Goal: Information Seeking & Learning: Find specific fact

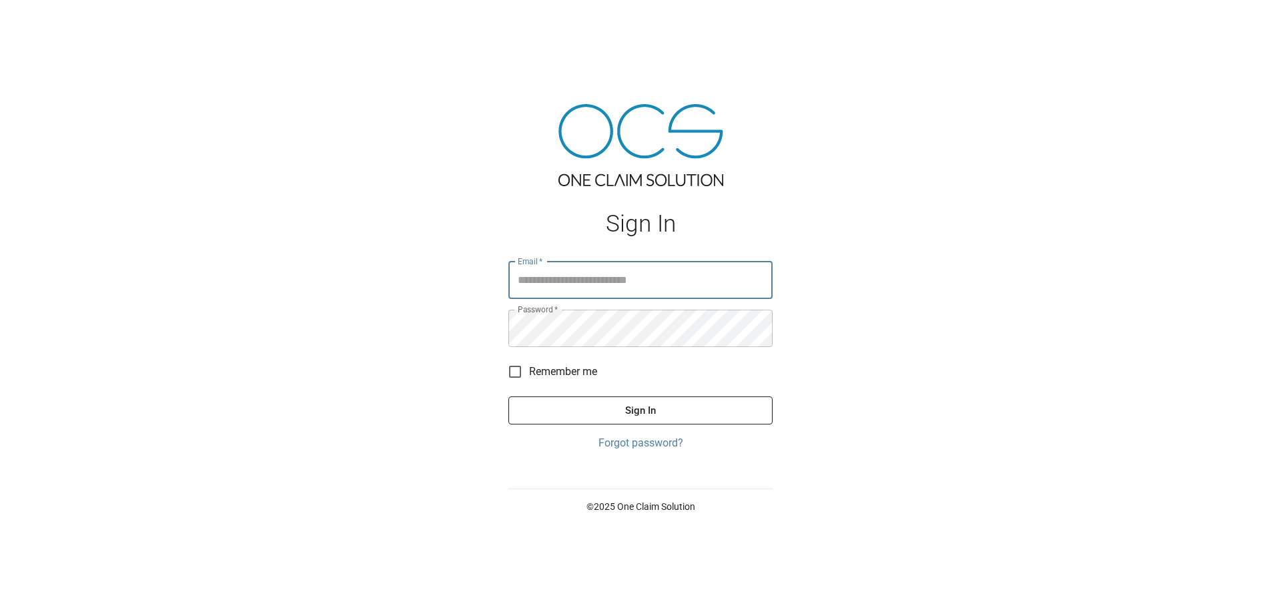
type input "**********"
click at [628, 404] on button "Sign In" at bounding box center [641, 410] width 264 height 28
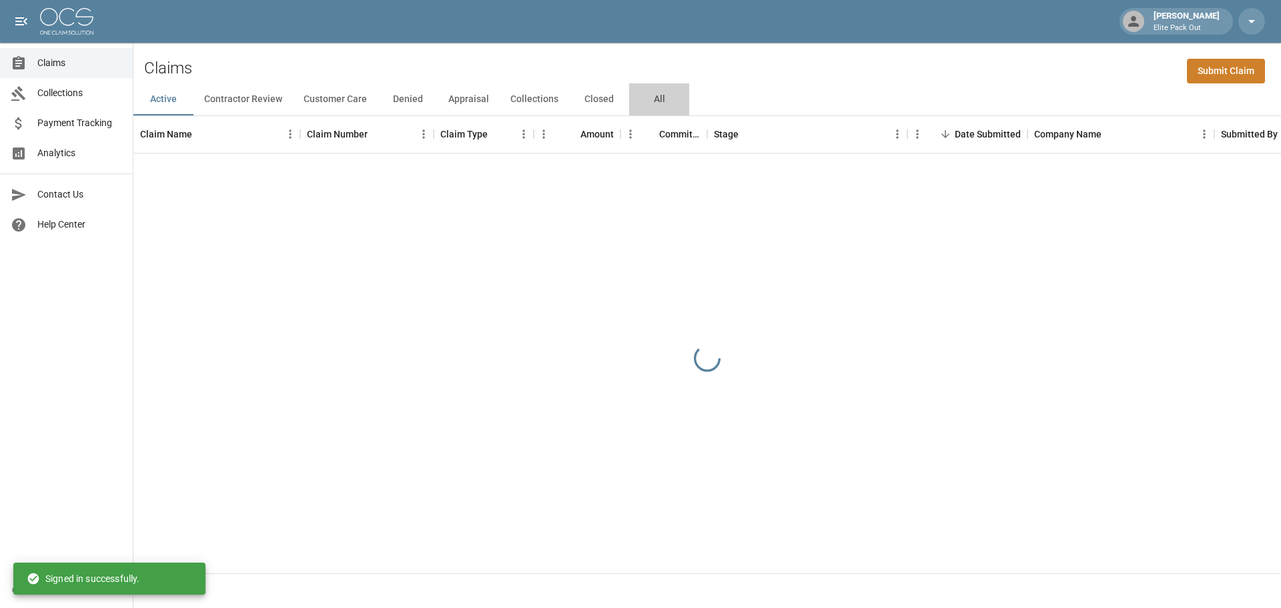
click at [664, 93] on button "All" at bounding box center [659, 99] width 60 height 32
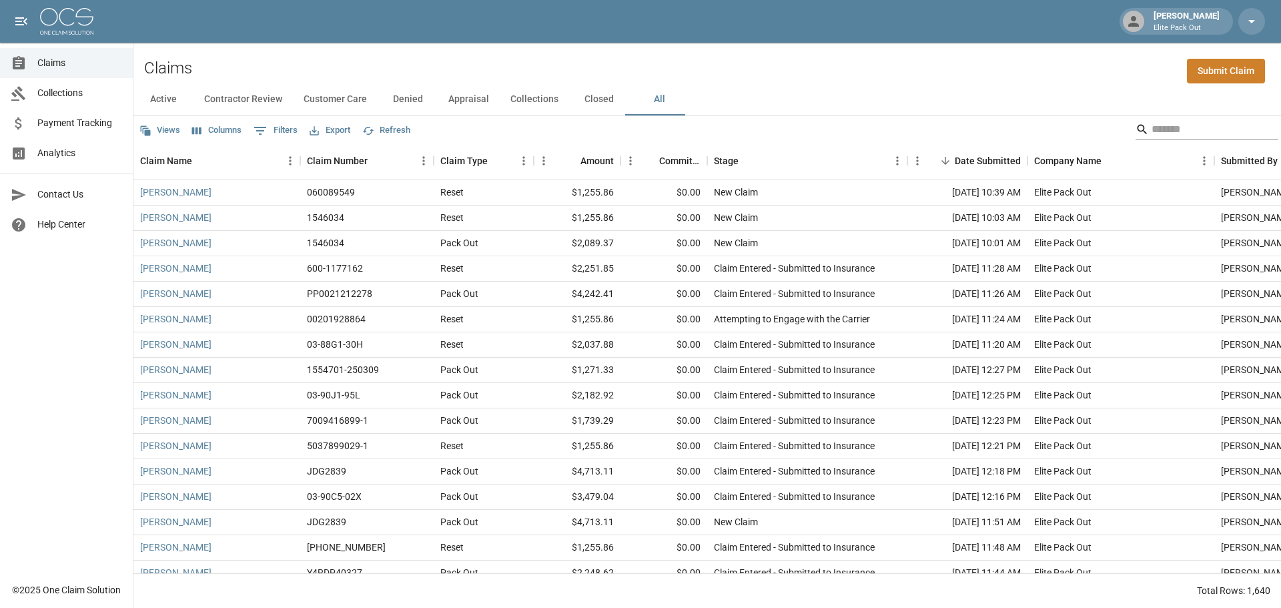
click at [1204, 123] on input "Search" at bounding box center [1205, 129] width 107 height 21
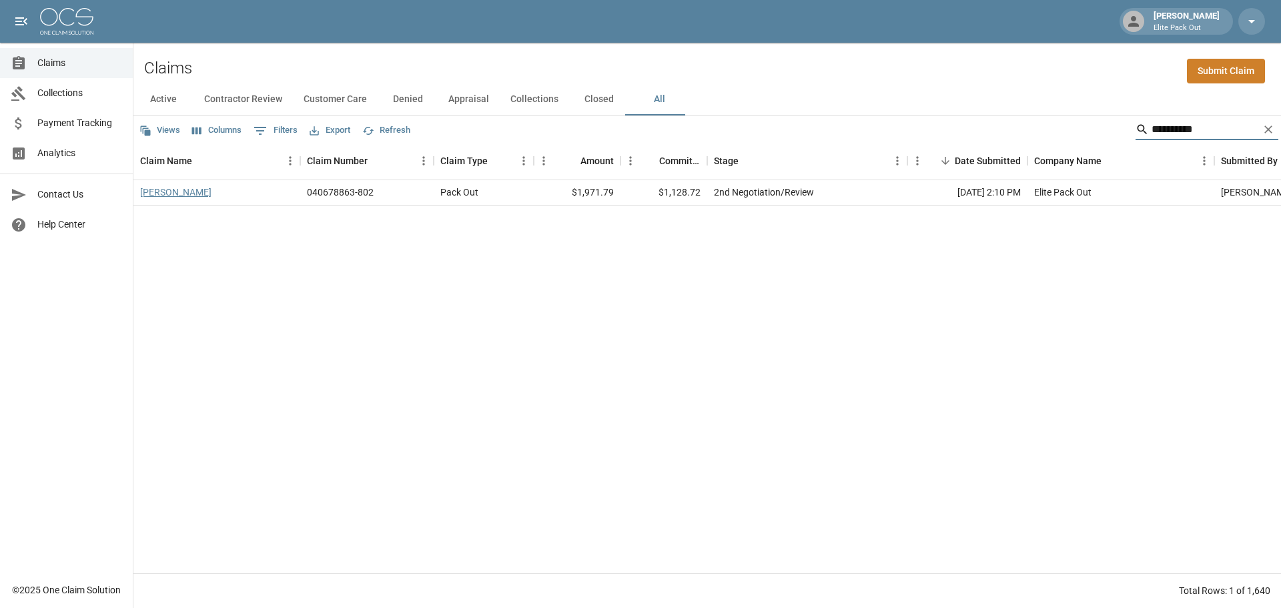
type input "**********"
click at [158, 191] on link "[PERSON_NAME]" at bounding box center [175, 192] width 71 height 13
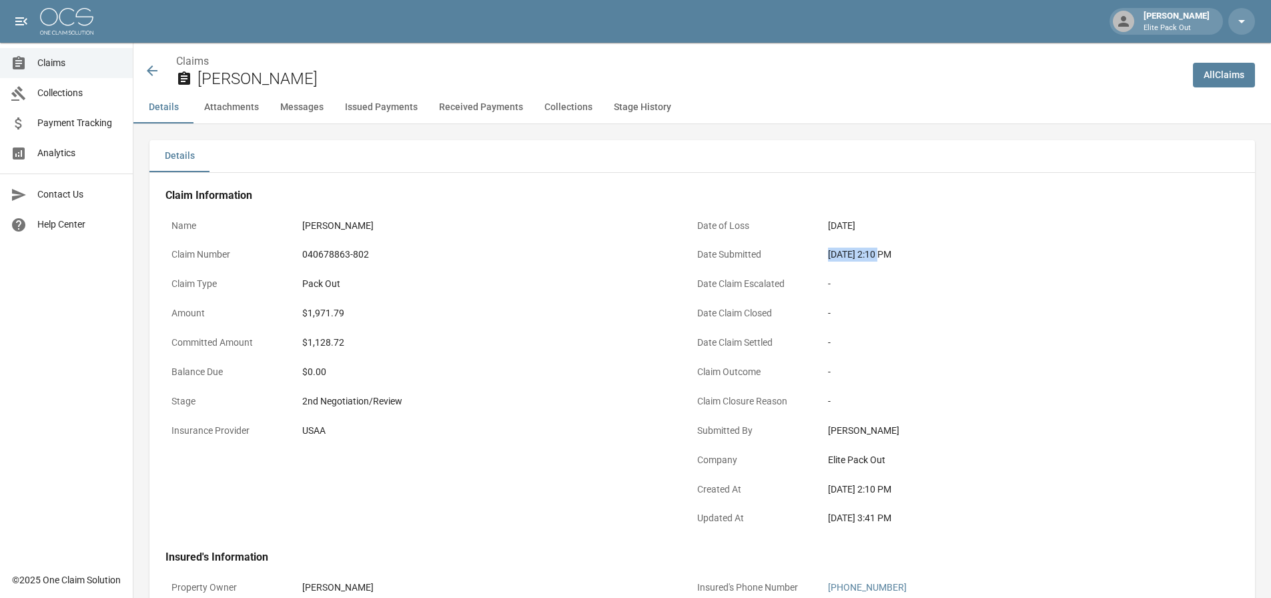
drag, startPoint x: 829, startPoint y: 259, endPoint x: 884, endPoint y: 257, distance: 54.8
click at [884, 257] on div "[DATE] 2:10 PM" at bounding box center [1011, 255] width 367 height 14
copy div "[DATE]"
click at [496, 443] on div "USAA" at bounding box center [485, 431] width 379 height 26
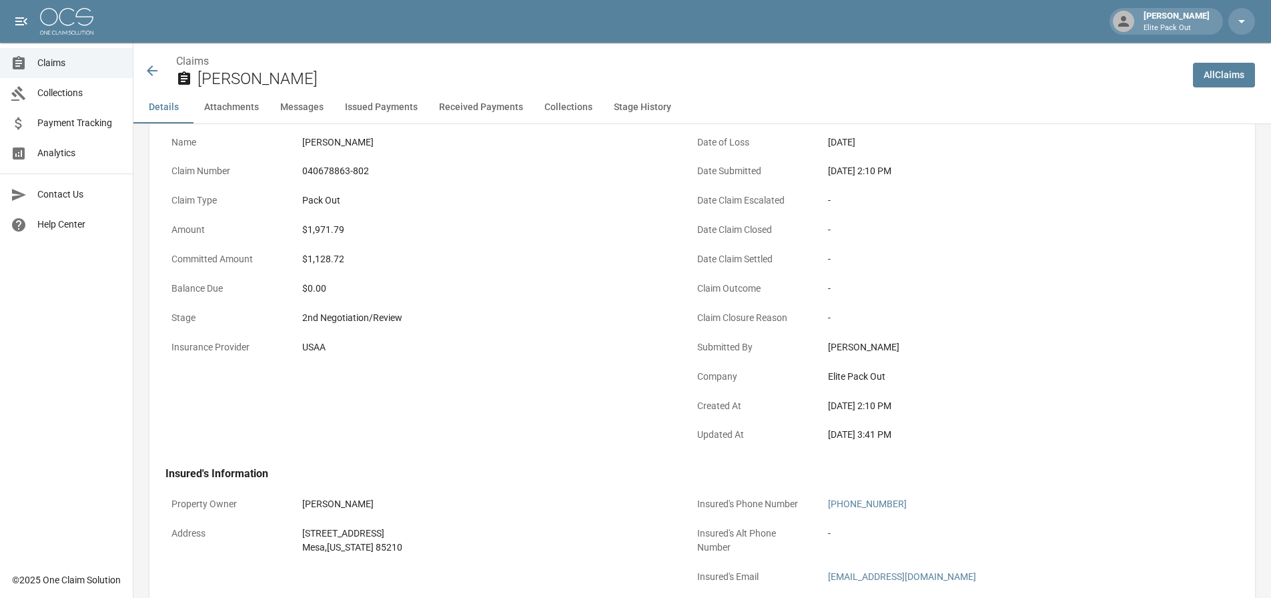
scroll to position [133, 0]
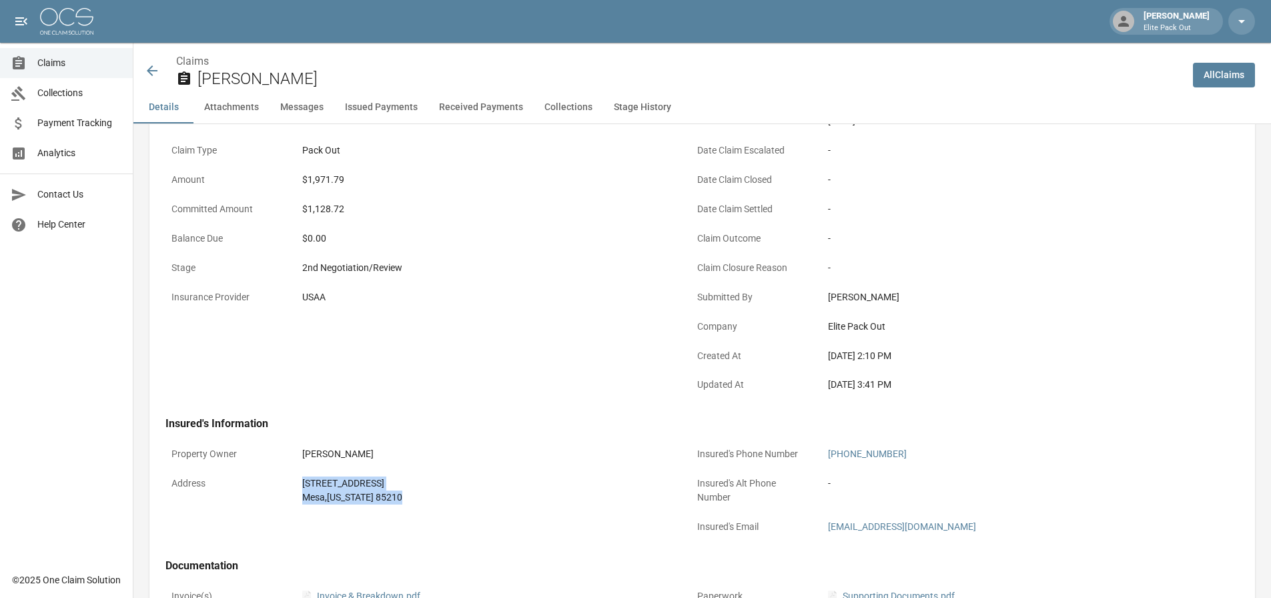
drag, startPoint x: 302, startPoint y: 481, endPoint x: 386, endPoint y: 495, distance: 84.6
click at [386, 495] on div "[STREET_ADDRESS][US_STATE]" at bounding box center [485, 491] width 367 height 28
copy div "[STREET_ADDRESS][US_STATE]"
click at [439, 389] on div "Name [PERSON_NAME] Claim Number 040678863-802 Claim Type Pack Out Amount $1,971…" at bounding box center [412, 232] width 526 height 338
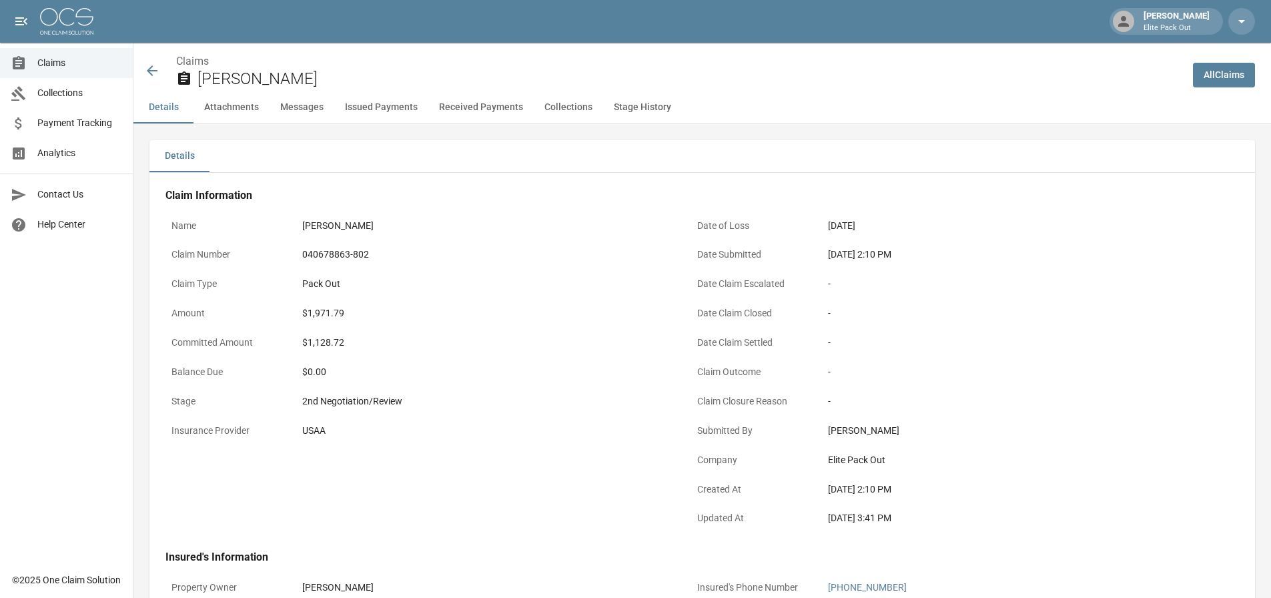
click at [341, 256] on div "040678863-802" at bounding box center [485, 255] width 367 height 14
copy div "040678863-802"
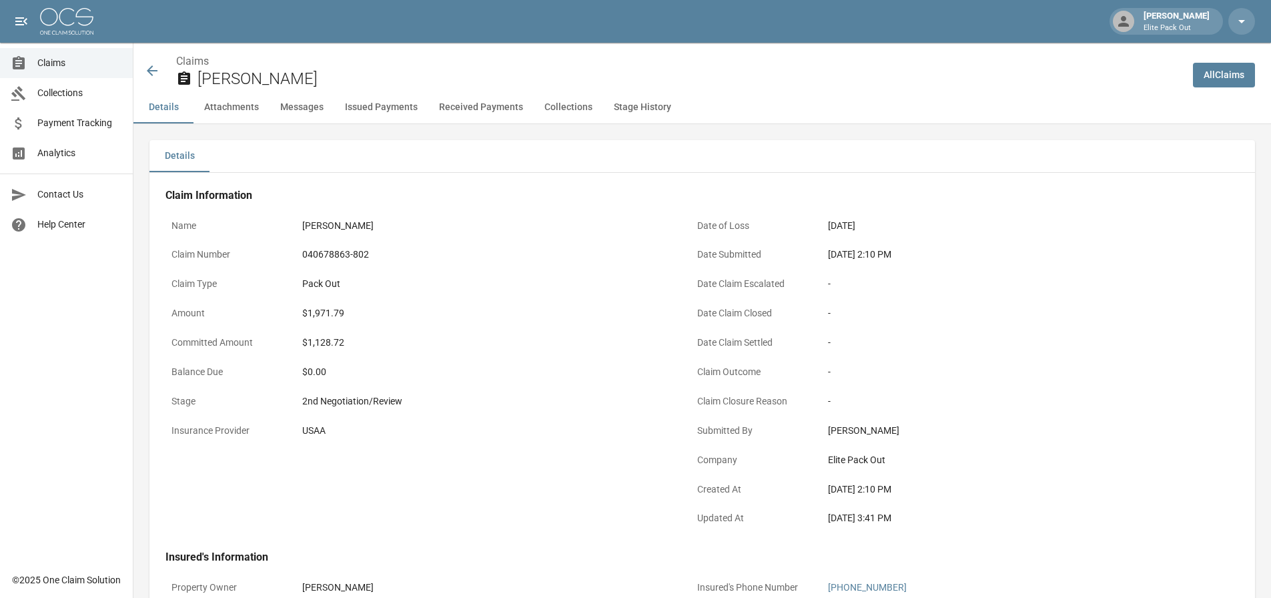
click at [335, 312] on div "$1,971.79" at bounding box center [485, 313] width 367 height 14
copy div "1,971.79"
click at [152, 66] on icon at bounding box center [152, 70] width 11 height 11
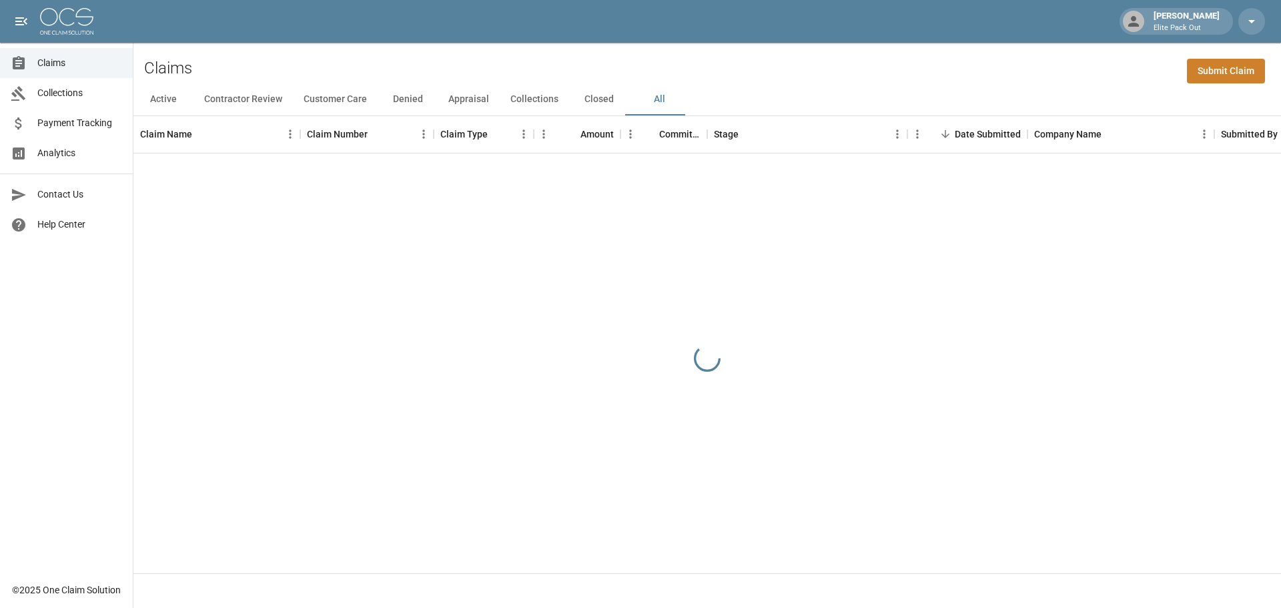
click at [966, 69] on div "Claims Submit Claim" at bounding box center [707, 63] width 1148 height 41
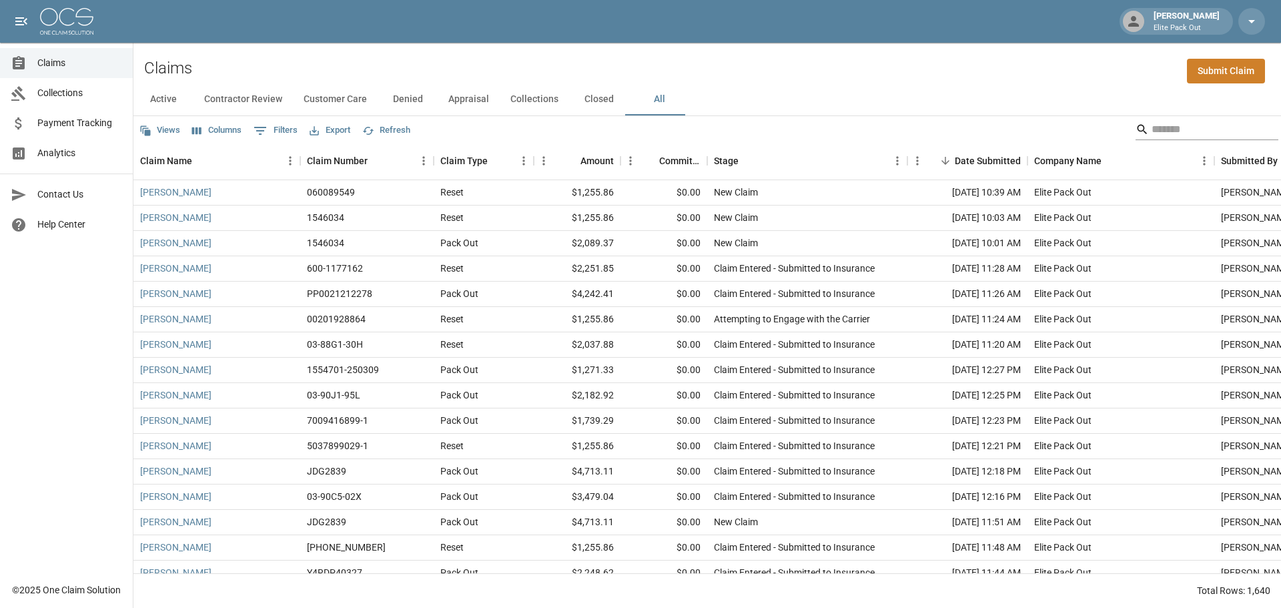
click at [1152, 129] on input "Search" at bounding box center [1205, 129] width 107 height 21
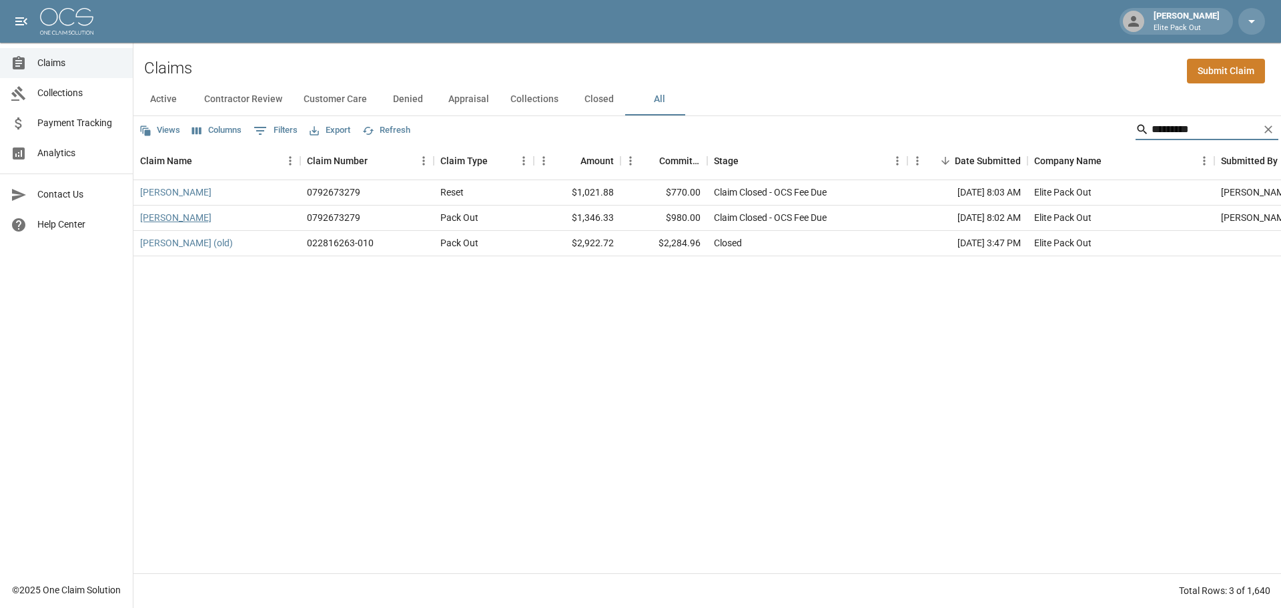
type input "*********"
click at [168, 216] on link "[PERSON_NAME]" at bounding box center [175, 217] width 71 height 13
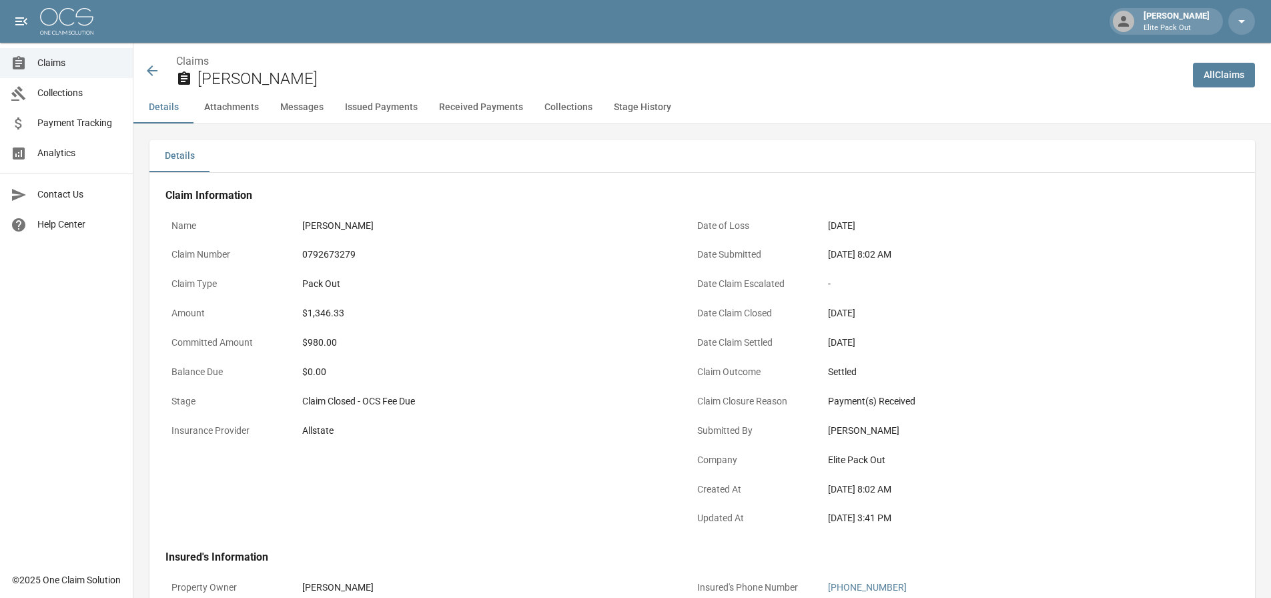
click at [840, 250] on div "[DATE] 8:02 AM" at bounding box center [1011, 255] width 367 height 14
click at [834, 254] on div "[DATE] 8:02 AM" at bounding box center [1011, 255] width 367 height 14
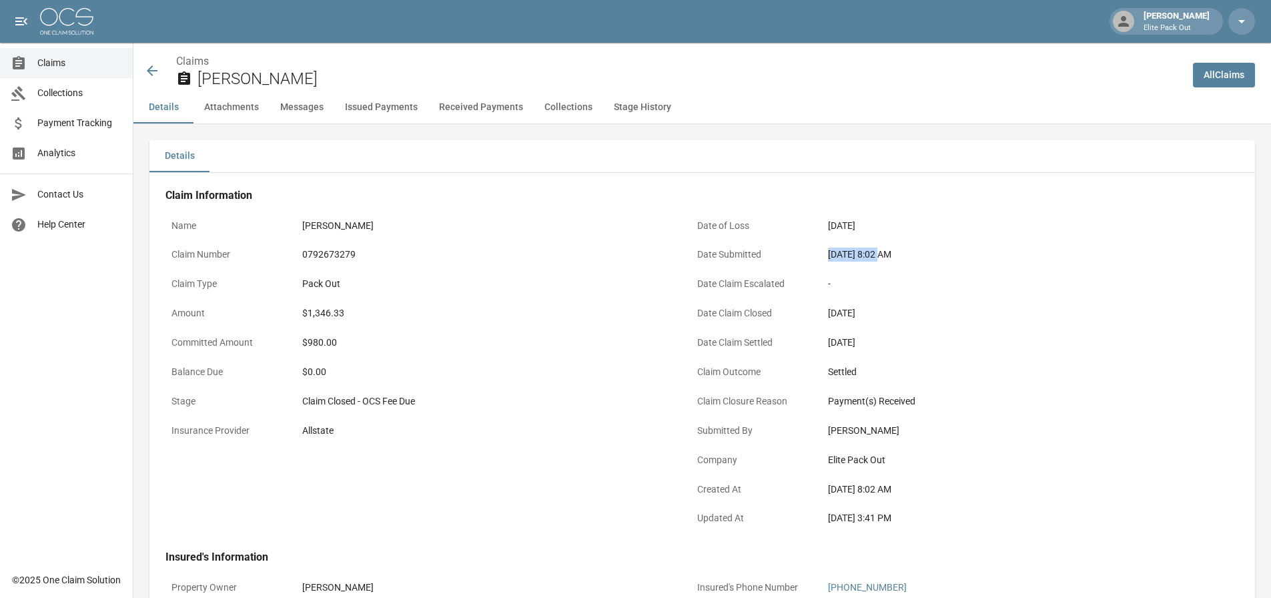
drag, startPoint x: 829, startPoint y: 254, endPoint x: 883, endPoint y: 256, distance: 54.1
click at [883, 256] on div "[DATE] 8:02 AM" at bounding box center [1011, 255] width 367 height 14
copy div "[DATE]"
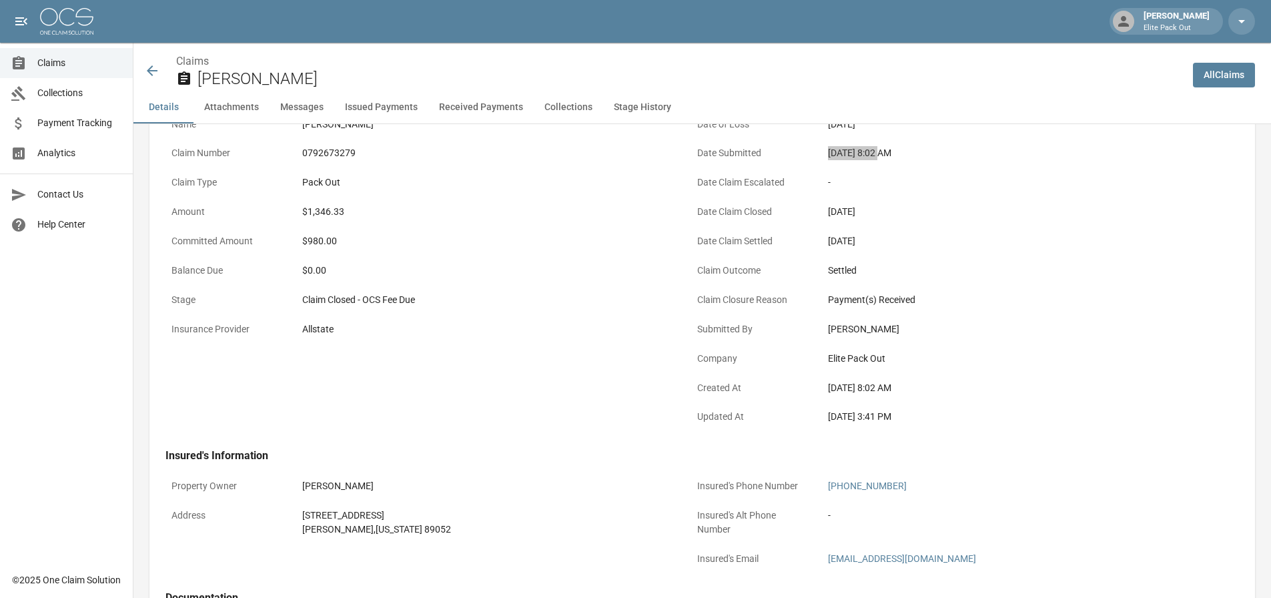
scroll to position [133, 0]
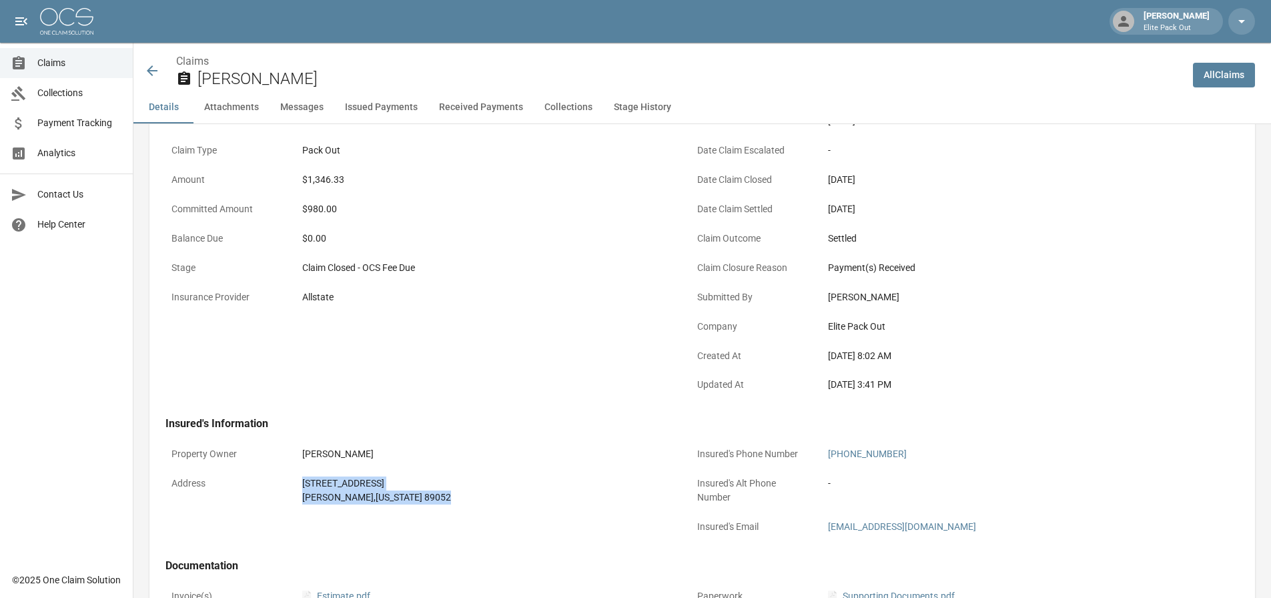
drag, startPoint x: 302, startPoint y: 475, endPoint x: 439, endPoint y: 503, distance: 140.3
click at [439, 503] on div "[STREET_ADDRESS][PERSON_NAME][US_STATE]" at bounding box center [485, 491] width 379 height 40
copy div "[STREET_ADDRESS][PERSON_NAME][US_STATE]"
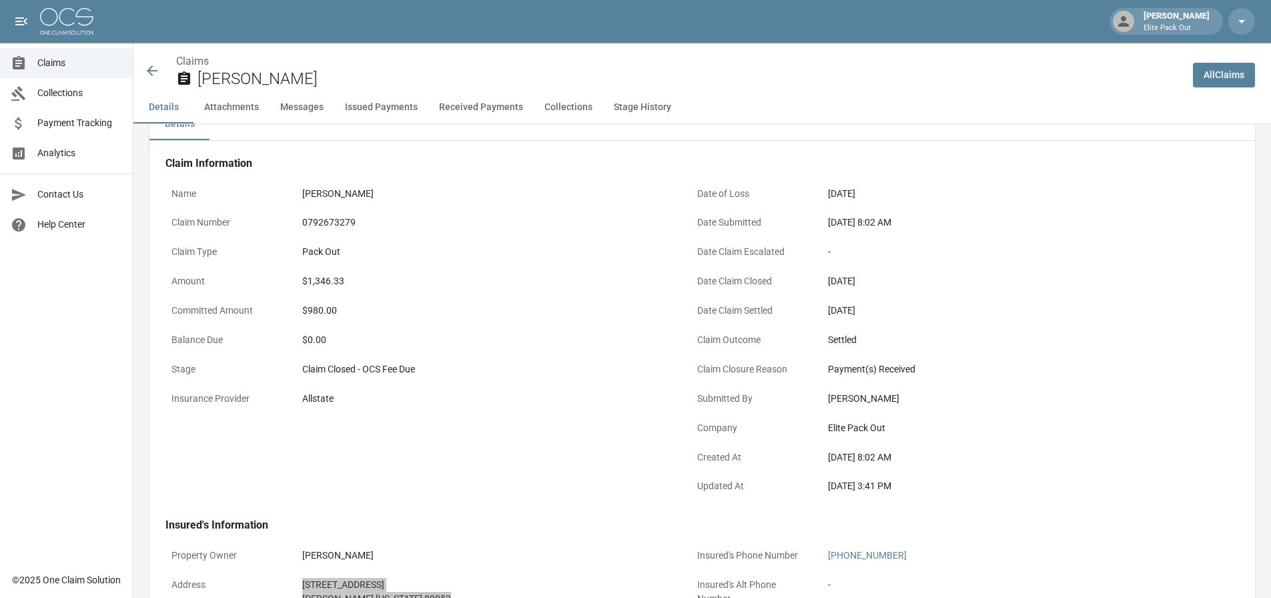
scroll to position [0, 0]
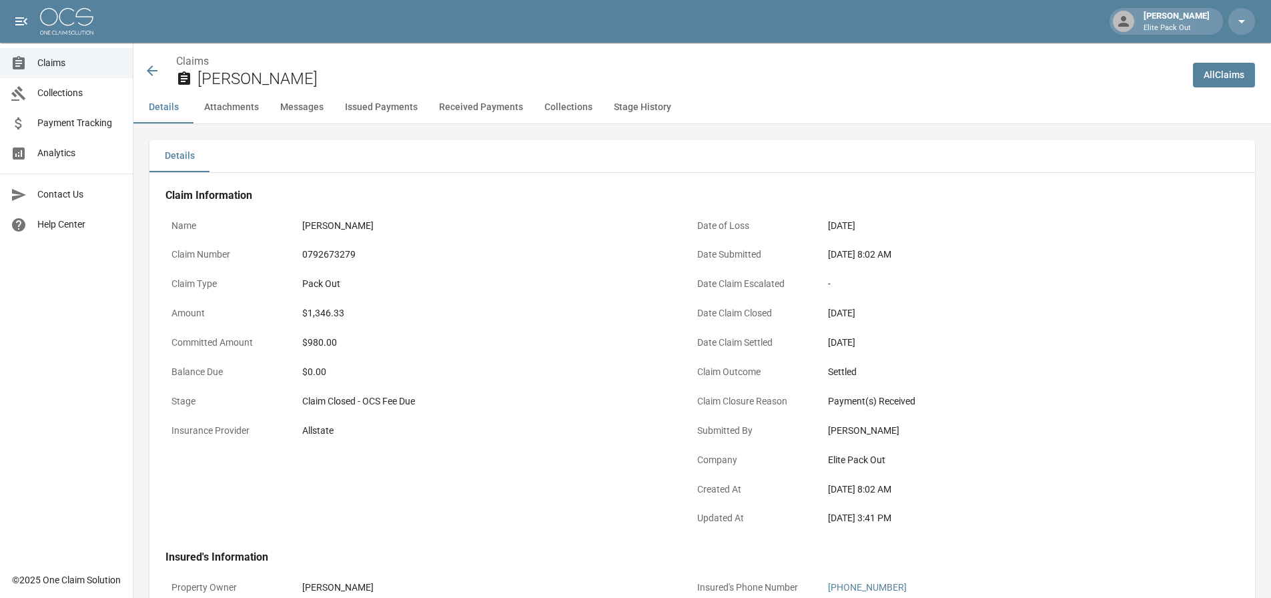
click at [434, 308] on div "$1,346.33" at bounding box center [485, 313] width 367 height 14
click at [324, 258] on div "0792673279" at bounding box center [485, 255] width 367 height 14
copy div "0792673279"
click at [318, 312] on div "$1,346.33" at bounding box center [485, 313] width 367 height 14
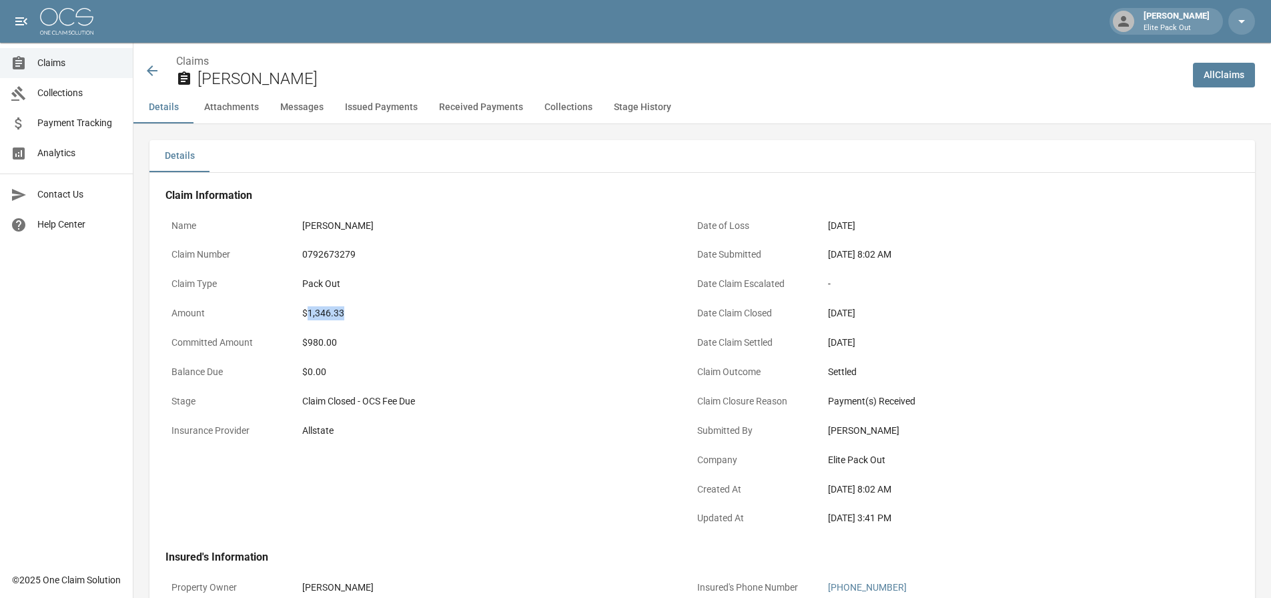
click at [318, 312] on div "$1,346.33" at bounding box center [485, 313] width 367 height 14
copy div "1,346.33"
click at [154, 64] on icon at bounding box center [152, 71] width 16 height 16
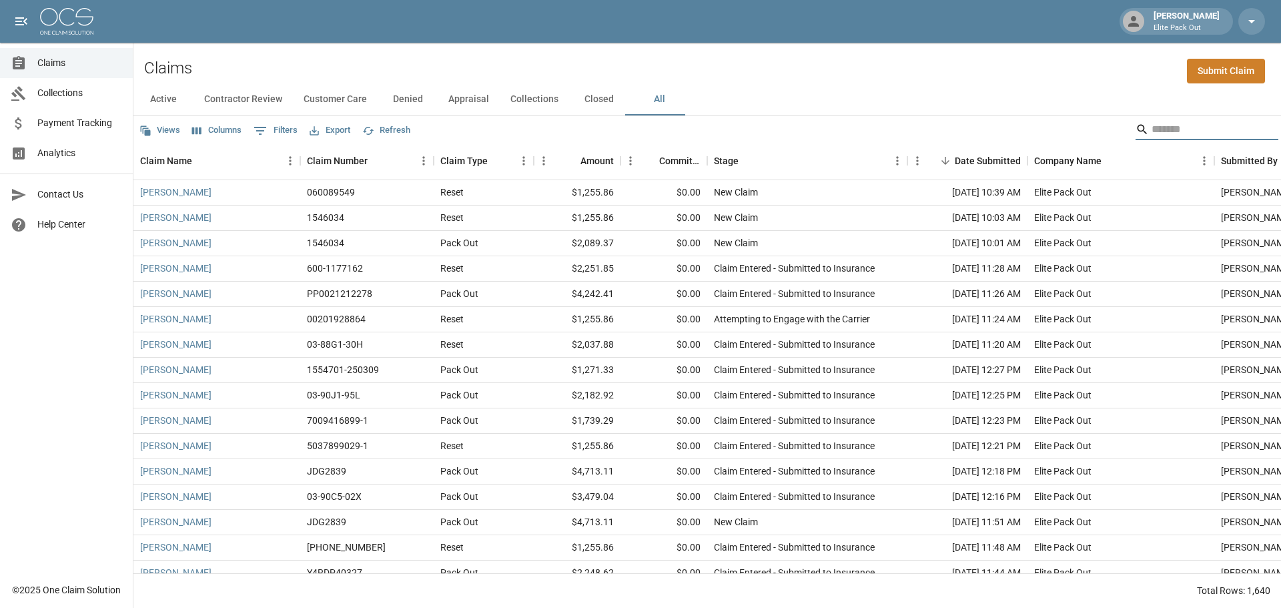
click at [1166, 137] on input "Search" at bounding box center [1205, 129] width 107 height 21
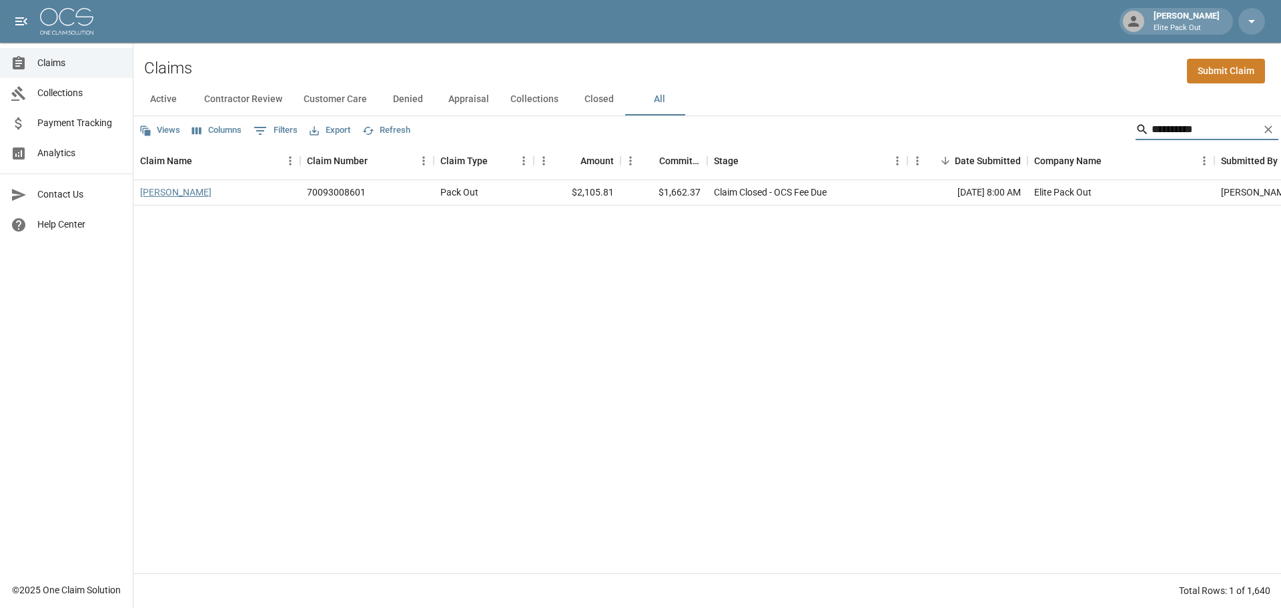
type input "**********"
click at [178, 199] on link "[PERSON_NAME]" at bounding box center [175, 192] width 71 height 13
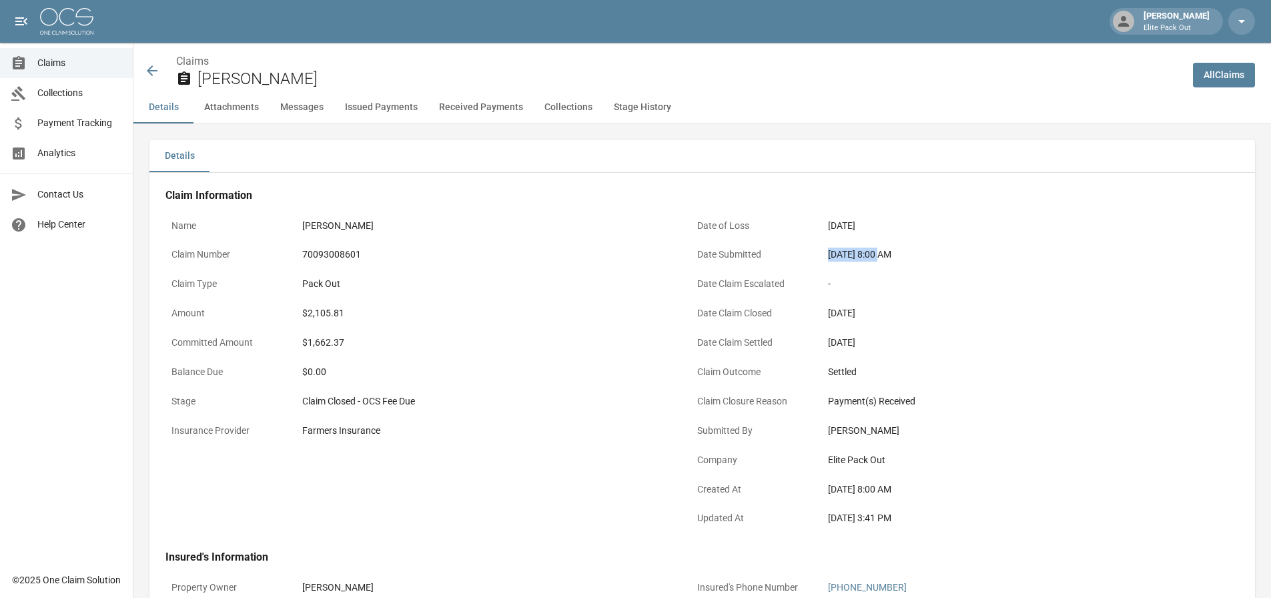
drag, startPoint x: 828, startPoint y: 256, endPoint x: 881, endPoint y: 258, distance: 52.7
click at [881, 258] on div "[DATE] 8:00 AM" at bounding box center [1011, 255] width 379 height 26
copy div "[DATE]"
click at [472, 315] on div "$2,105.81" at bounding box center [485, 313] width 367 height 14
click at [318, 254] on div "70093008601" at bounding box center [485, 255] width 367 height 14
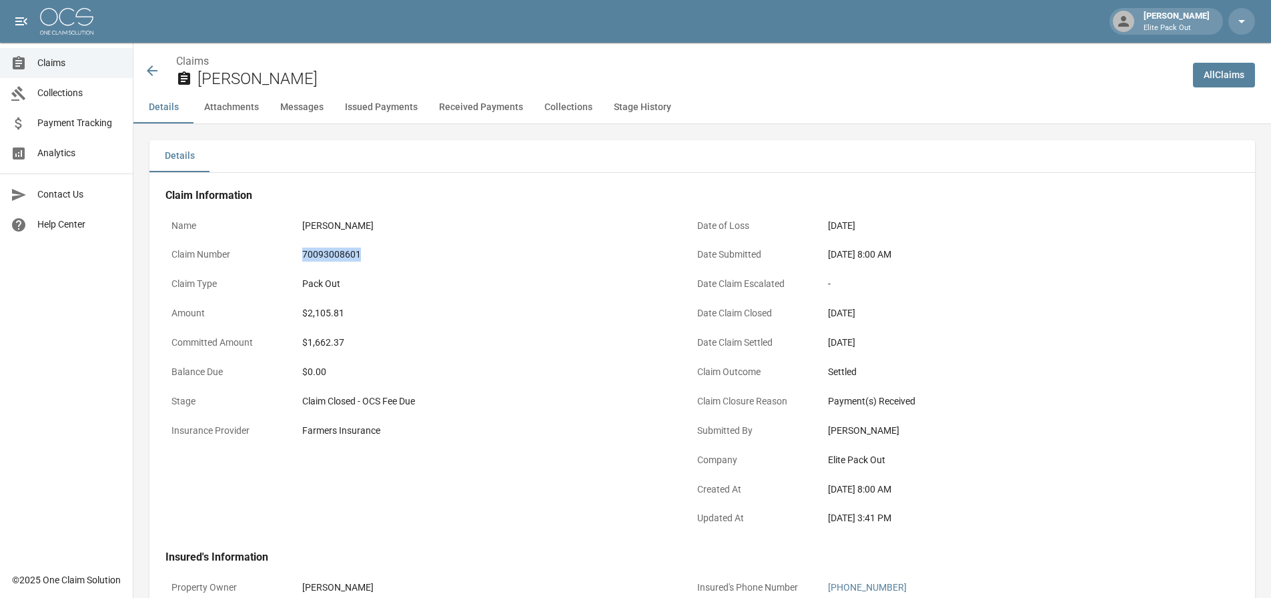
click at [318, 254] on div "70093008601" at bounding box center [485, 255] width 367 height 14
copy div "70093008601"
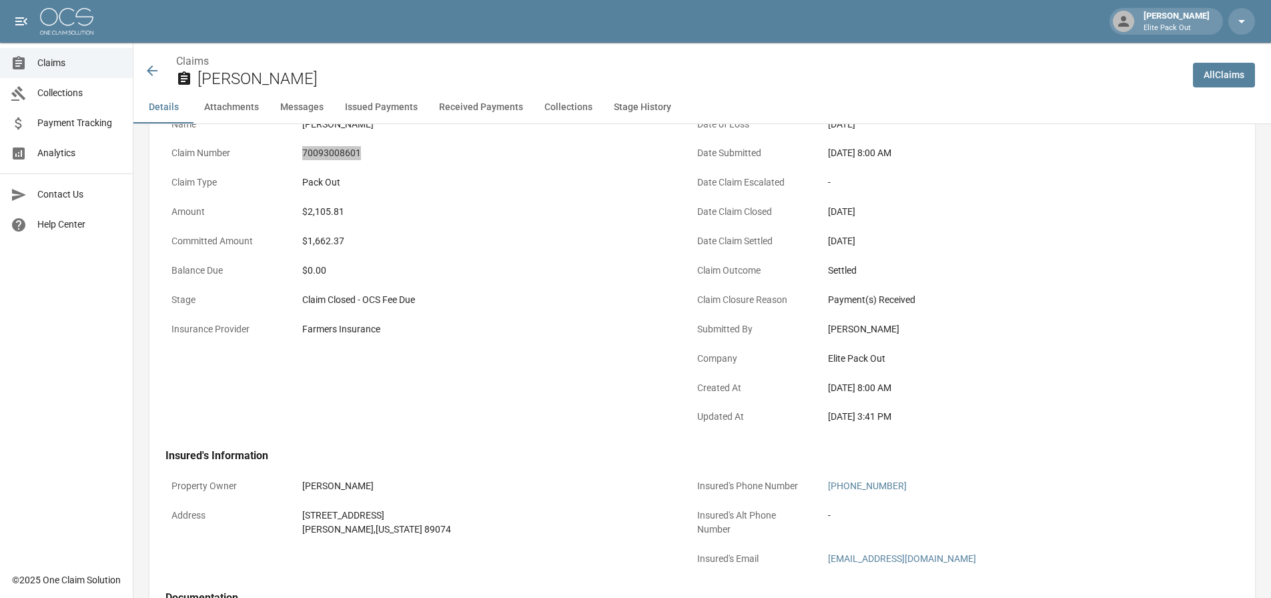
scroll to position [133, 0]
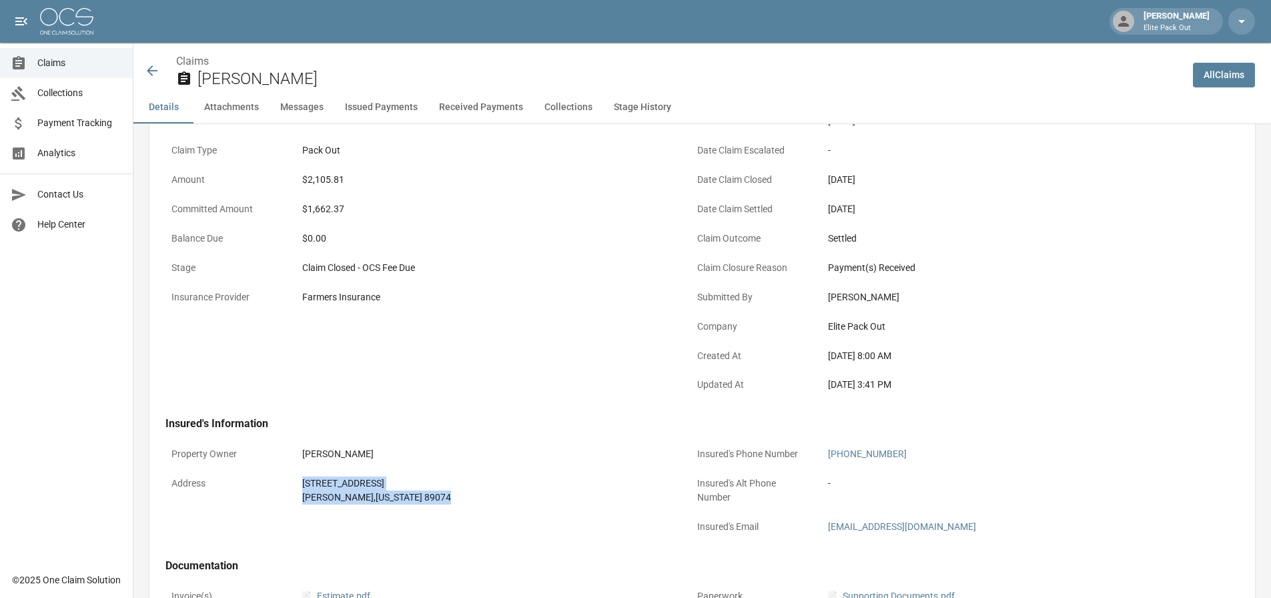
drag, startPoint x: 300, startPoint y: 481, endPoint x: 463, endPoint y: 507, distance: 165.6
click at [463, 507] on div "[STREET_ADDRESS][PERSON_NAME][US_STATE]" at bounding box center [485, 491] width 379 height 40
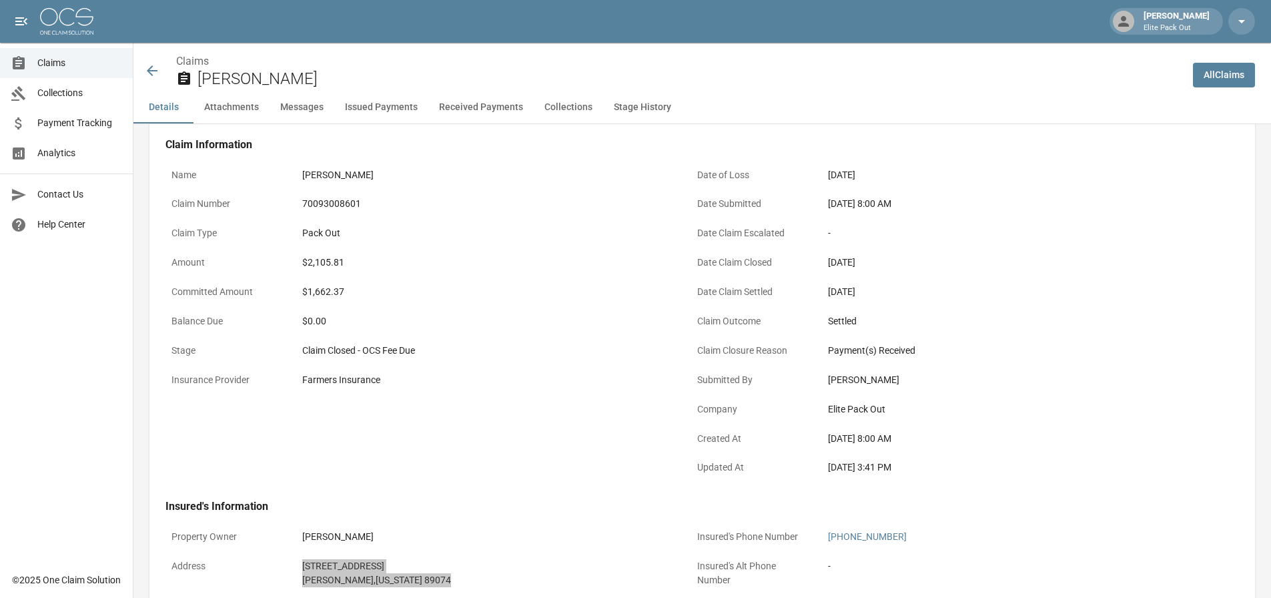
scroll to position [0, 0]
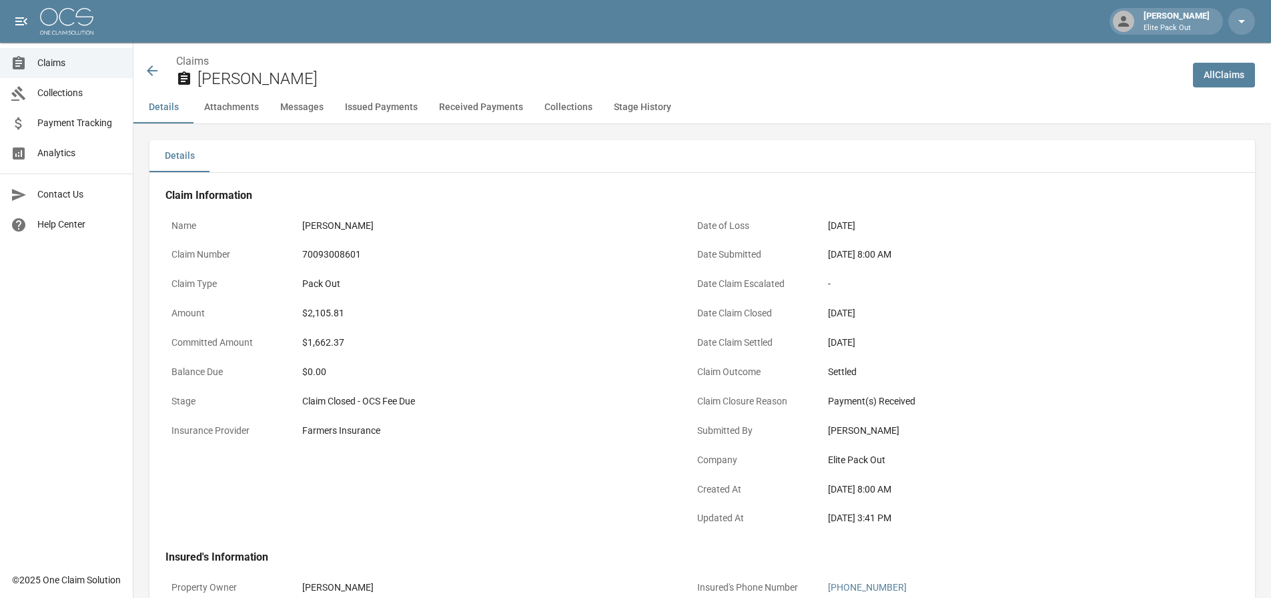
click at [325, 308] on div "$2,105.81" at bounding box center [485, 313] width 367 height 14
click at [160, 71] on div "Claims [PERSON_NAME]" at bounding box center [663, 70] width 1038 height 35
click at [156, 71] on icon at bounding box center [152, 70] width 11 height 11
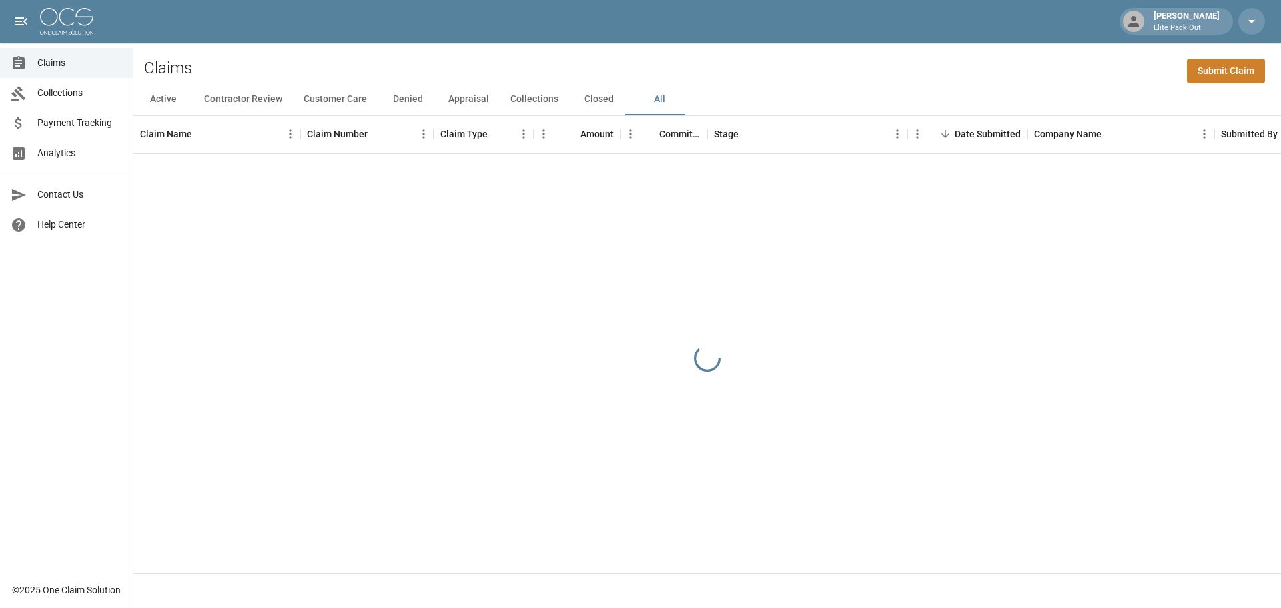
click at [1009, 47] on div "Claims Submit Claim" at bounding box center [707, 63] width 1148 height 41
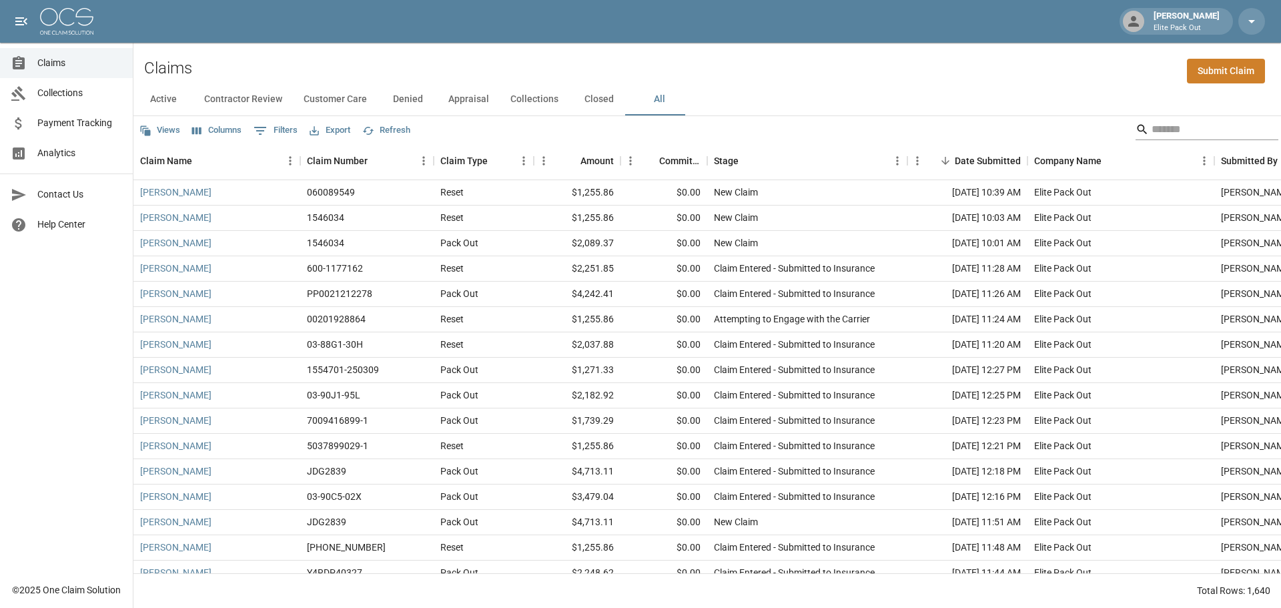
click at [1152, 124] on input "Search" at bounding box center [1205, 129] width 107 height 21
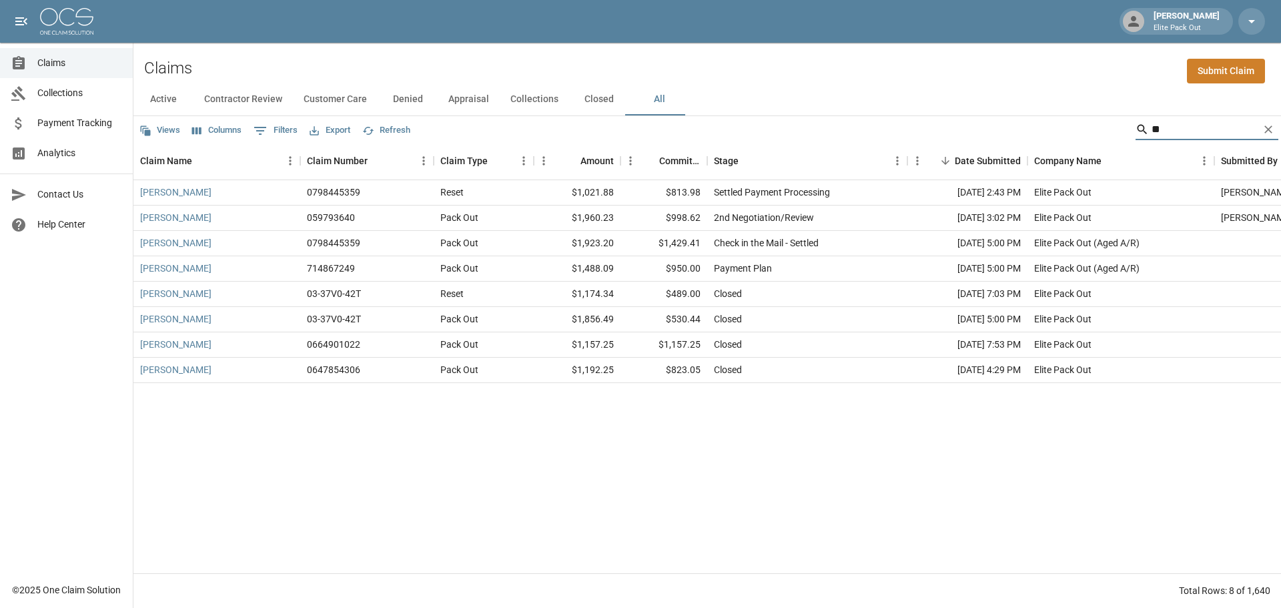
type input "*"
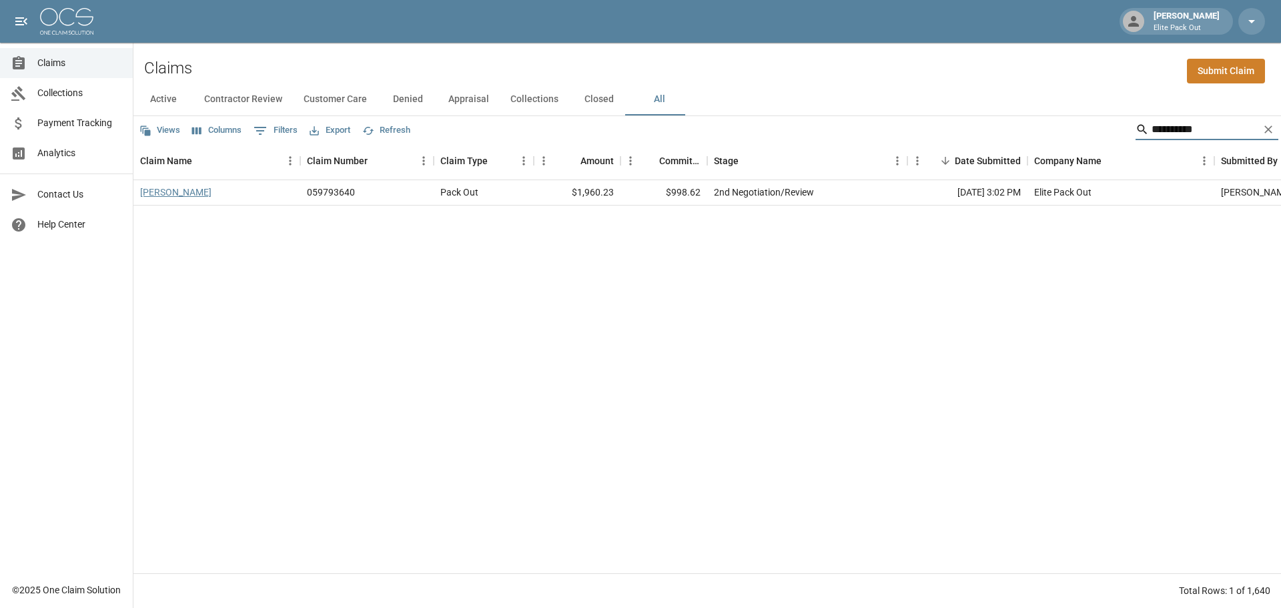
type input "**********"
click at [145, 188] on link "[PERSON_NAME]" at bounding box center [175, 192] width 71 height 13
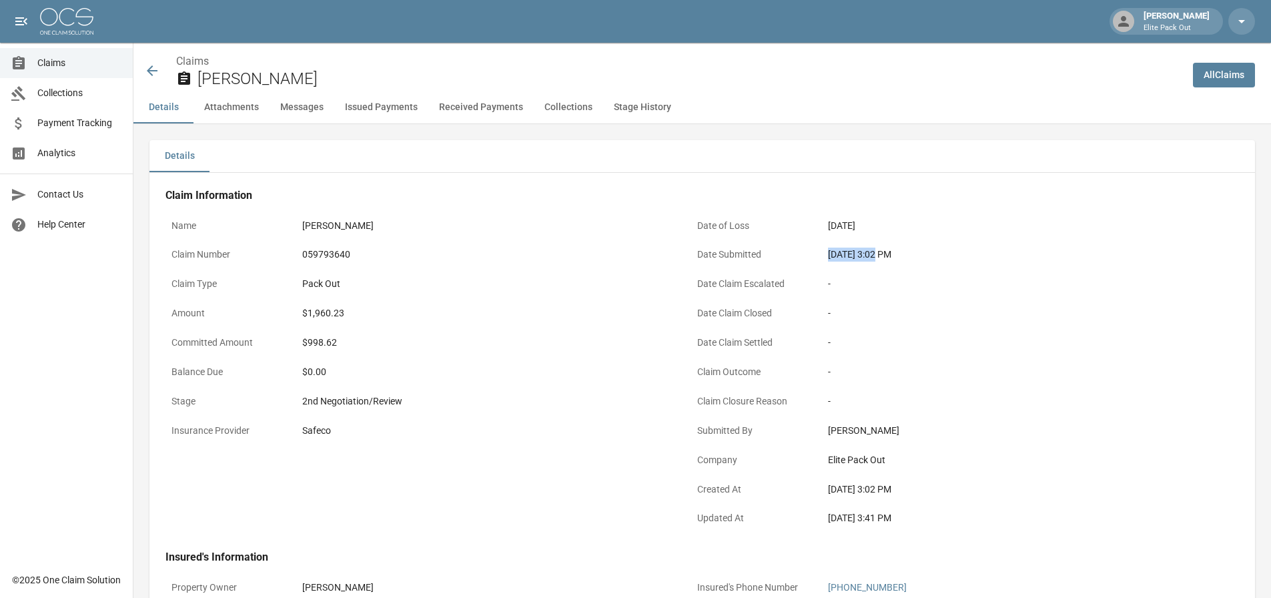
drag, startPoint x: 828, startPoint y: 258, endPoint x: 878, endPoint y: 258, distance: 49.4
click at [878, 258] on div "[DATE] 3:02 PM" at bounding box center [1011, 255] width 367 height 14
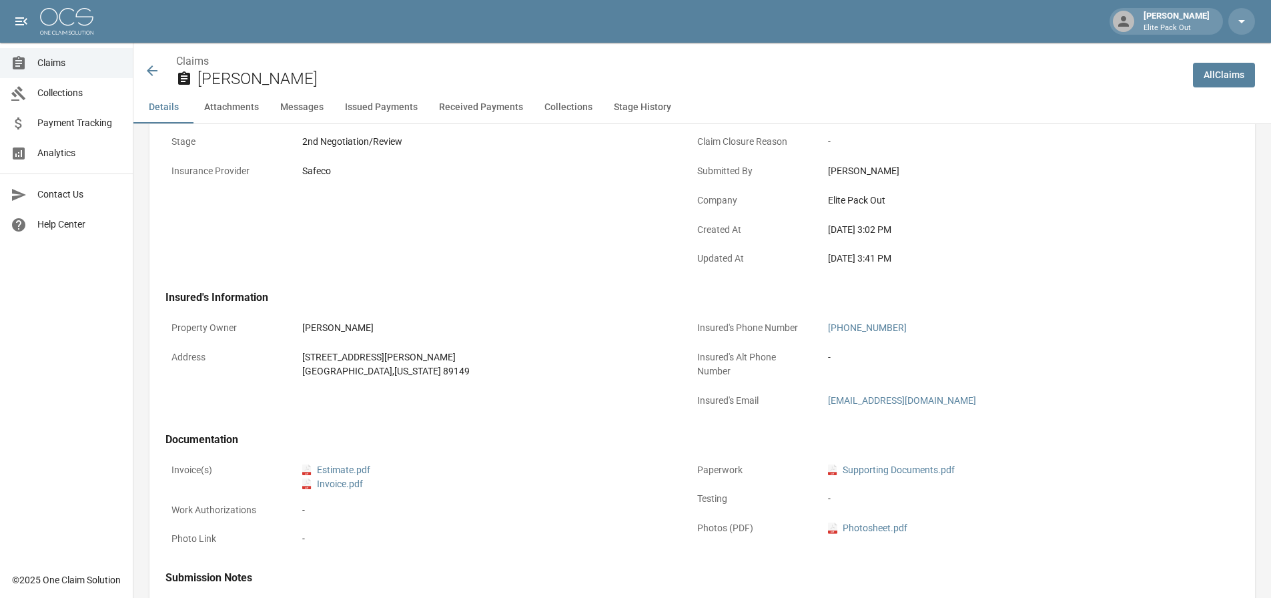
scroll to position [267, 0]
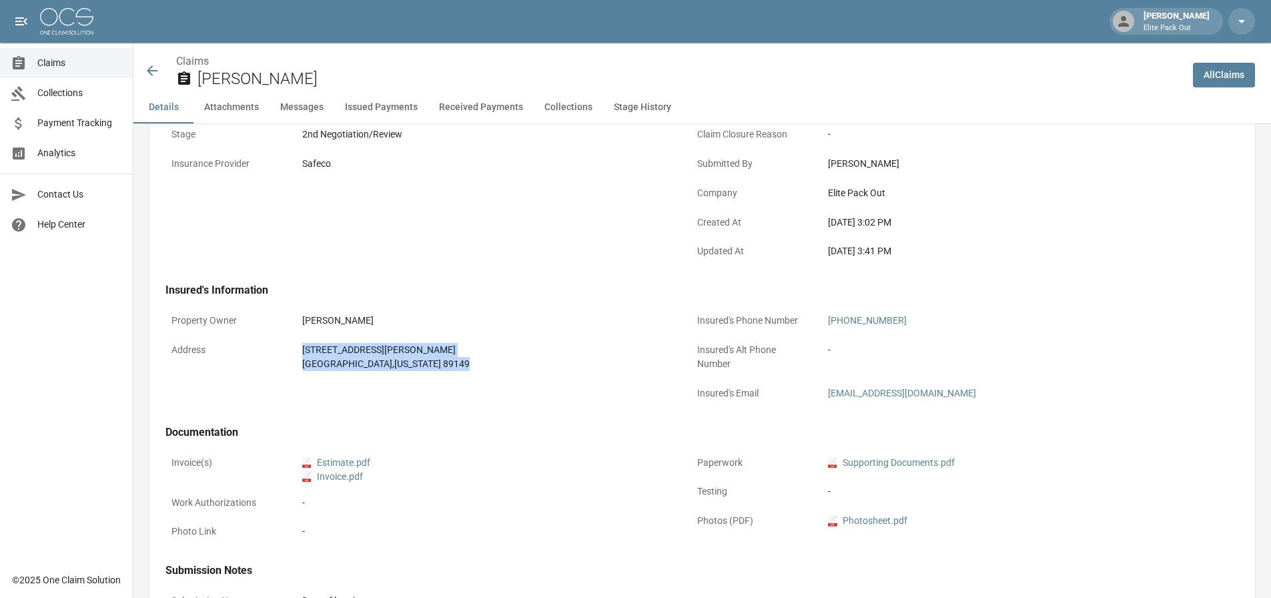
drag, startPoint x: 300, startPoint y: 345, endPoint x: 412, endPoint y: 374, distance: 115.7
click at [412, 374] on div "[STREET_ADDRESS][PERSON_NAME][US_STATE]" at bounding box center [485, 357] width 379 height 40
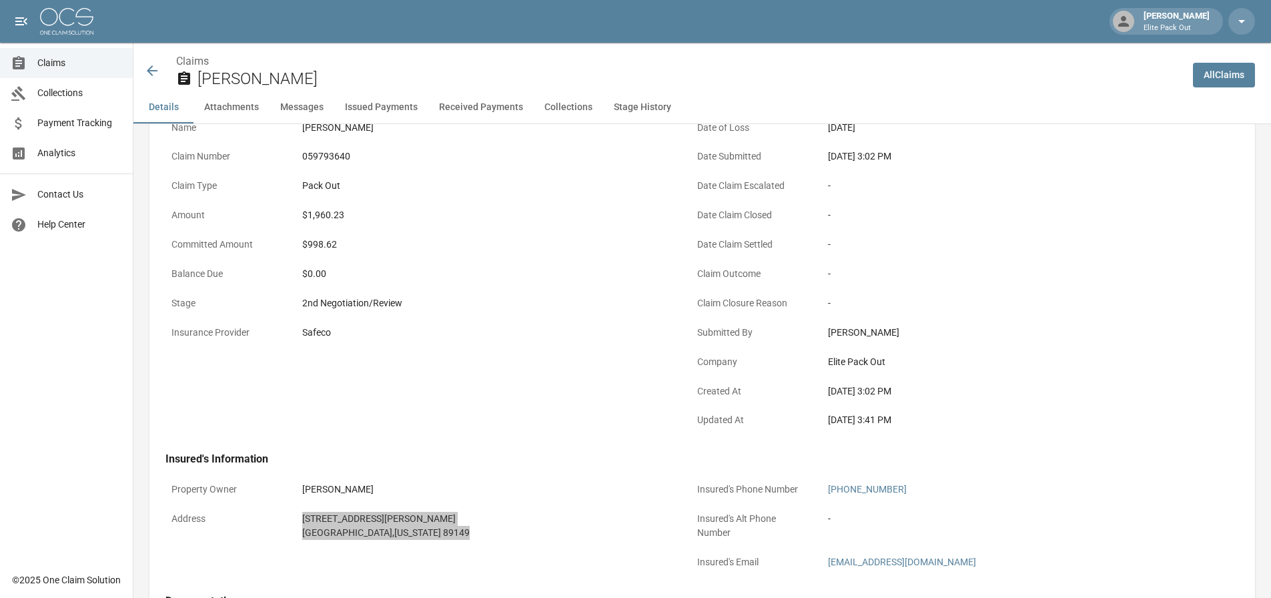
scroll to position [0, 0]
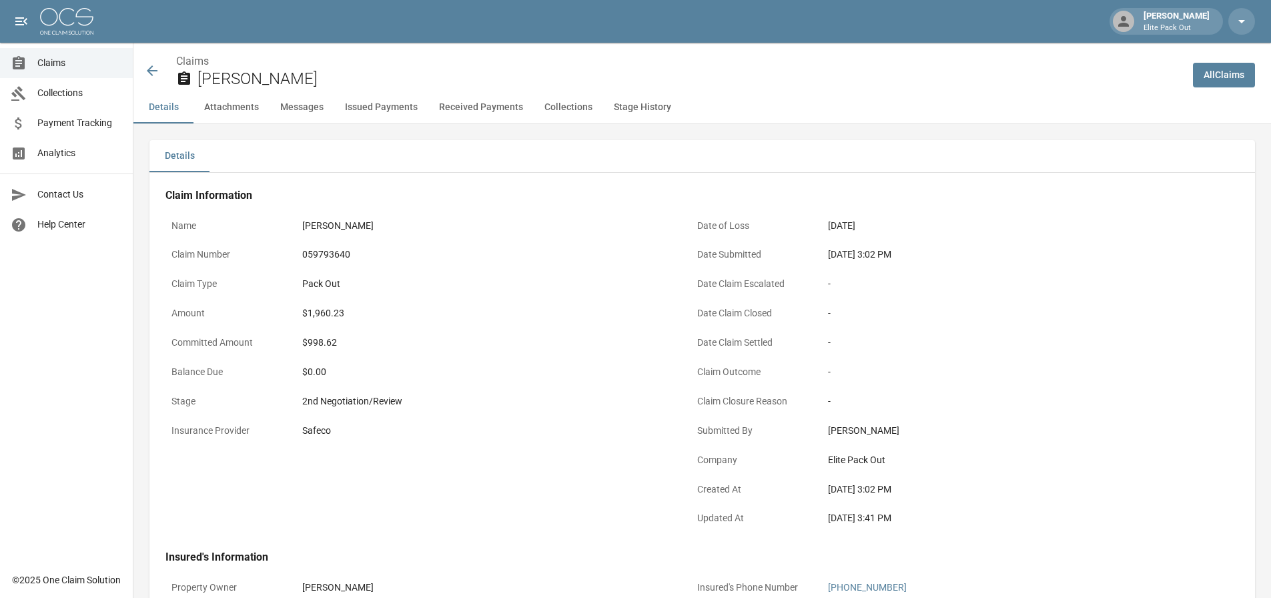
click at [336, 255] on div "059793640" at bounding box center [485, 255] width 367 height 14
click at [338, 316] on div "$1,960.23" at bounding box center [485, 313] width 367 height 14
click at [149, 71] on icon at bounding box center [152, 70] width 11 height 11
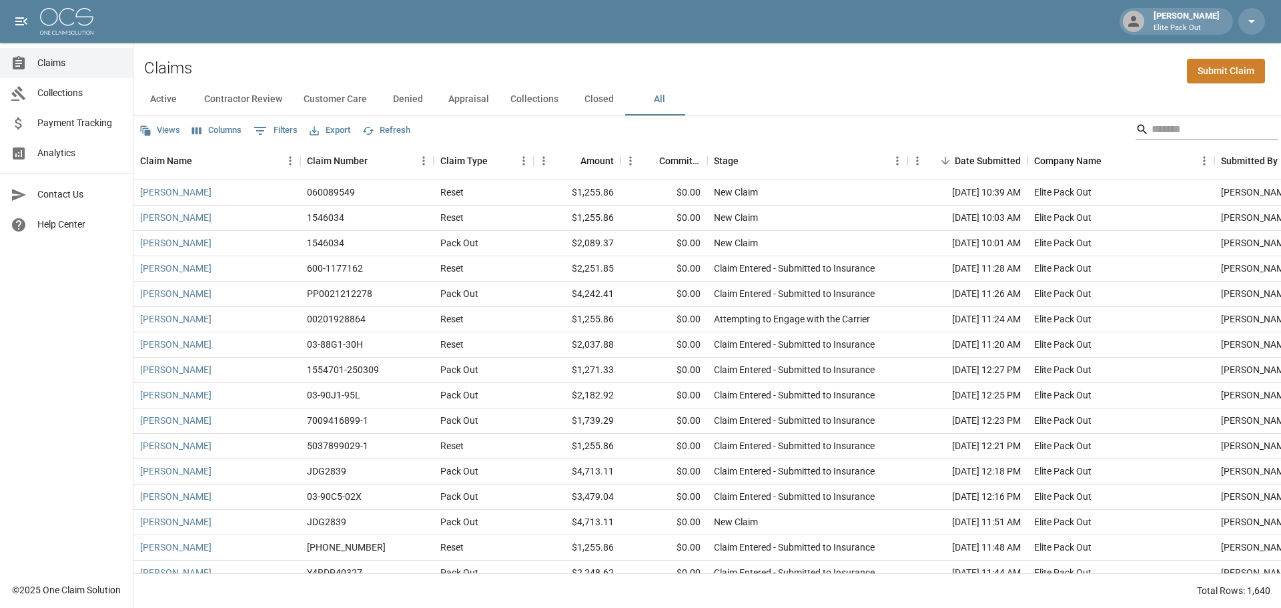
click at [1152, 123] on input "Search" at bounding box center [1205, 129] width 107 height 21
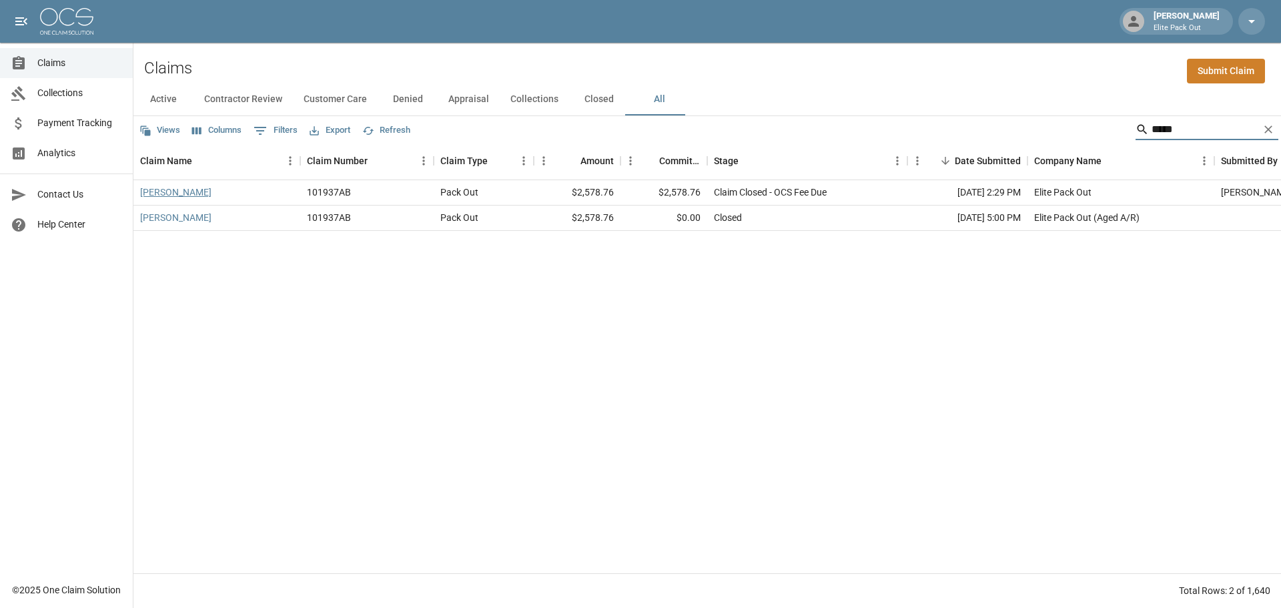
type input "*****"
click at [195, 190] on link "[PERSON_NAME]" at bounding box center [175, 192] width 71 height 13
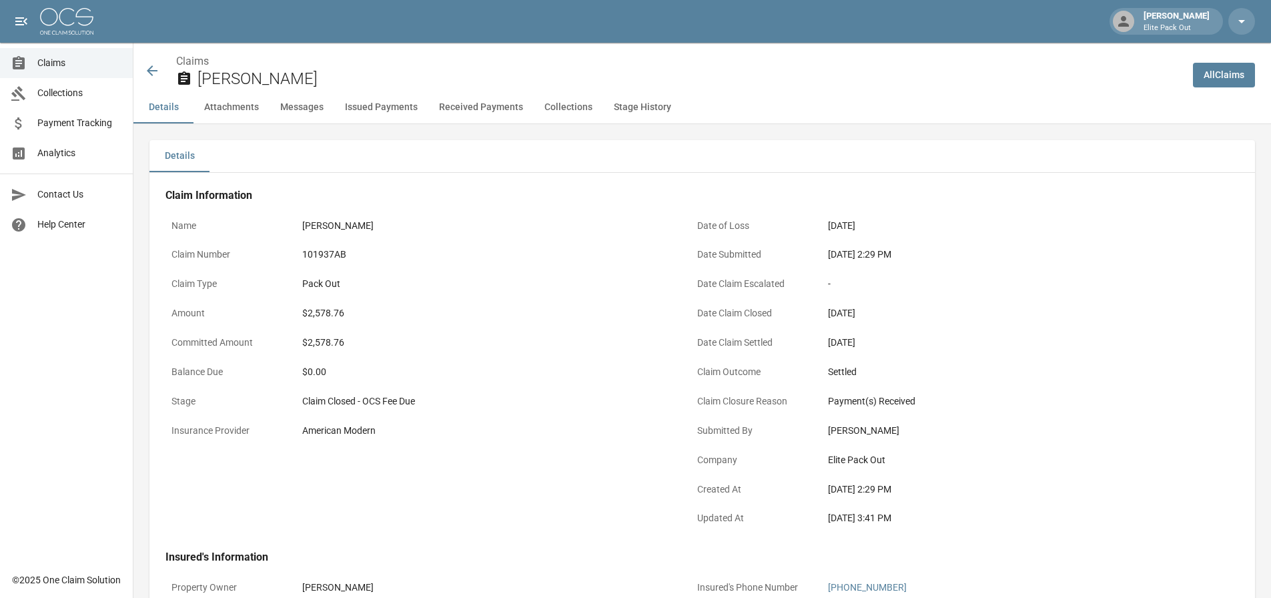
click at [319, 250] on div "101937AB" at bounding box center [485, 255] width 367 height 14
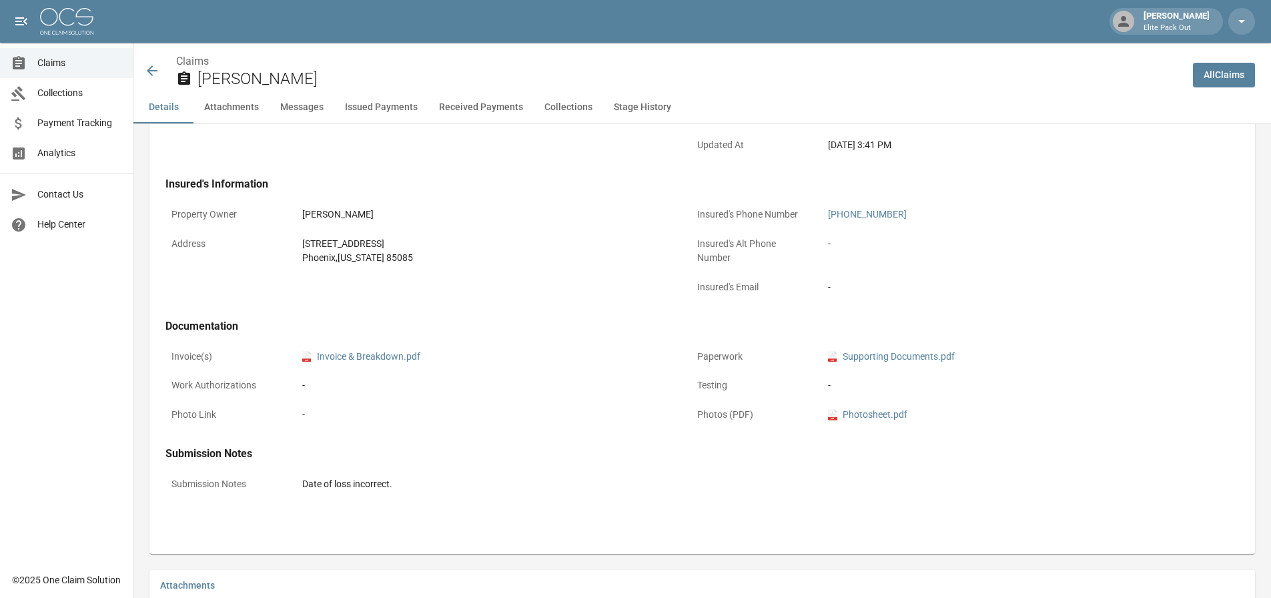
scroll to position [400, 0]
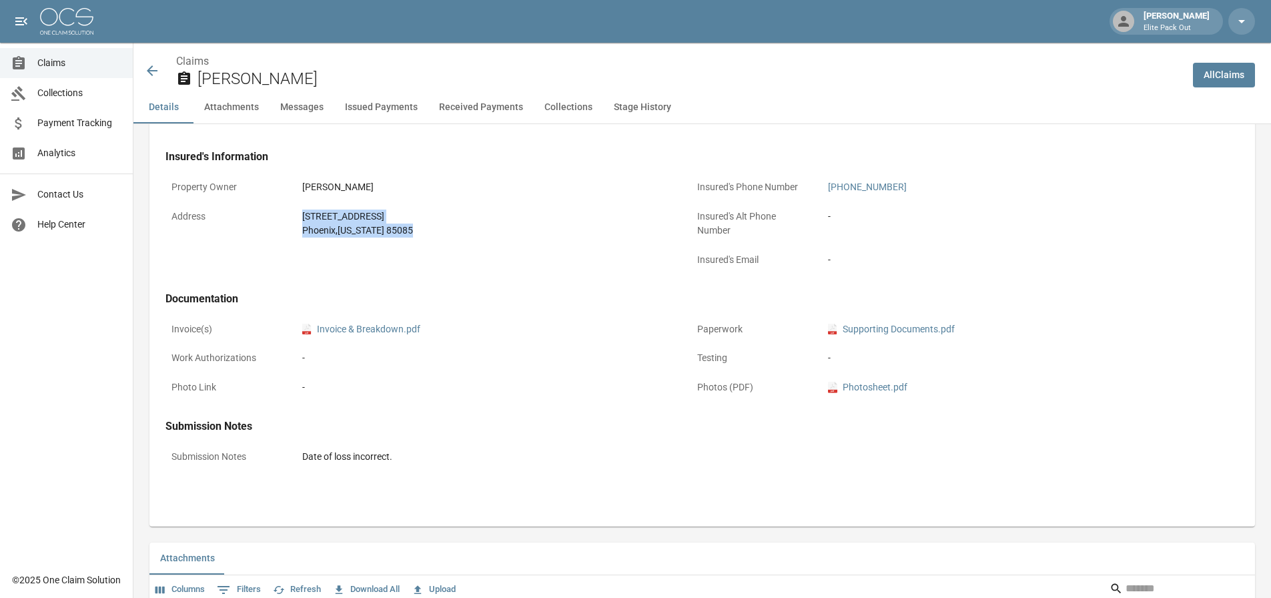
drag, startPoint x: 299, startPoint y: 216, endPoint x: 400, endPoint y: 234, distance: 102.5
click at [400, 234] on div "[STREET_ADDRESS][US_STATE]" at bounding box center [485, 224] width 379 height 40
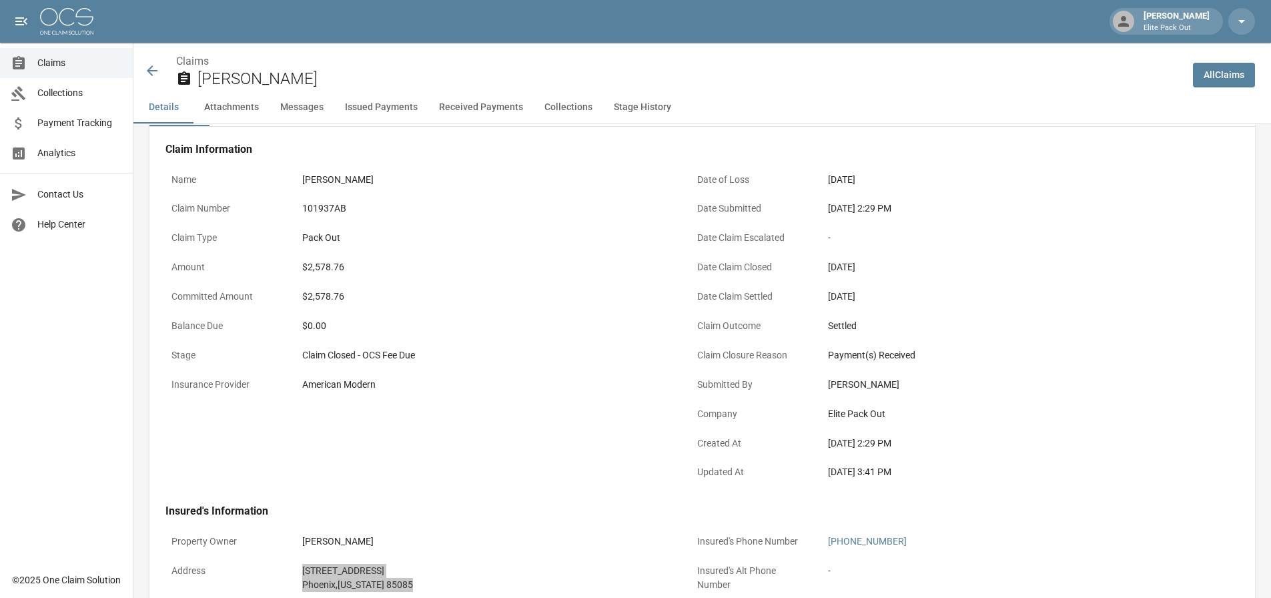
scroll to position [0, 0]
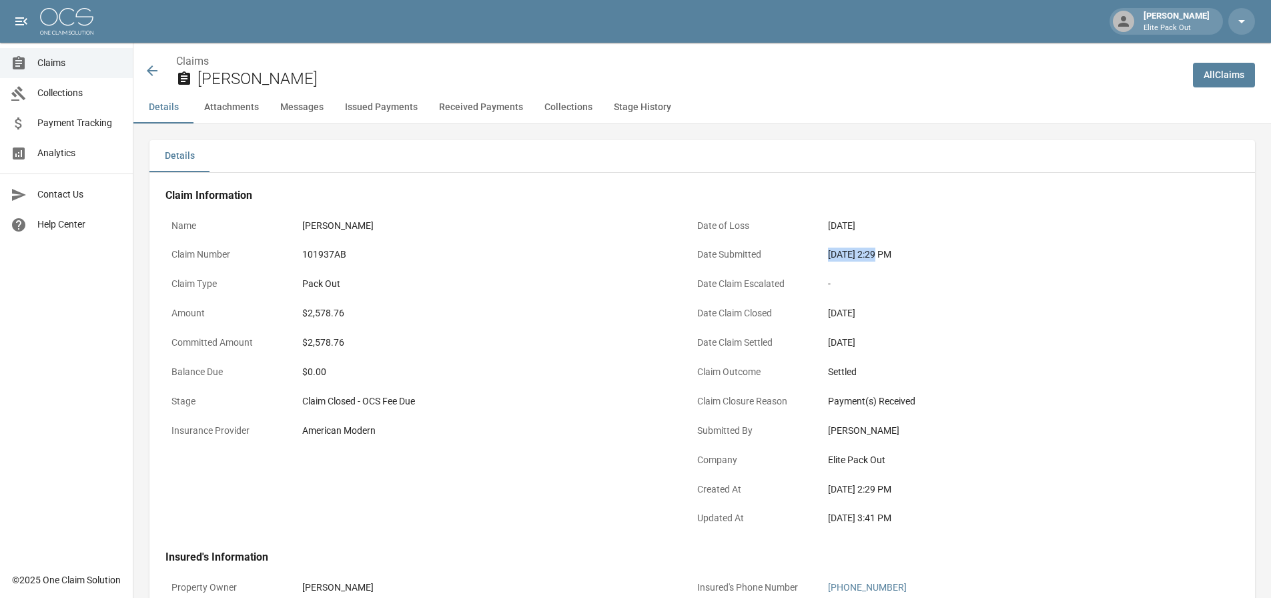
drag, startPoint x: 828, startPoint y: 252, endPoint x: 878, endPoint y: 252, distance: 50.7
click at [878, 252] on div "[DATE] 2:29 PM" at bounding box center [1011, 255] width 379 height 26
click at [317, 310] on div "$2,578.76" at bounding box center [485, 313] width 367 height 14
click at [149, 68] on icon at bounding box center [152, 71] width 16 height 16
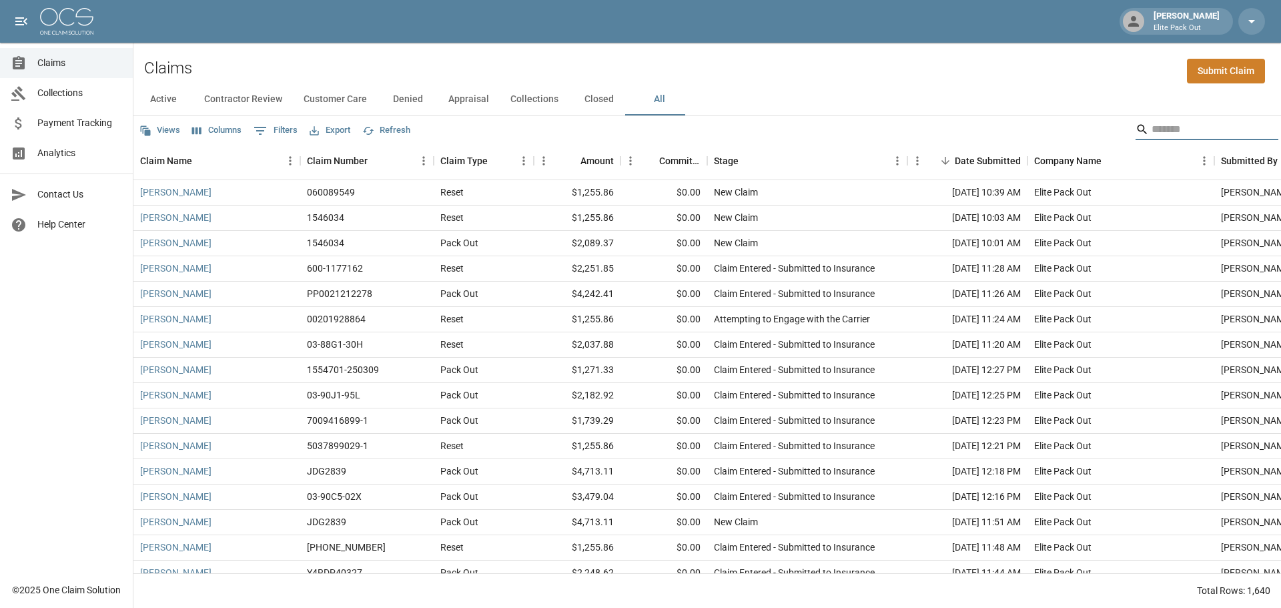
click at [1219, 133] on input "Search" at bounding box center [1205, 129] width 107 height 21
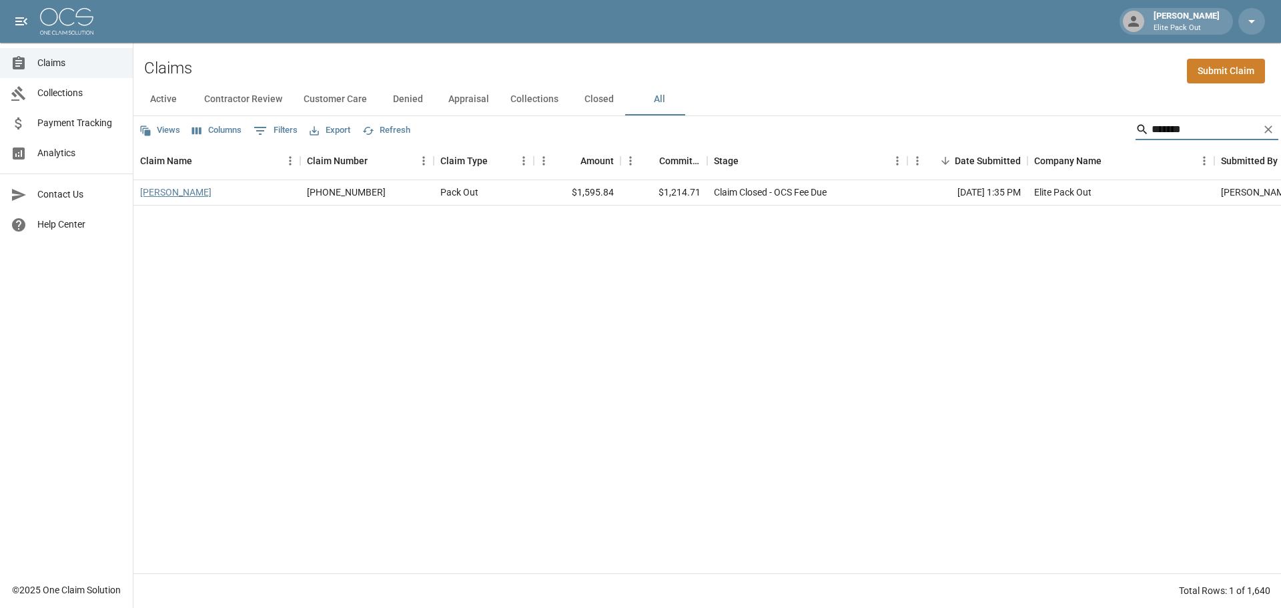
type input "******"
click at [142, 190] on link "[PERSON_NAME]" at bounding box center [175, 192] width 71 height 13
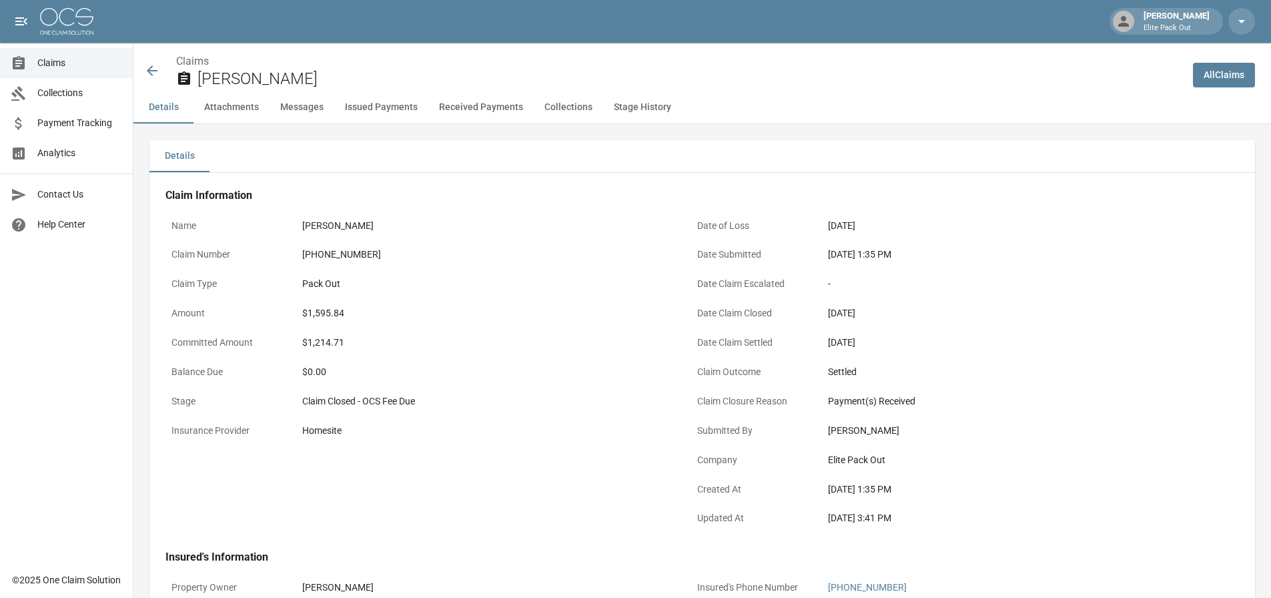
click at [318, 255] on div "[PHONE_NUMBER]" at bounding box center [485, 255] width 367 height 14
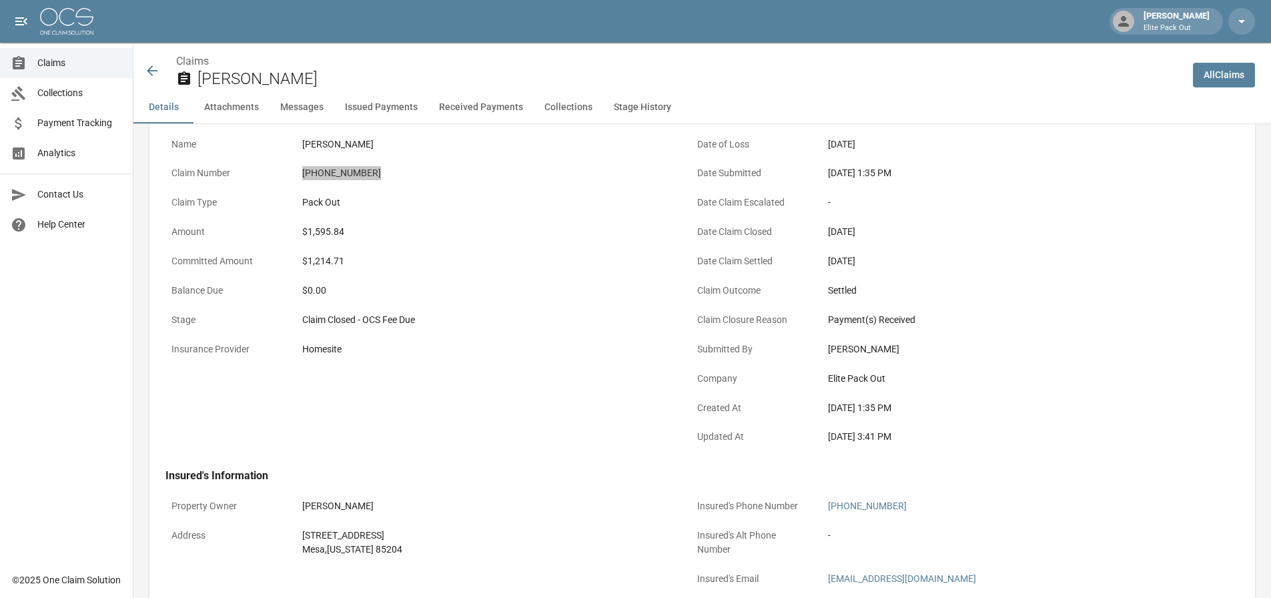
scroll to position [133, 0]
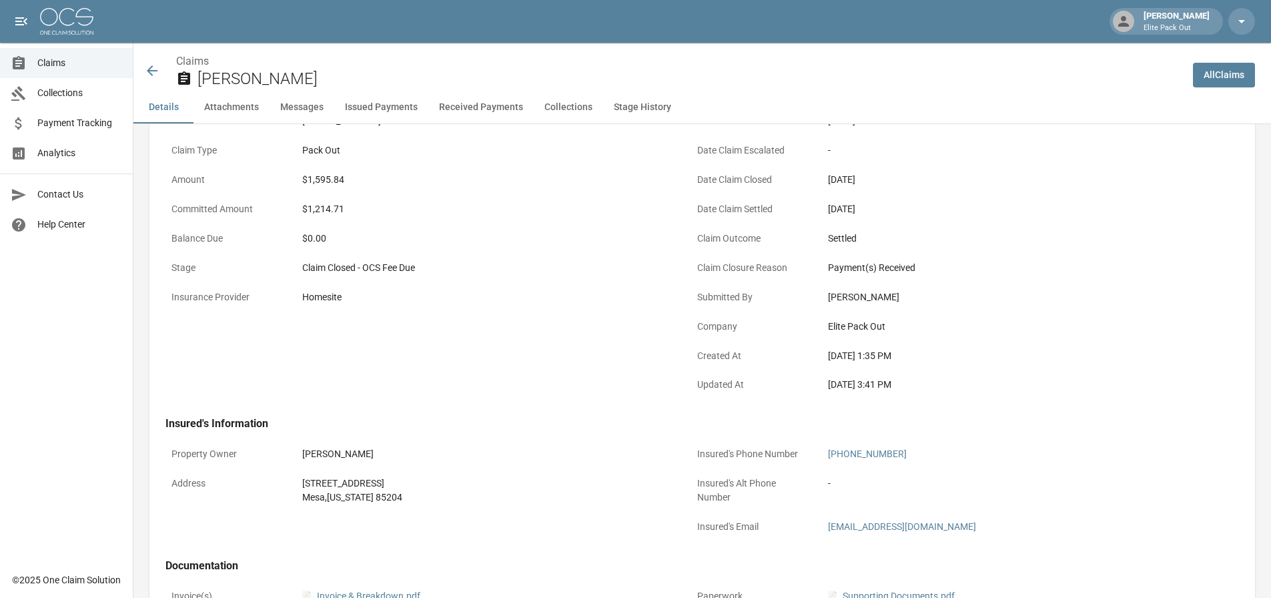
click at [360, 485] on div "[STREET_ADDRESS]" at bounding box center [485, 484] width 367 height 14
click at [365, 486] on div "[STREET_ADDRESS]" at bounding box center [485, 484] width 367 height 14
drag, startPoint x: 400, startPoint y: 497, endPoint x: 300, endPoint y: 489, distance: 101.1
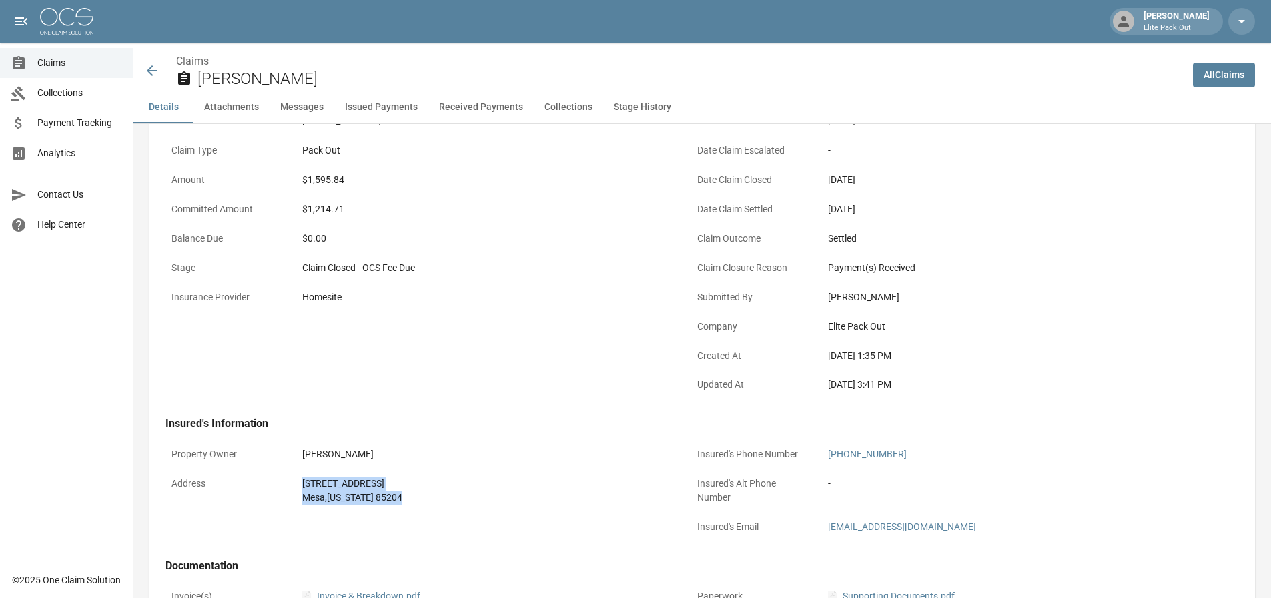
click at [300, 489] on div "[STREET_ADDRESS][US_STATE]" at bounding box center [485, 491] width 379 height 40
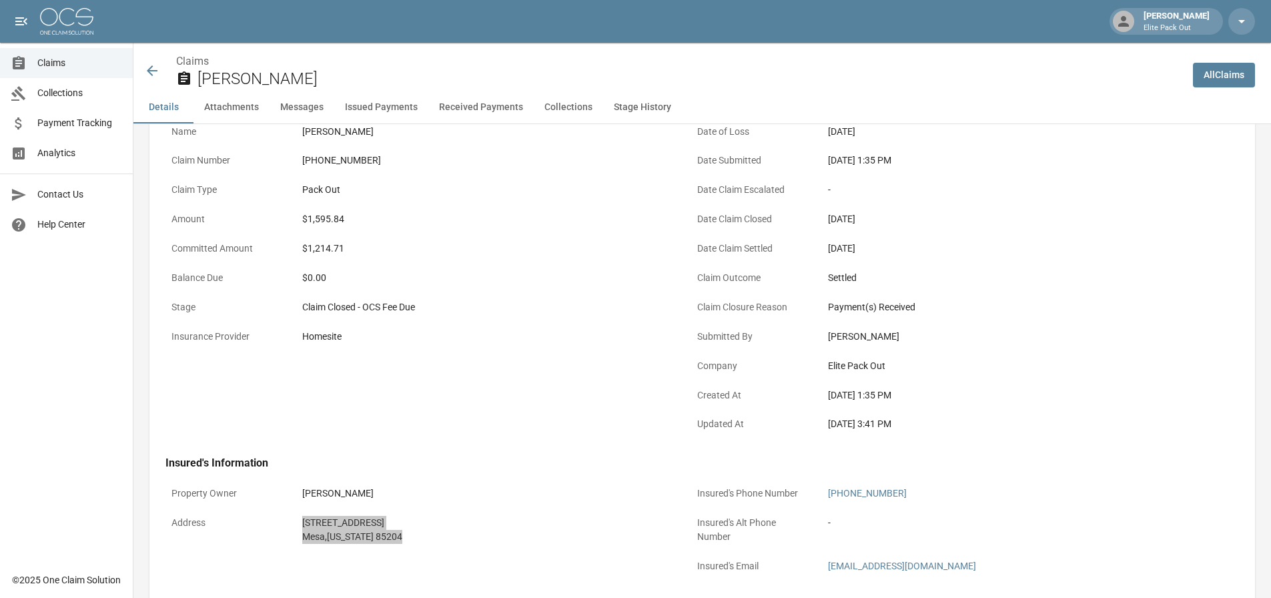
scroll to position [0, 0]
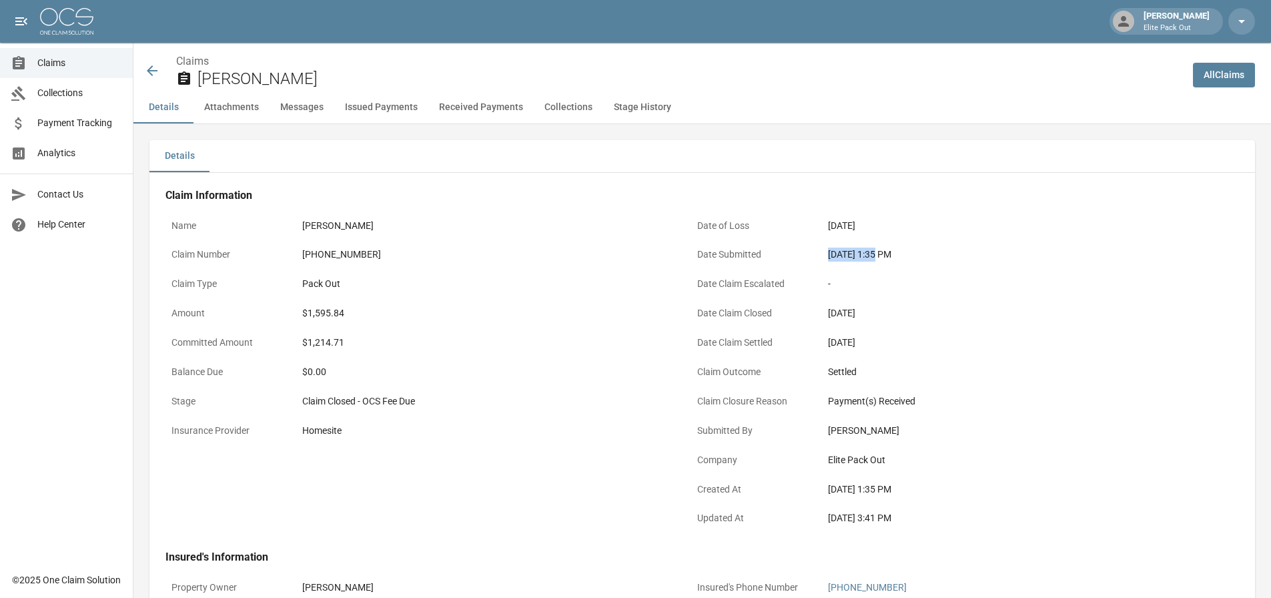
drag, startPoint x: 846, startPoint y: 258, endPoint x: 876, endPoint y: 257, distance: 29.4
click at [876, 257] on div "Date Submitted [DATE] 1:35 PM" at bounding box center [946, 256] width 510 height 29
click at [325, 312] on div "$1,595.84" at bounding box center [485, 313] width 367 height 14
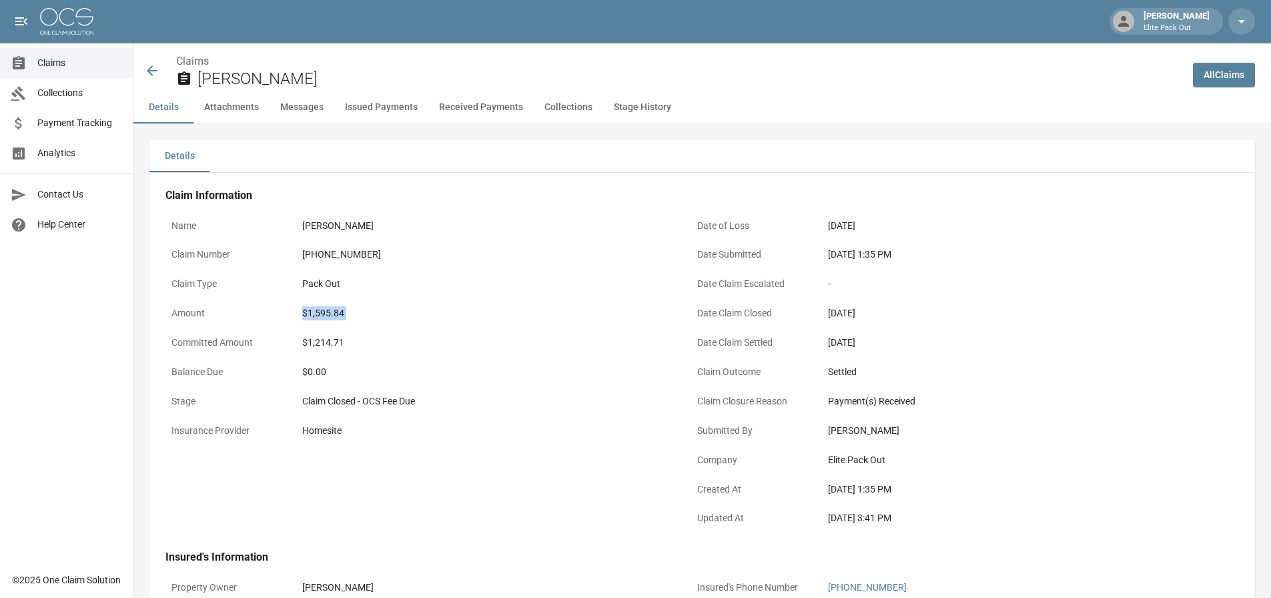
click at [148, 68] on icon at bounding box center [152, 71] width 16 height 16
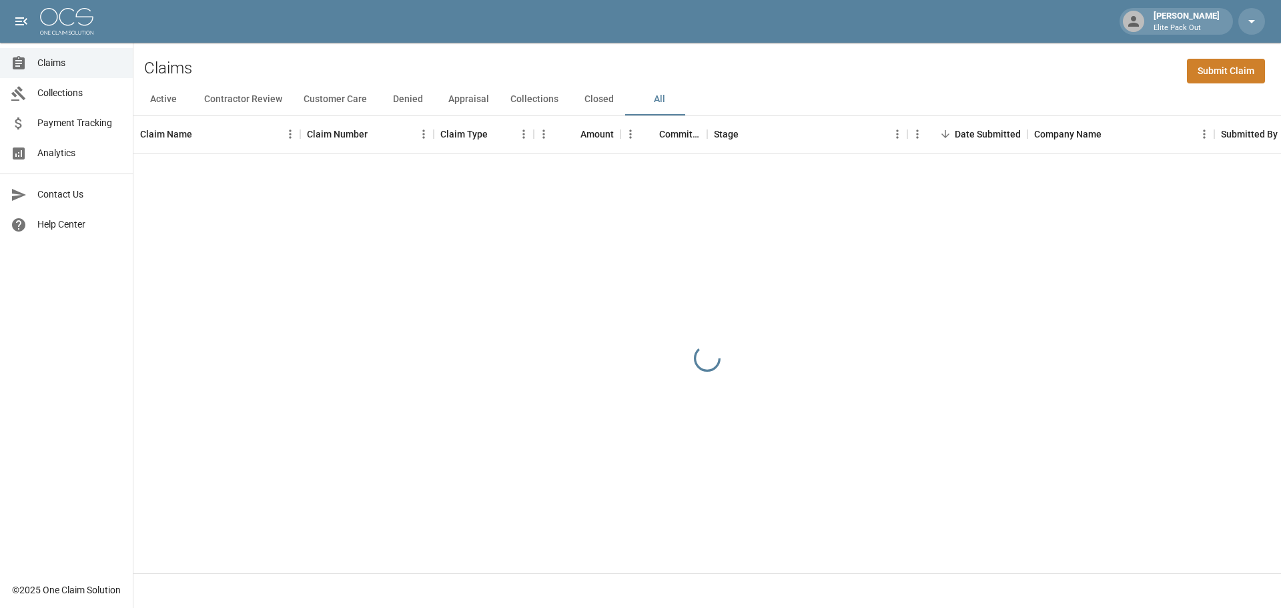
click at [1010, 65] on div "Claims Submit Claim" at bounding box center [707, 63] width 1148 height 41
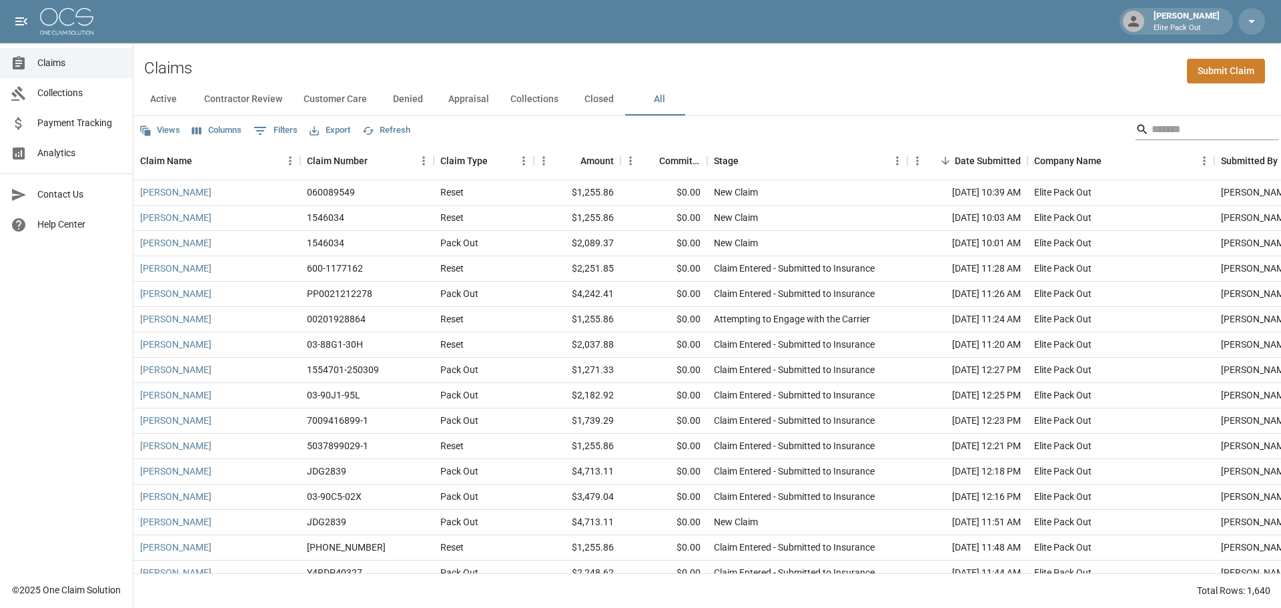
click at [1153, 124] on input "Search" at bounding box center [1205, 129] width 107 height 21
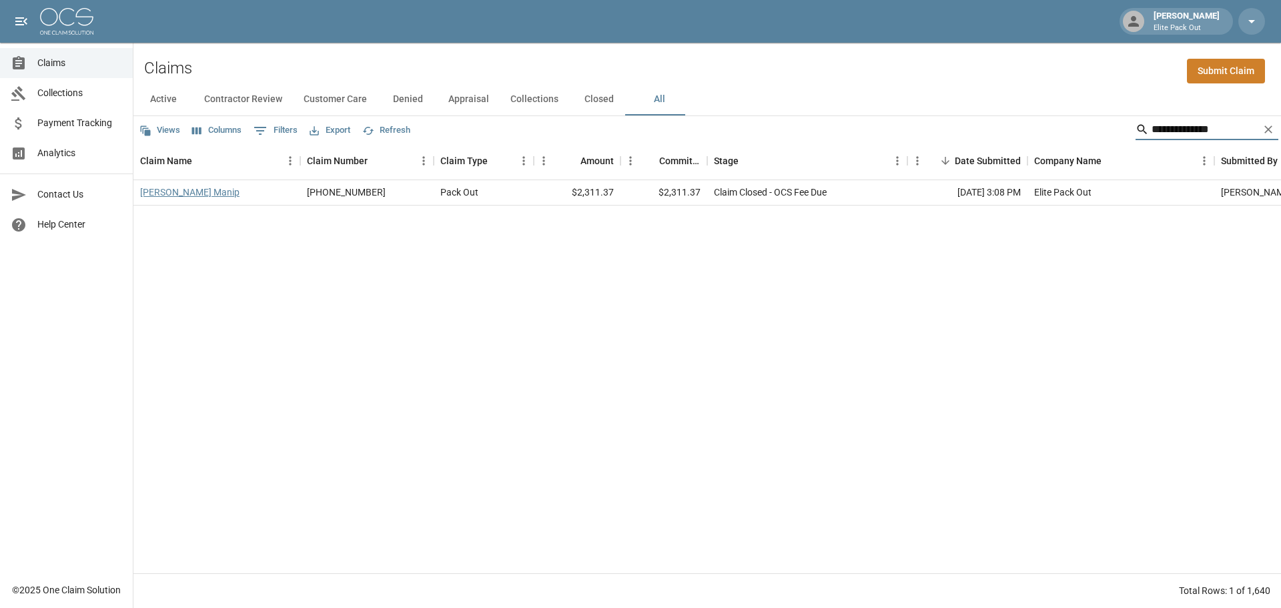
type input "**********"
click at [168, 196] on link "[PERSON_NAME] Manip" at bounding box center [189, 192] width 99 height 13
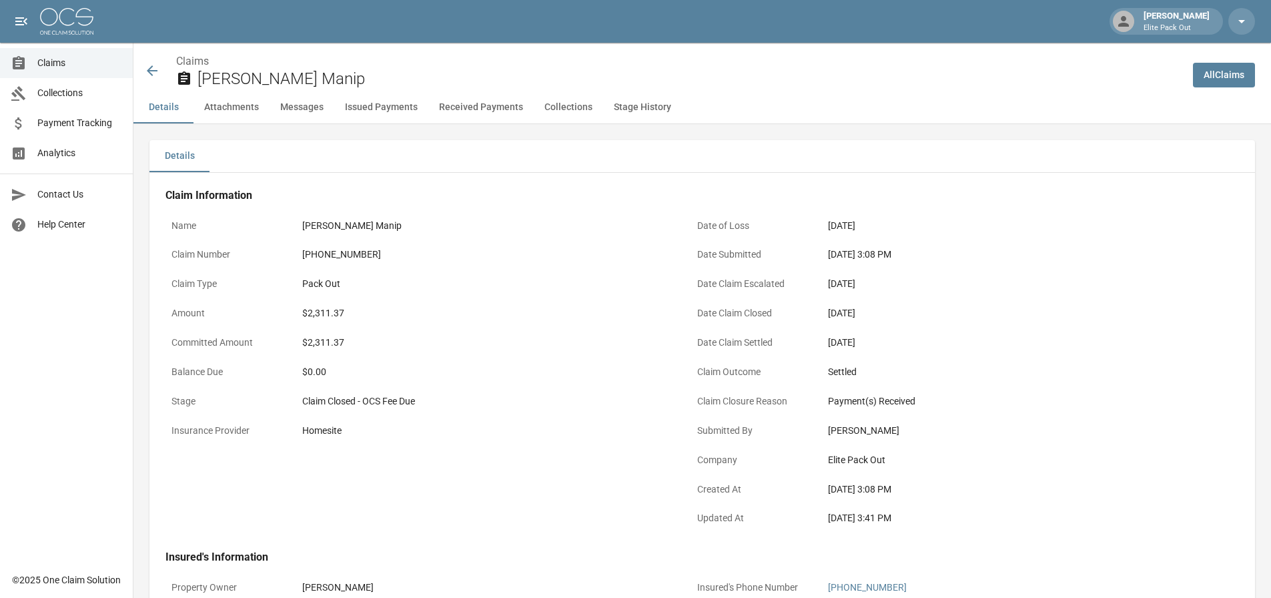
click at [353, 254] on div "[PHONE_NUMBER]" at bounding box center [485, 255] width 367 height 14
click at [334, 310] on div "$2,311.37" at bounding box center [485, 313] width 367 height 14
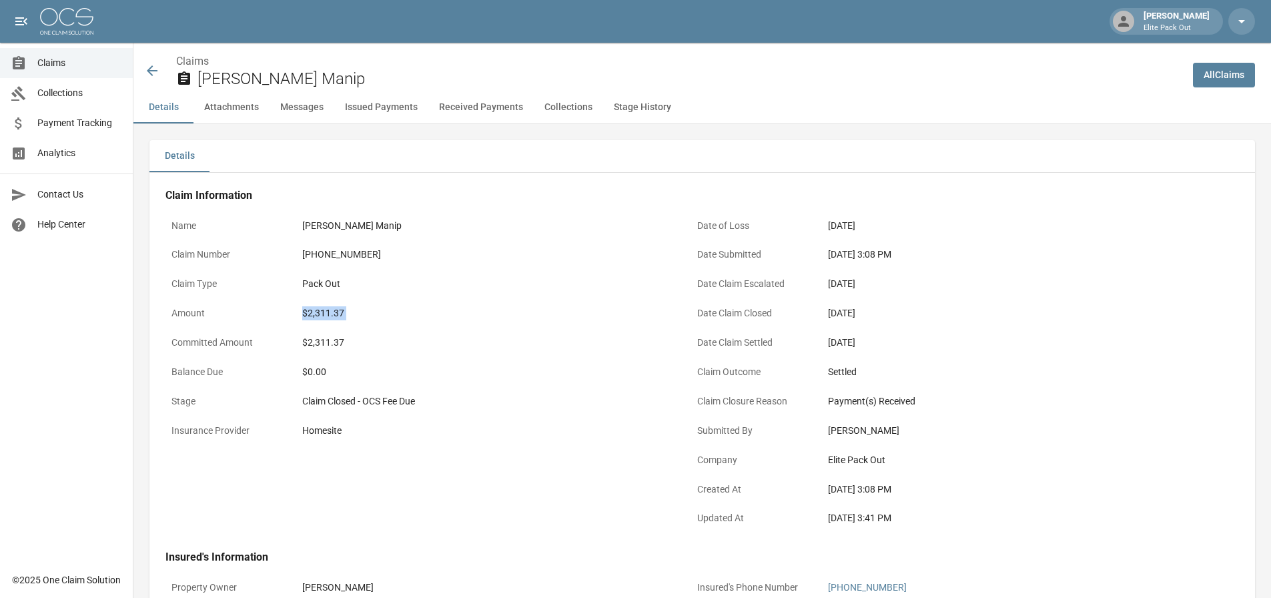
click at [334, 310] on div "$2,311.37" at bounding box center [485, 313] width 367 height 14
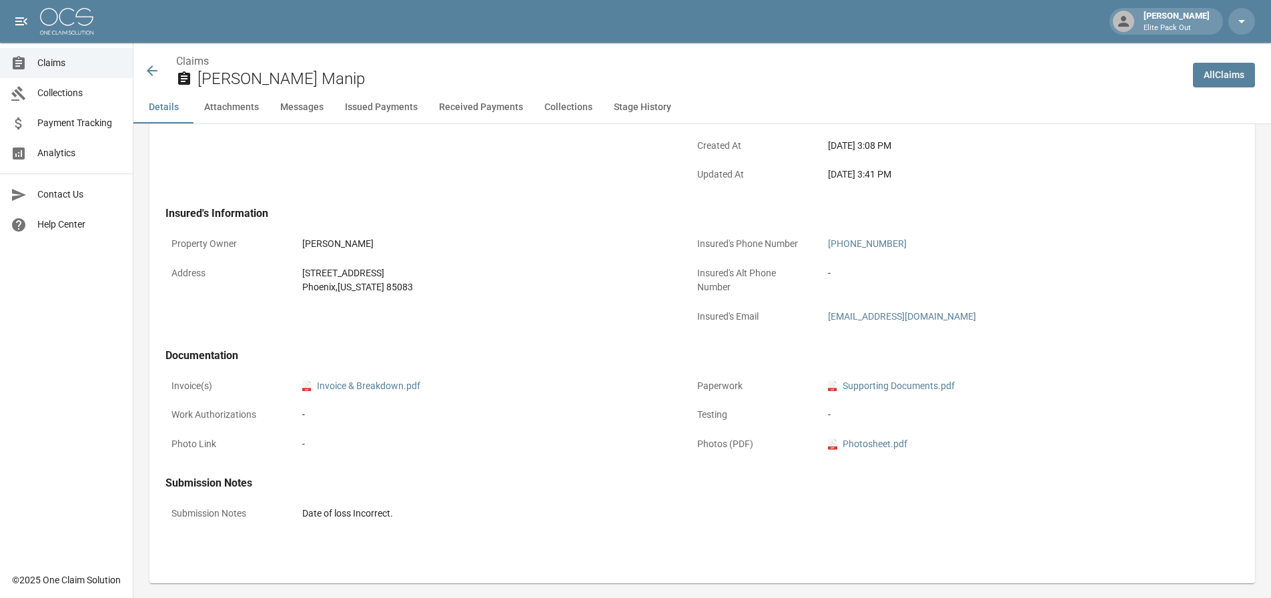
scroll to position [400, 0]
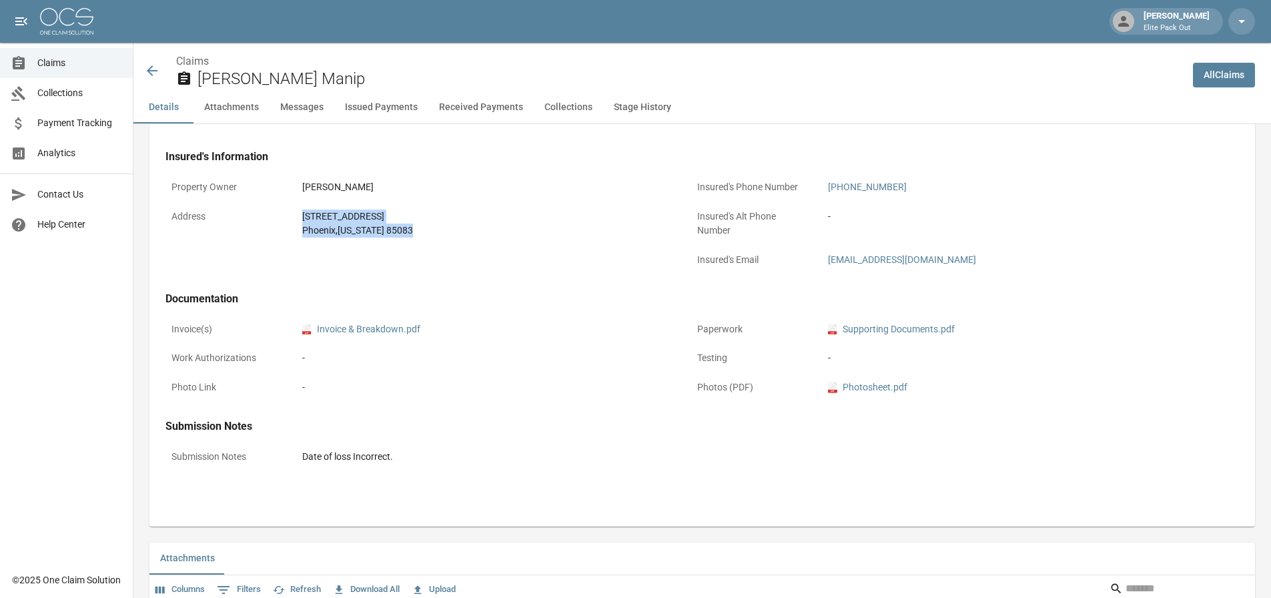
drag, startPoint x: 302, startPoint y: 212, endPoint x: 415, endPoint y: 239, distance: 115.9
click at [415, 239] on div "[STREET_ADDRESS][US_STATE]" at bounding box center [485, 224] width 379 height 40
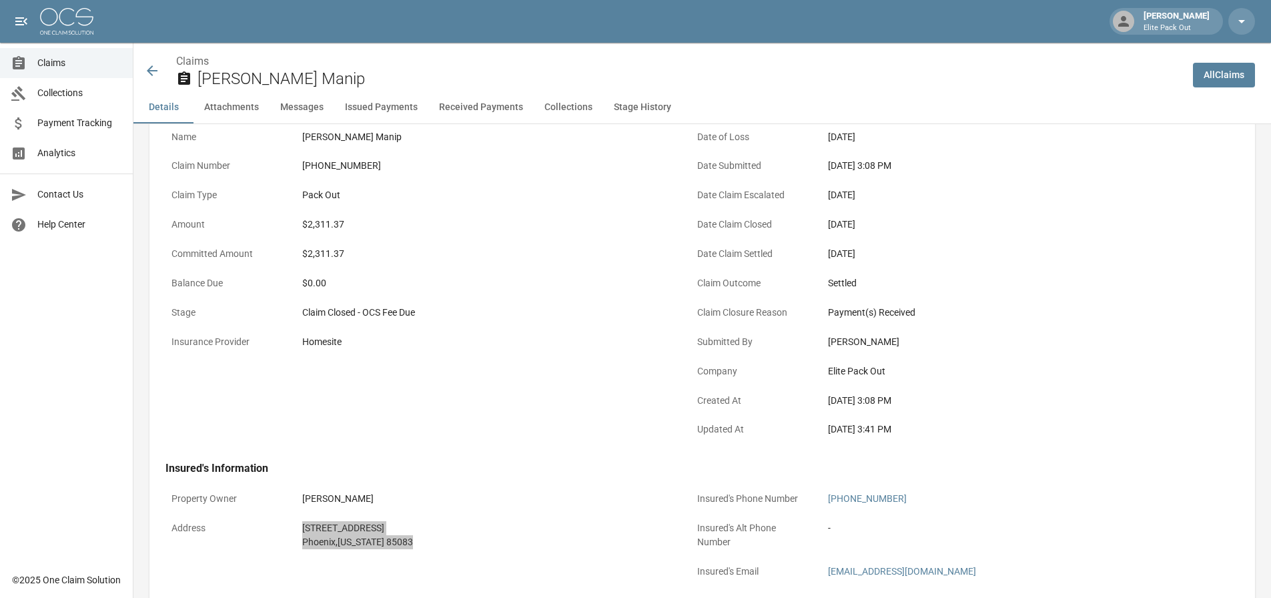
scroll to position [0, 0]
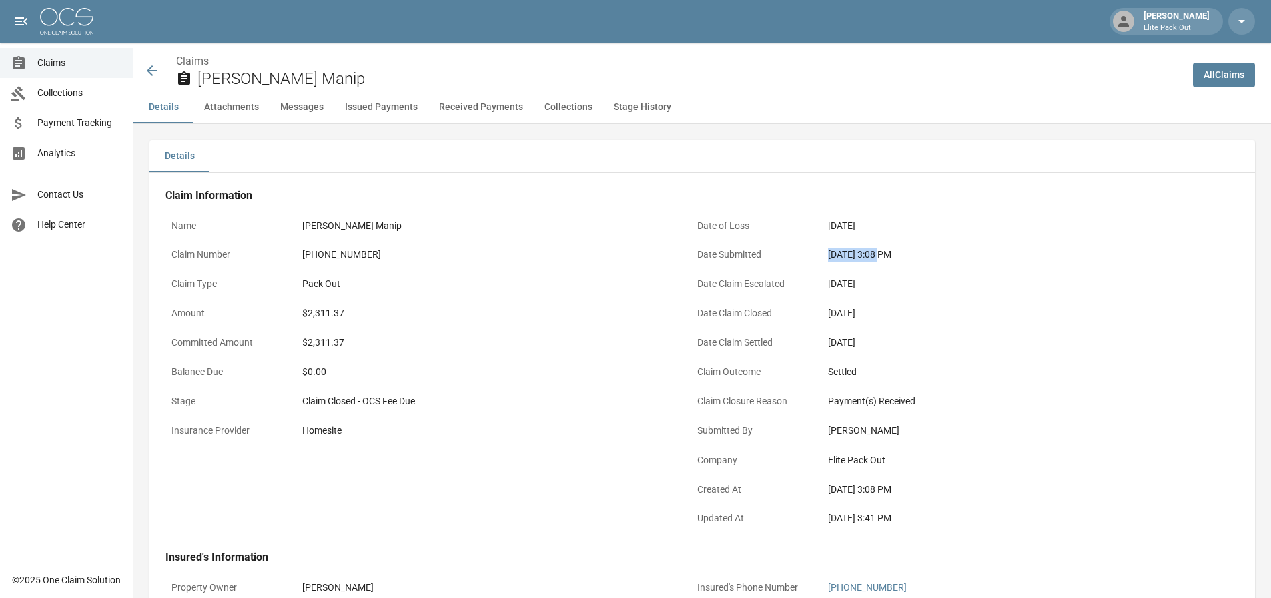
drag, startPoint x: 828, startPoint y: 257, endPoint x: 876, endPoint y: 256, distance: 48.1
click at [876, 256] on div "[DATE] 3:08 PM" at bounding box center [1011, 255] width 379 height 26
click at [147, 67] on icon at bounding box center [152, 71] width 16 height 16
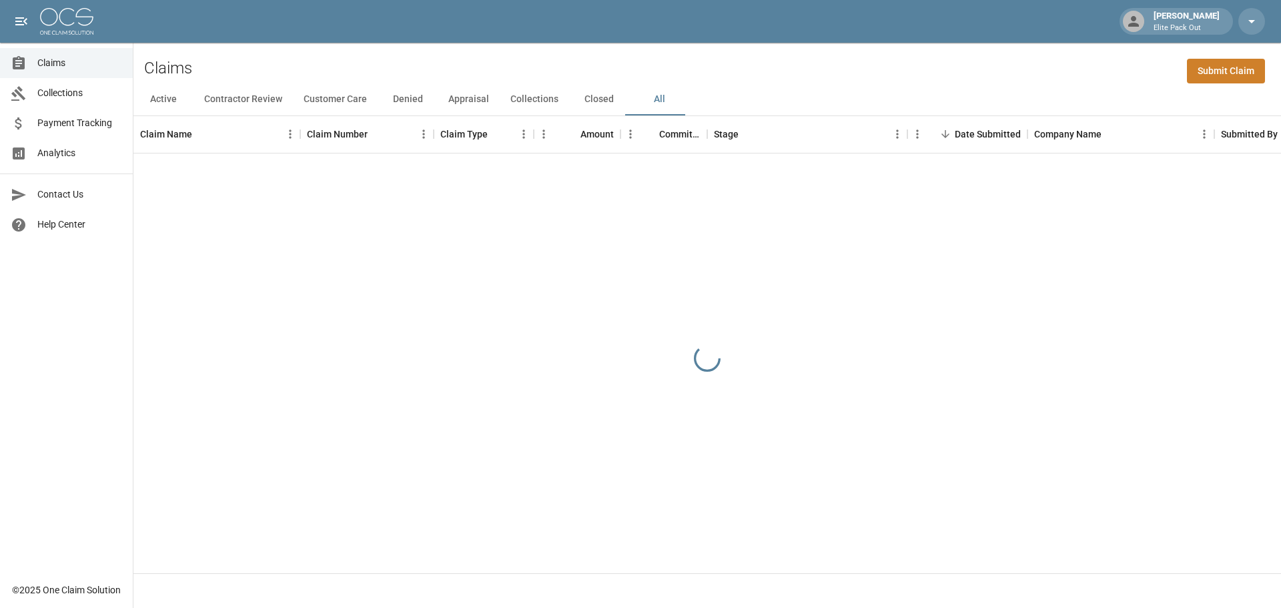
click at [996, 80] on div "Claims Submit Claim" at bounding box center [707, 63] width 1148 height 41
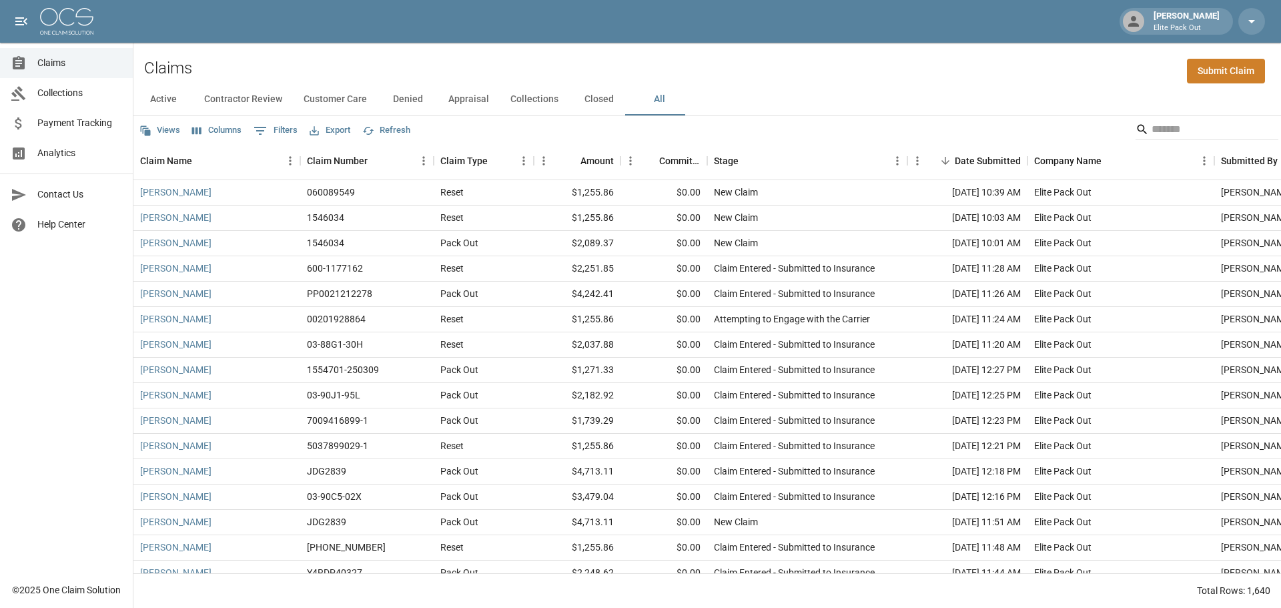
click at [1076, 66] on div "Claims Submit Claim" at bounding box center [707, 63] width 1148 height 41
click at [1152, 130] on input "Search" at bounding box center [1205, 129] width 107 height 21
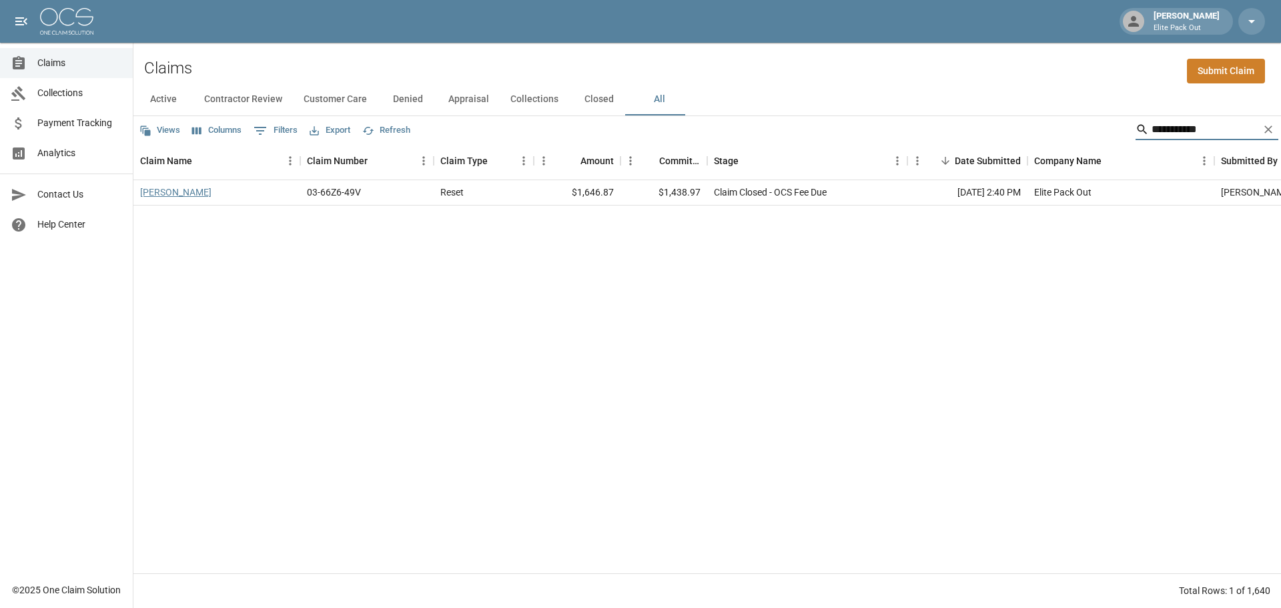
type input "**********"
click at [149, 188] on link "[PERSON_NAME]" at bounding box center [175, 192] width 71 height 13
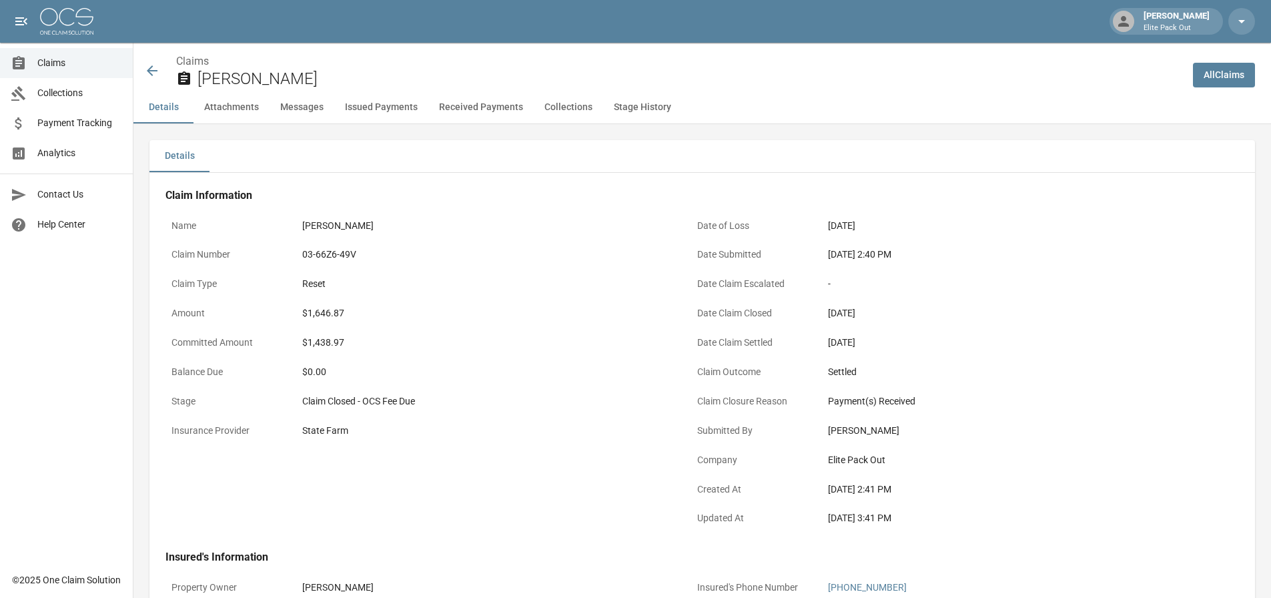
click at [342, 255] on div "03-66Z6-49V" at bounding box center [485, 255] width 367 height 14
click at [334, 258] on div "03-66Z6-49V" at bounding box center [485, 255] width 367 height 14
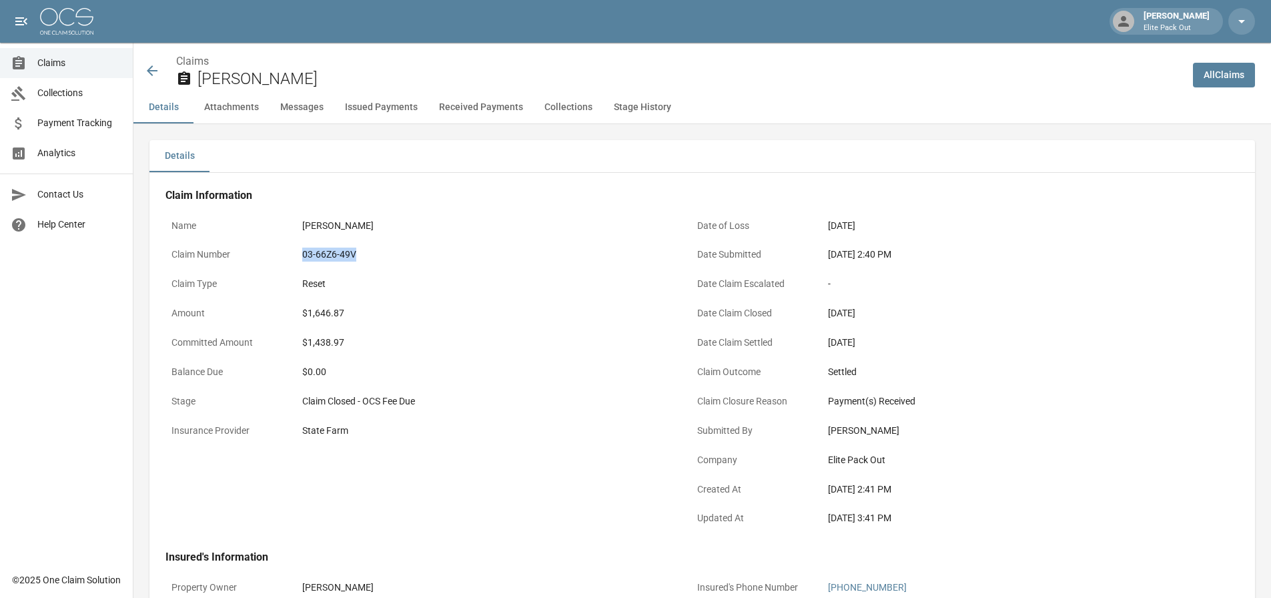
click at [334, 258] on div "03-66Z6-49V" at bounding box center [485, 255] width 367 height 14
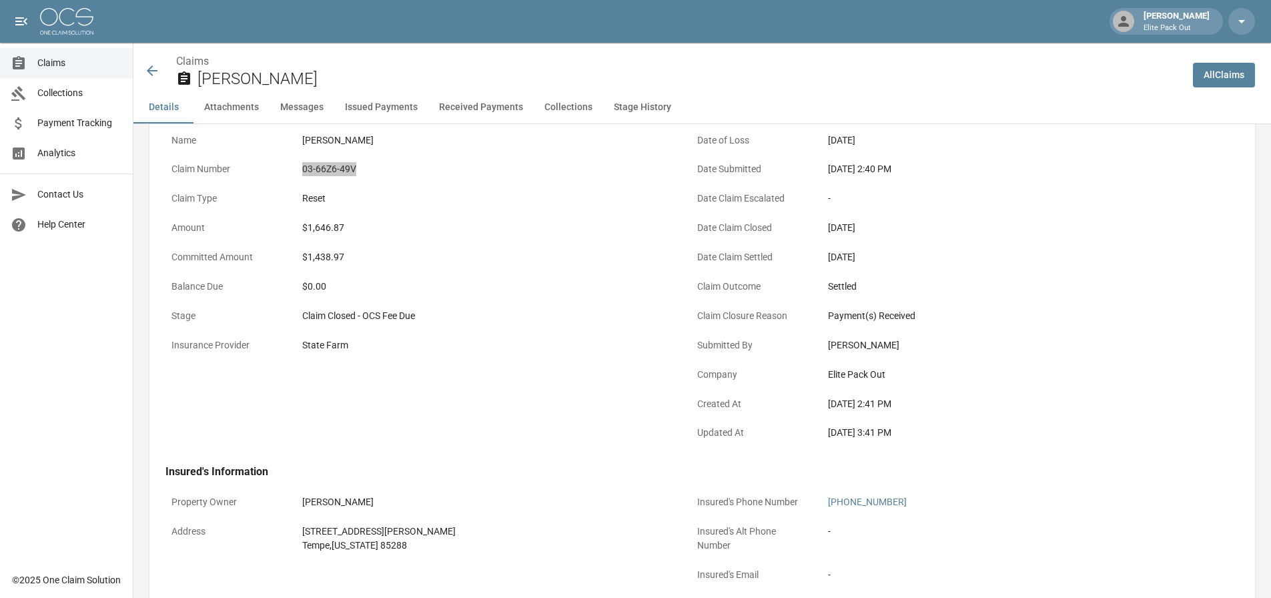
scroll to position [133, 0]
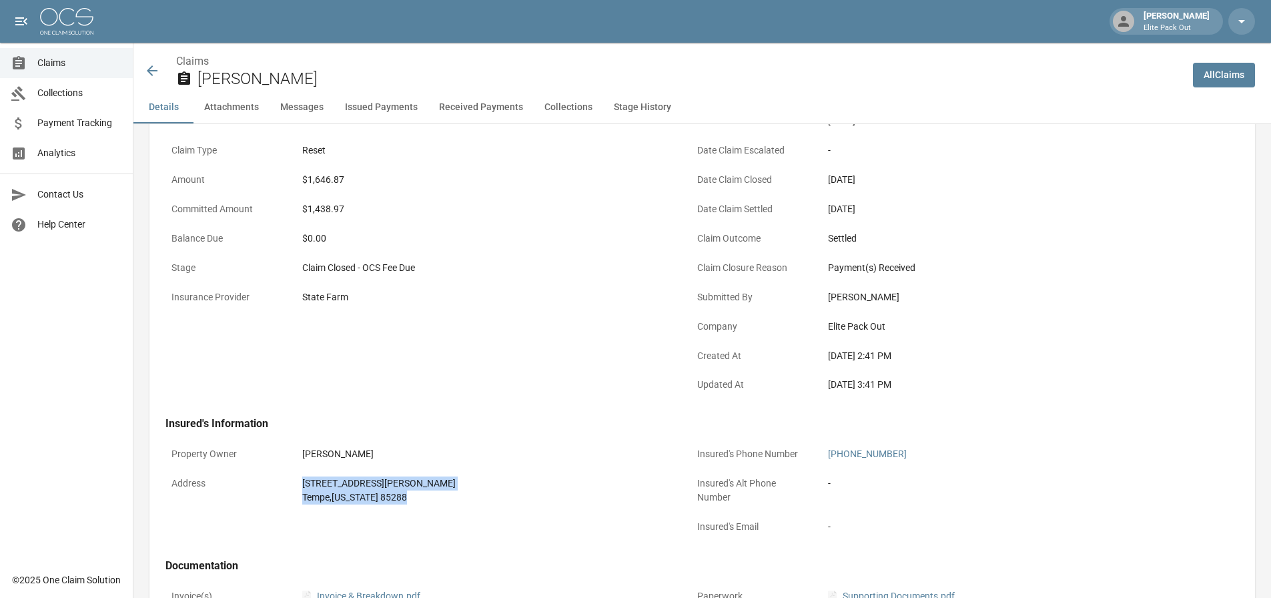
drag, startPoint x: 299, startPoint y: 479, endPoint x: 406, endPoint y: 500, distance: 108.9
click at [406, 500] on div "[STREET_ADDRESS][PERSON_NAME][US_STATE]" at bounding box center [485, 491] width 379 height 40
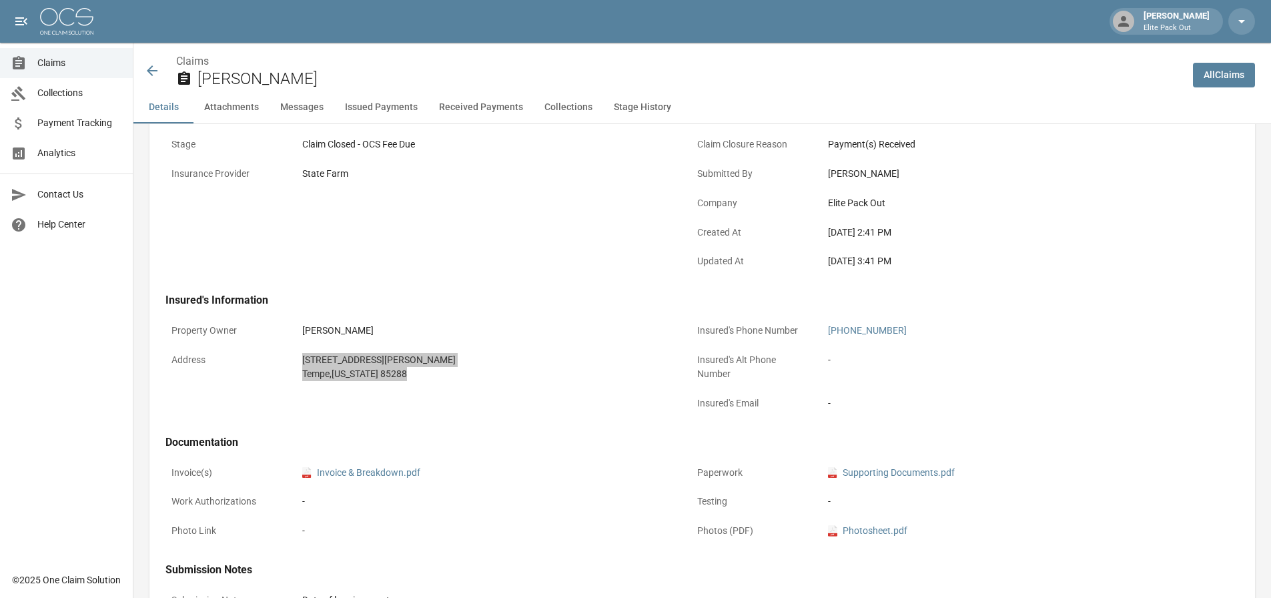
scroll to position [0, 0]
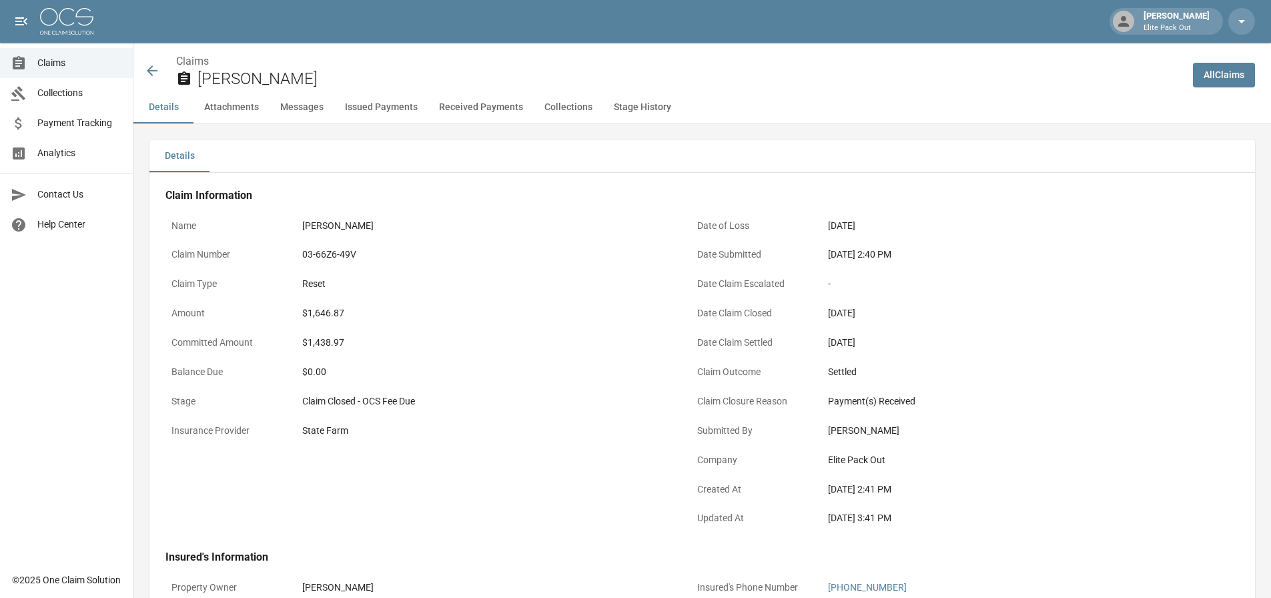
click at [851, 252] on div "[DATE] 2:40 PM" at bounding box center [1011, 255] width 367 height 14
drag, startPoint x: 826, startPoint y: 258, endPoint x: 876, endPoint y: 258, distance: 50.1
click at [876, 258] on div "[DATE] 2:40 PM" at bounding box center [1011, 255] width 379 height 26
click at [848, 256] on div "[DATE] 2:40 PM" at bounding box center [1011, 255] width 367 height 14
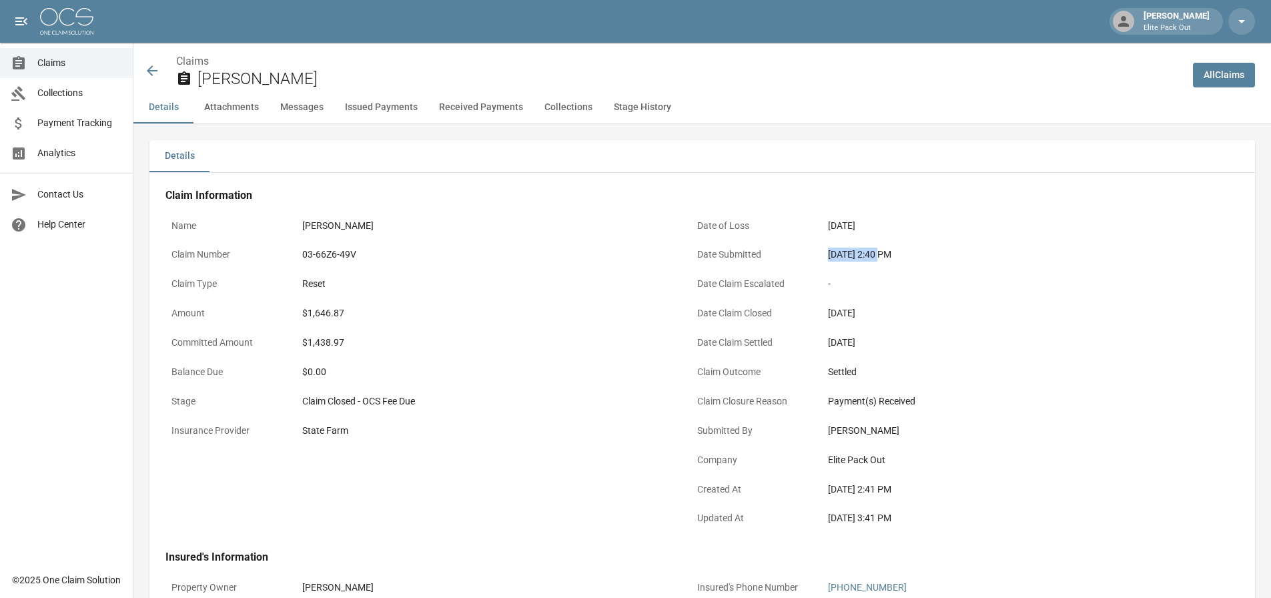
drag, startPoint x: 883, startPoint y: 254, endPoint x: 824, endPoint y: 259, distance: 58.9
click at [824, 259] on div "[DATE] 2:40 PM" at bounding box center [1011, 255] width 379 height 26
click at [318, 314] on div "$1,646.87" at bounding box center [485, 313] width 367 height 14
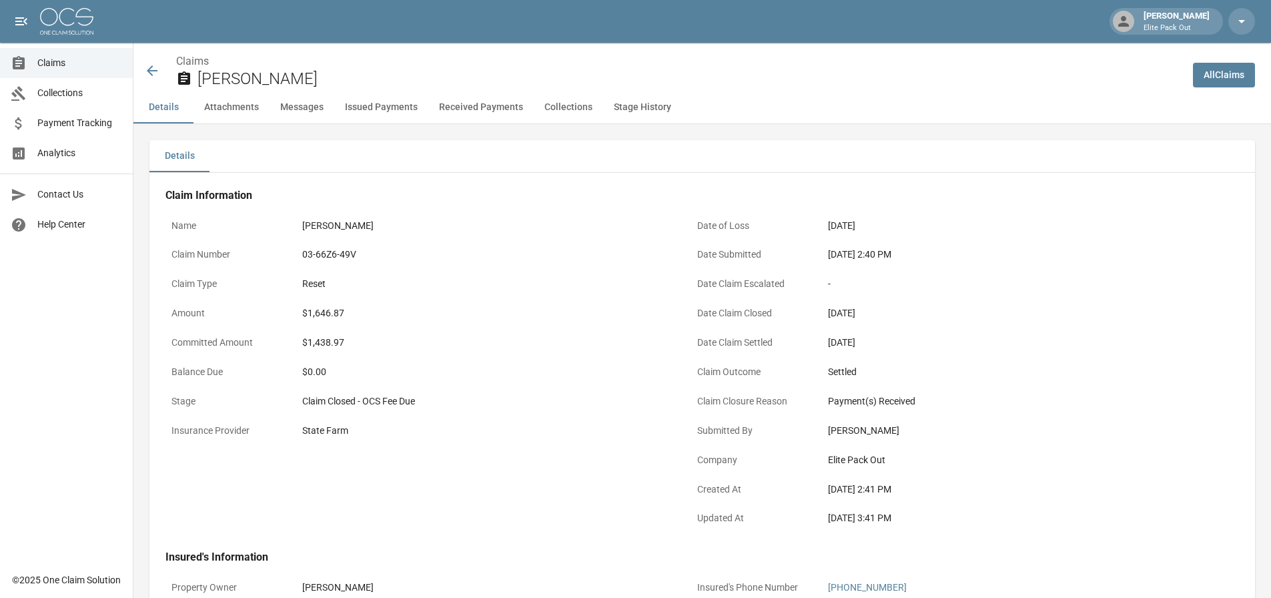
click at [152, 79] on div "Claims [PERSON_NAME]" at bounding box center [663, 70] width 1038 height 35
click at [152, 71] on icon at bounding box center [152, 70] width 11 height 11
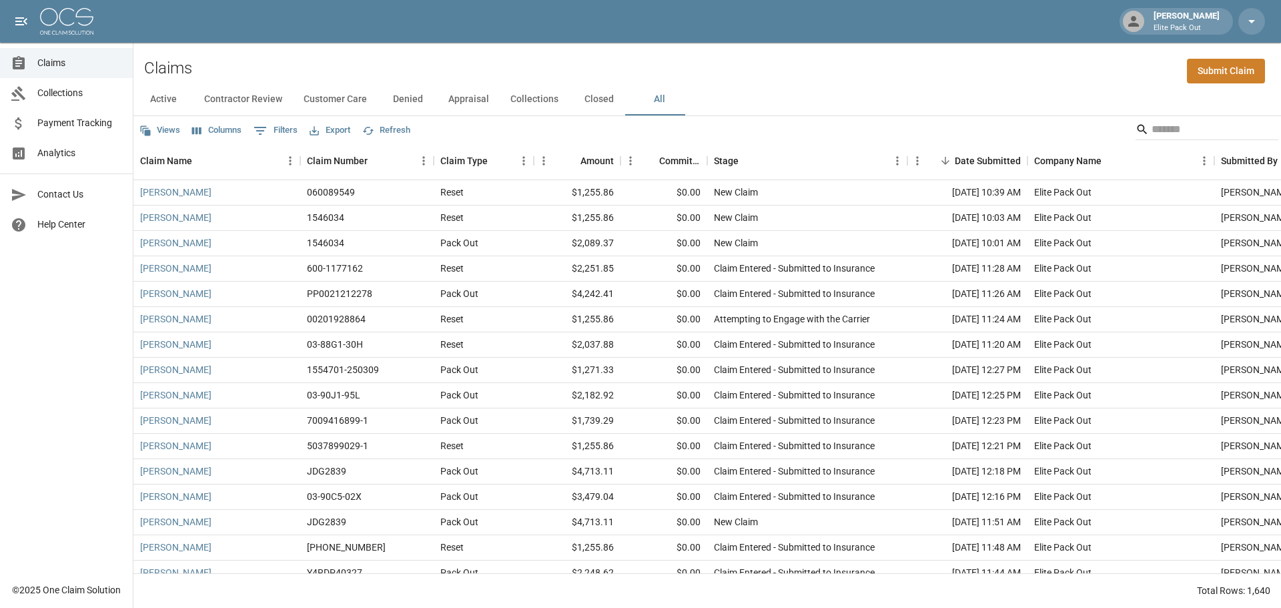
click at [163, 94] on button "Active" at bounding box center [163, 99] width 60 height 32
click at [91, 123] on span "Payment Tracking" at bounding box center [79, 123] width 85 height 14
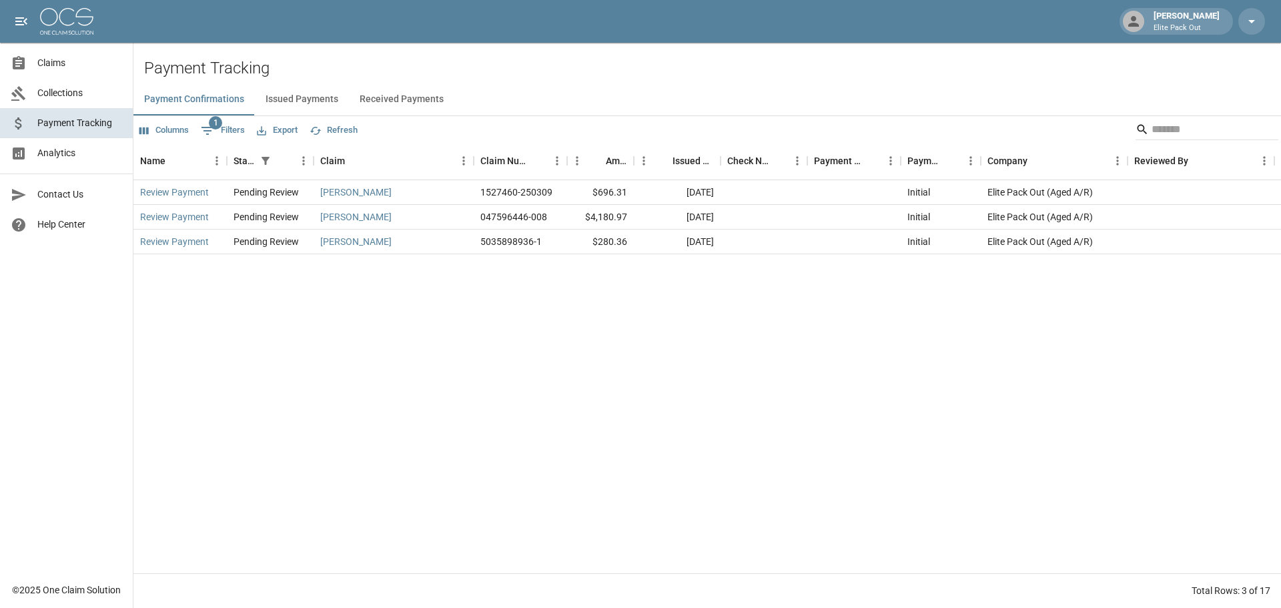
click at [80, 153] on span "Analytics" at bounding box center [79, 153] width 85 height 14
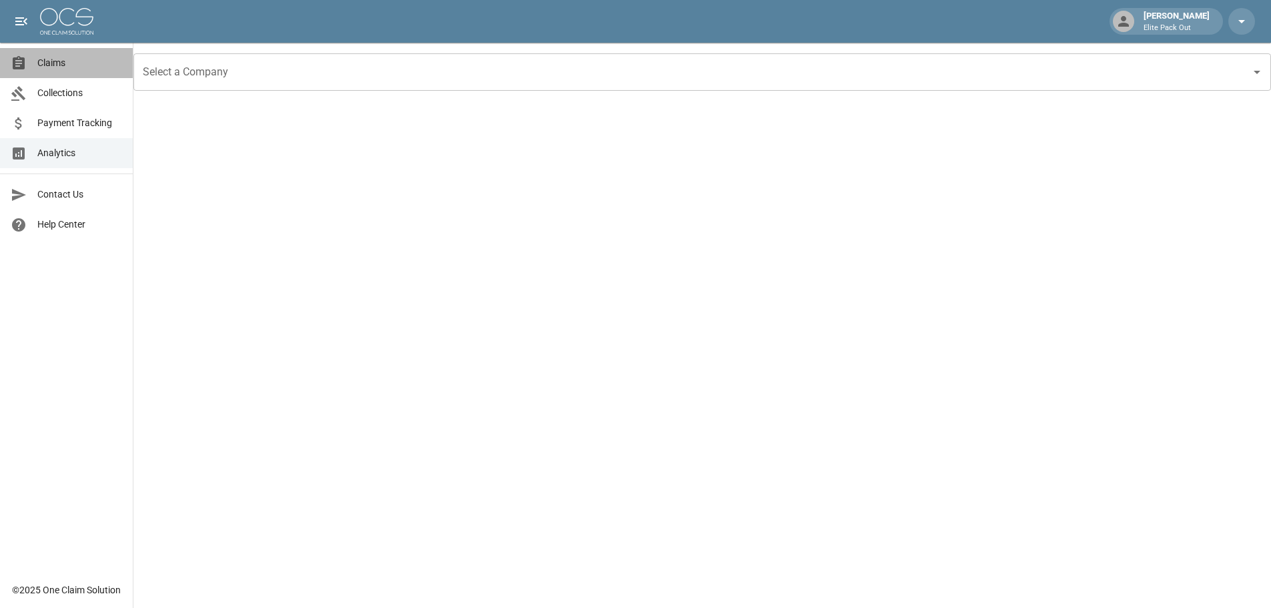
click at [69, 60] on span "Claims" at bounding box center [79, 63] width 85 height 14
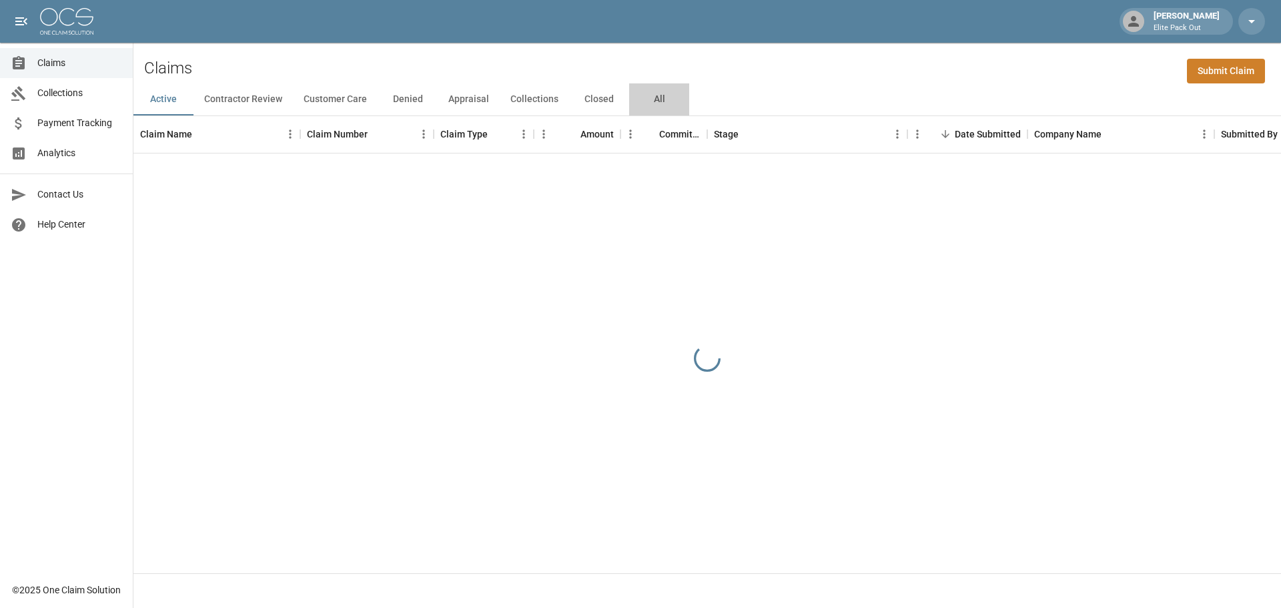
click at [650, 92] on button "All" at bounding box center [659, 99] width 60 height 32
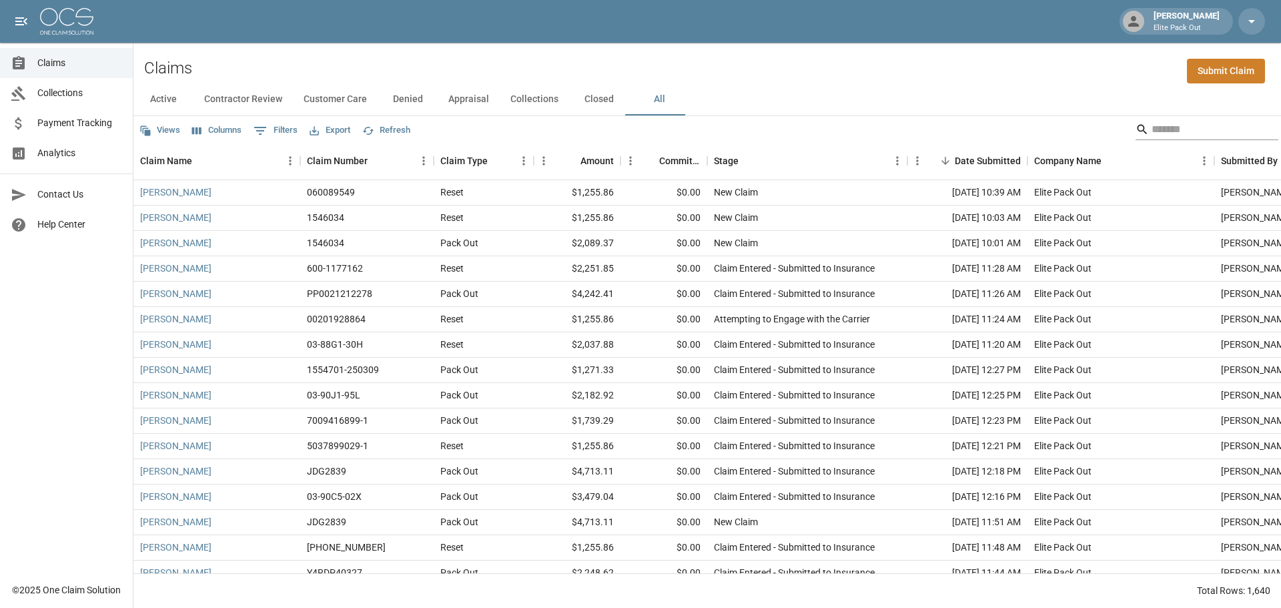
click at [1175, 133] on input "Search" at bounding box center [1205, 129] width 107 height 21
click at [1171, 130] on input "Search" at bounding box center [1205, 129] width 107 height 21
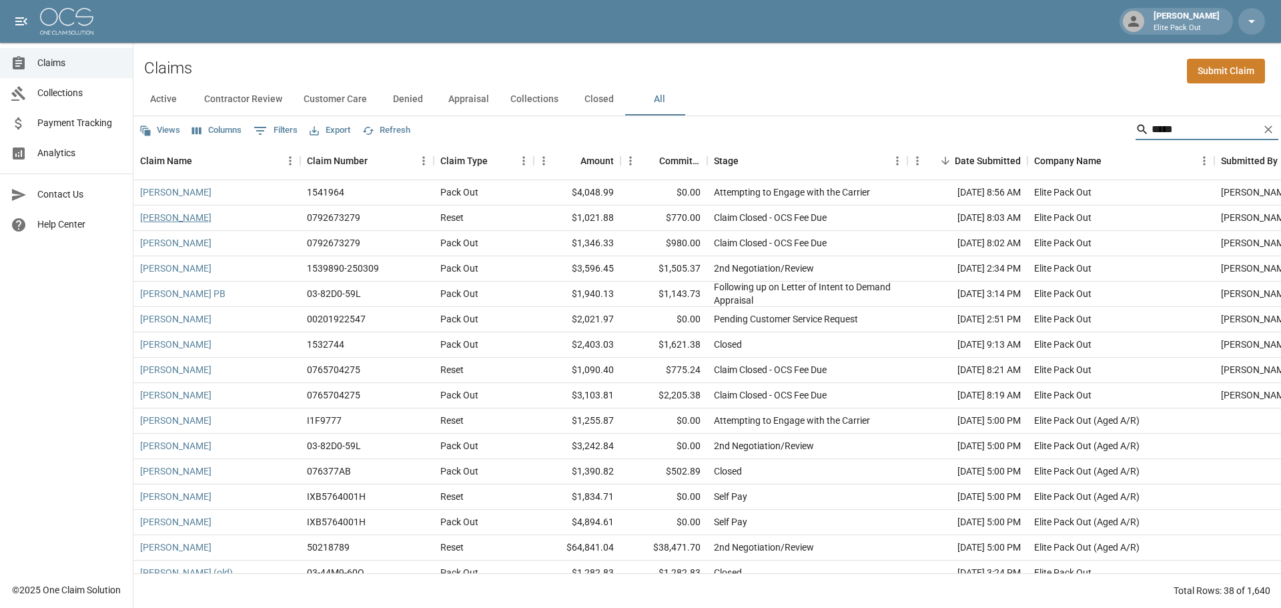
type input "*****"
click at [166, 222] on link "[PERSON_NAME]" at bounding box center [175, 217] width 71 height 13
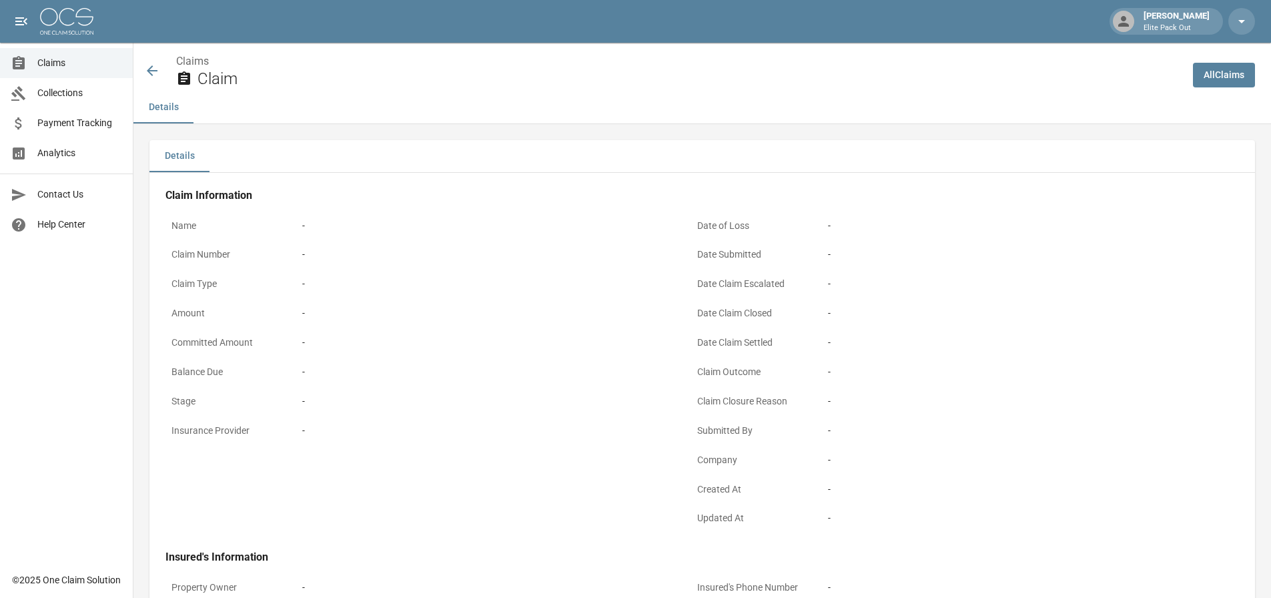
click at [654, 63] on ol "Claims" at bounding box center [679, 61] width 1006 height 16
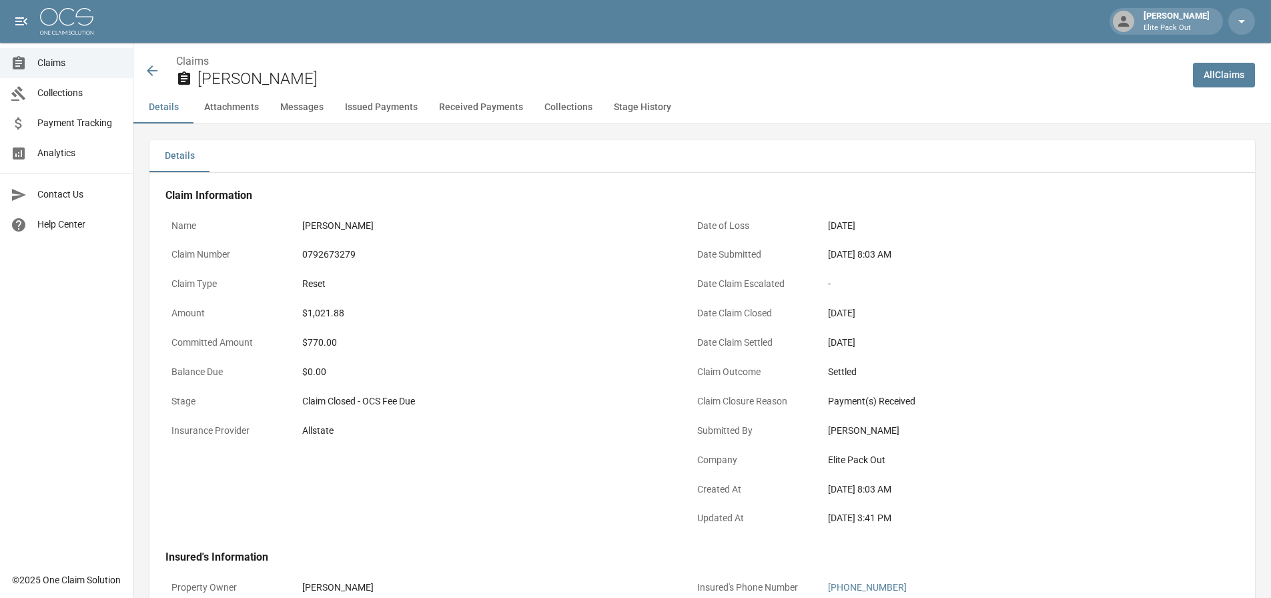
click at [333, 255] on div "0792673279" at bounding box center [485, 255] width 367 height 14
click at [437, 398] on div "Claim Closed - OCS Fee Due" at bounding box center [485, 401] width 367 height 14
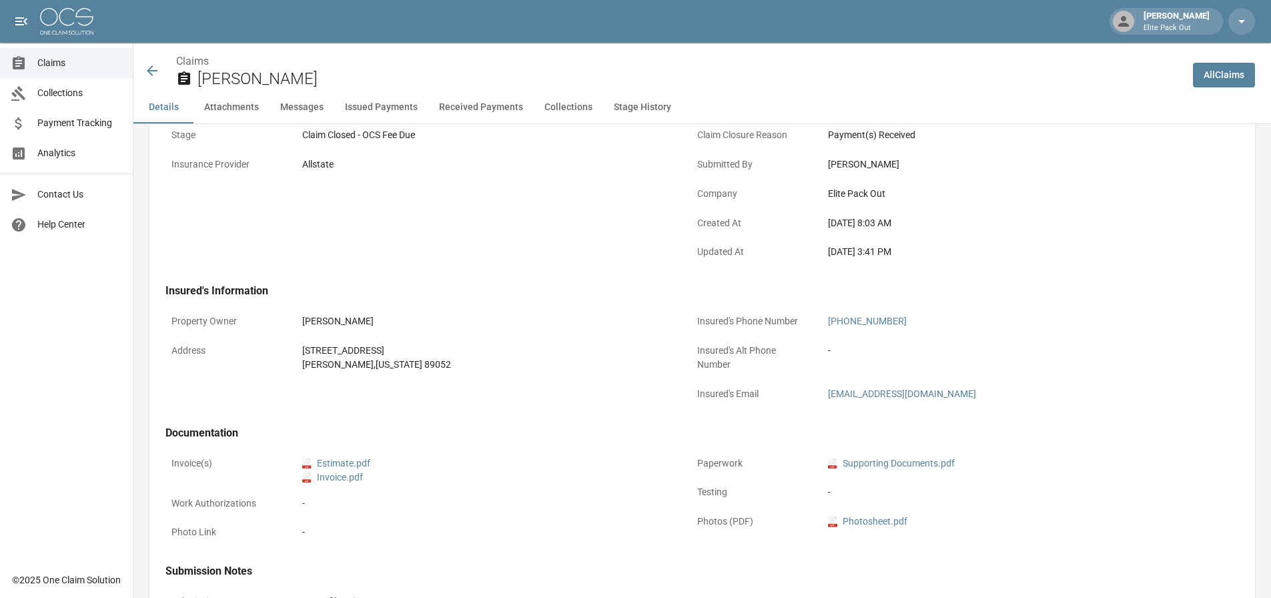
scroll to position [267, 0]
drag, startPoint x: 298, startPoint y: 347, endPoint x: 444, endPoint y: 368, distance: 147.6
click at [444, 368] on div "[STREET_ADDRESS][PERSON_NAME][US_STATE]" at bounding box center [485, 357] width 379 height 40
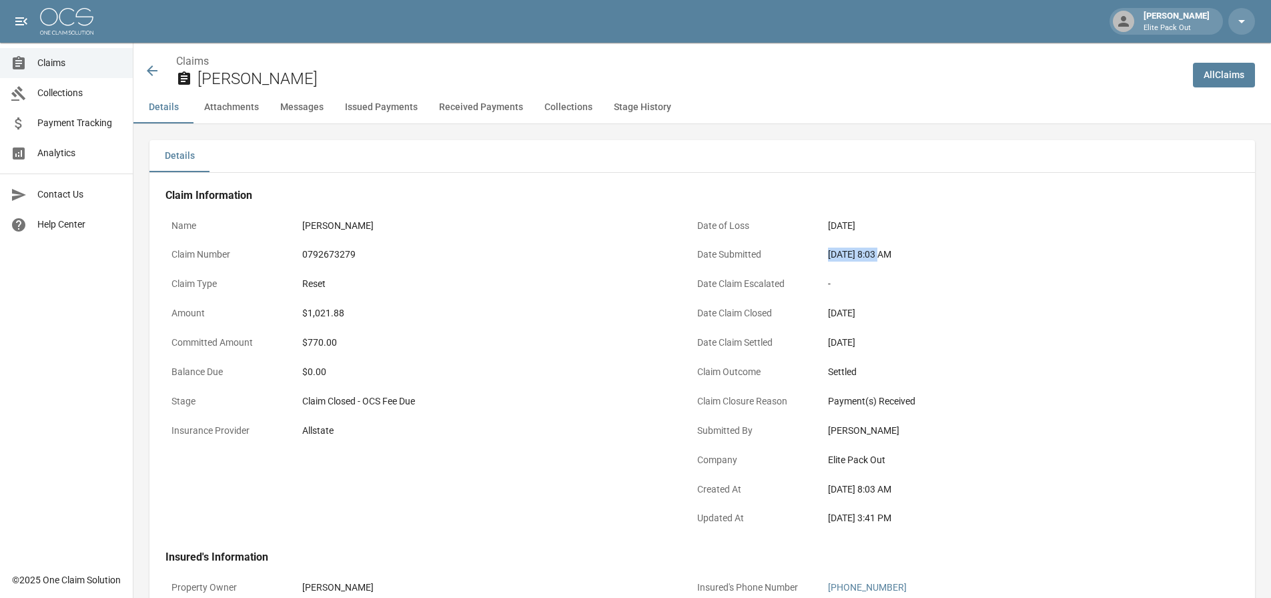
drag, startPoint x: 824, startPoint y: 261, endPoint x: 881, endPoint y: 248, distance: 58.1
click at [881, 248] on div "[DATE] 8:03 AM" at bounding box center [1011, 255] width 379 height 26
click at [332, 312] on div "$1,021.88" at bounding box center [485, 313] width 367 height 14
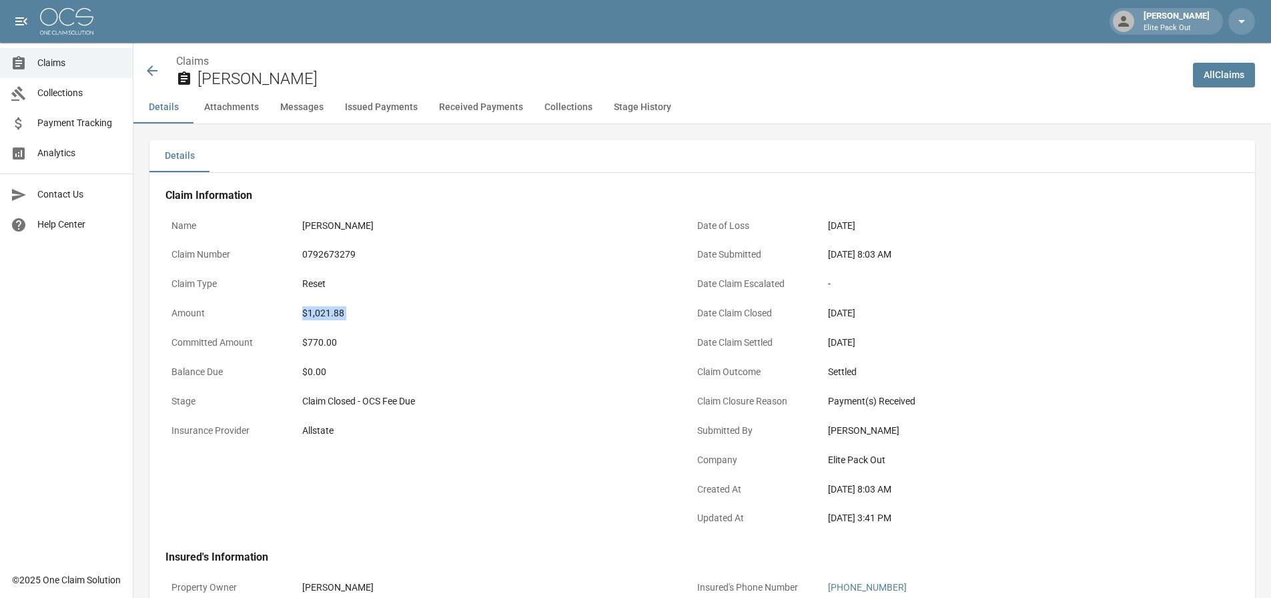
click at [155, 66] on icon at bounding box center [152, 71] width 16 height 16
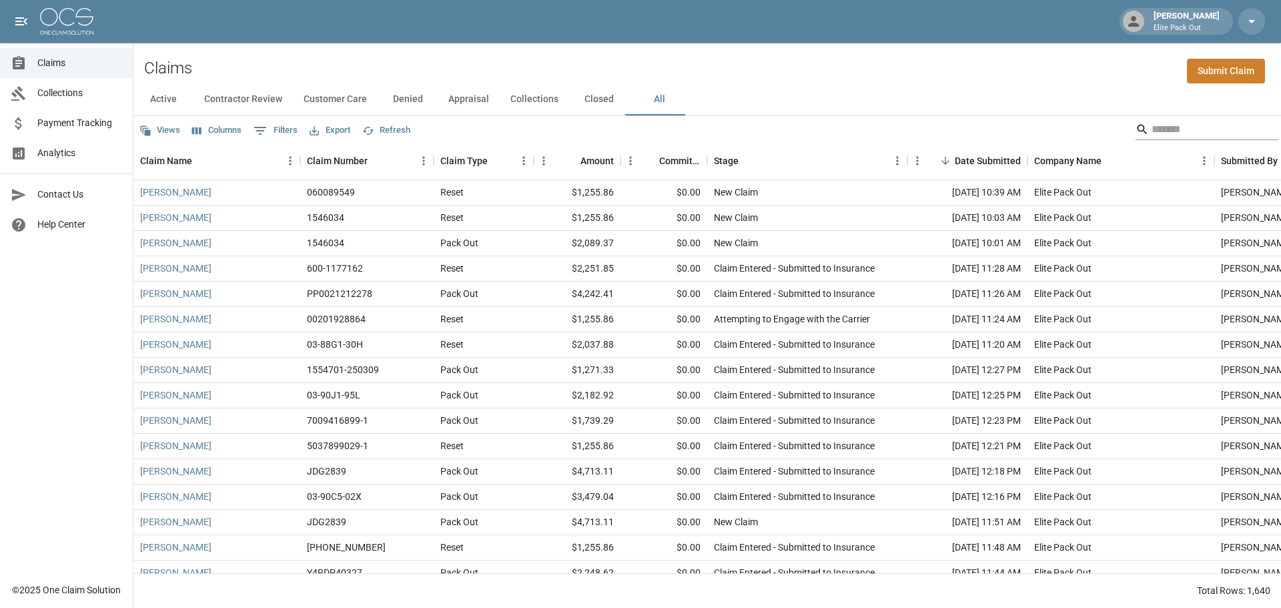
click at [1152, 123] on input "Search" at bounding box center [1205, 129] width 107 height 21
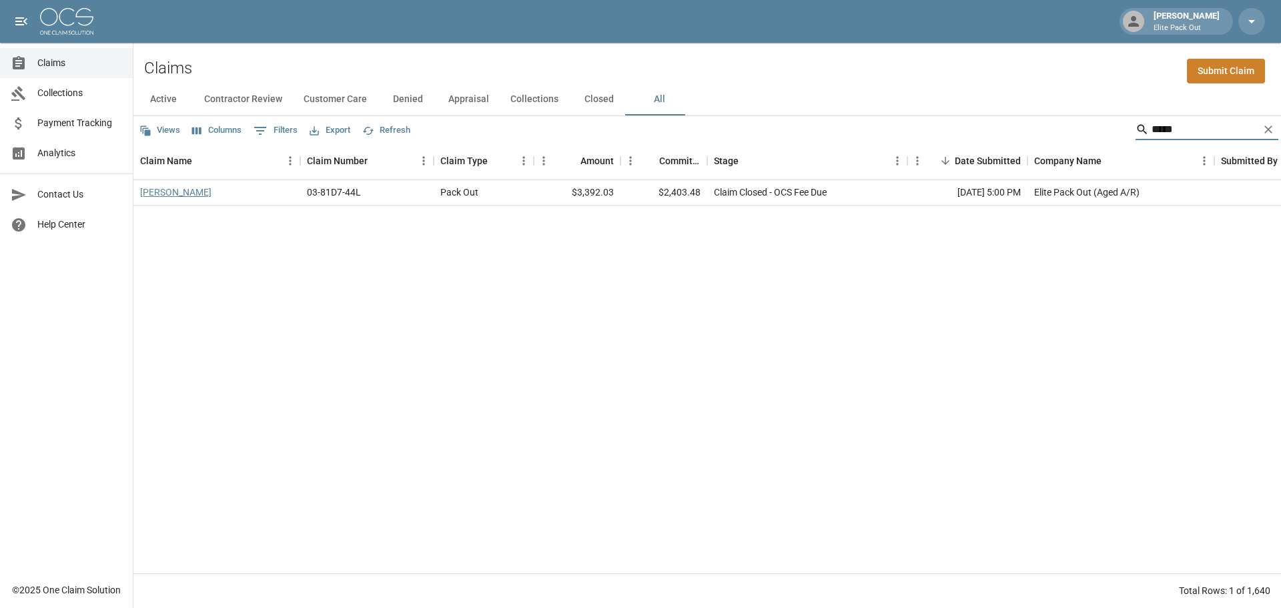
type input "*****"
click at [177, 196] on link "[PERSON_NAME]" at bounding box center [175, 192] width 71 height 13
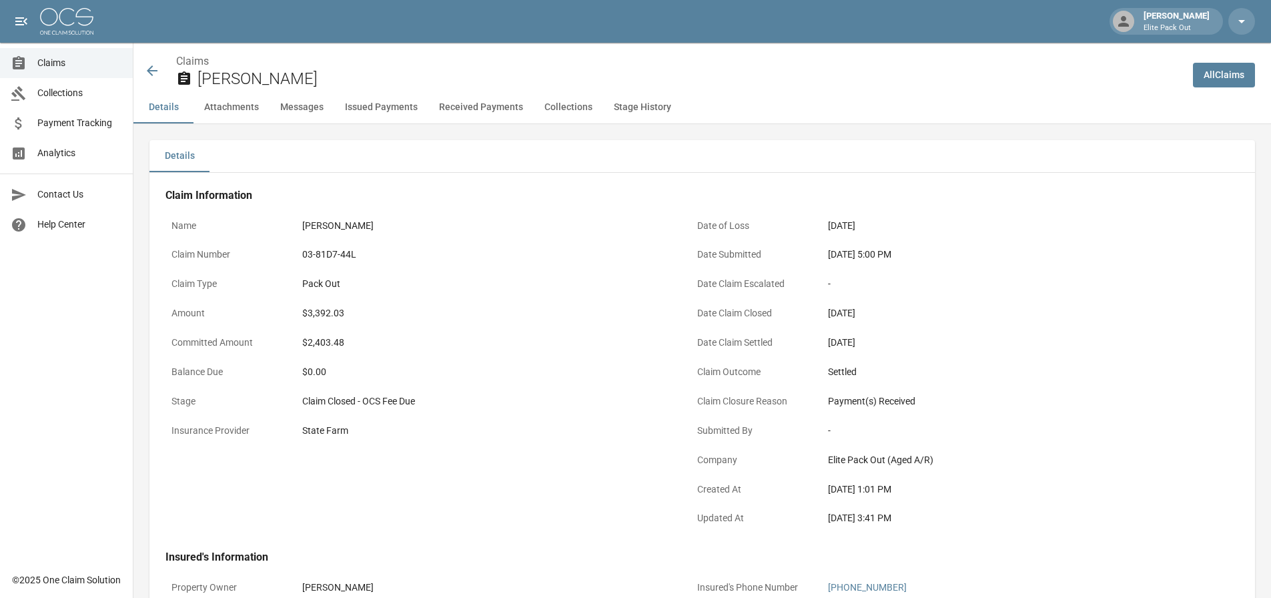
click at [320, 255] on div "03-81D7-44L" at bounding box center [485, 255] width 367 height 14
click at [327, 314] on div "$3,392.03" at bounding box center [485, 313] width 367 height 14
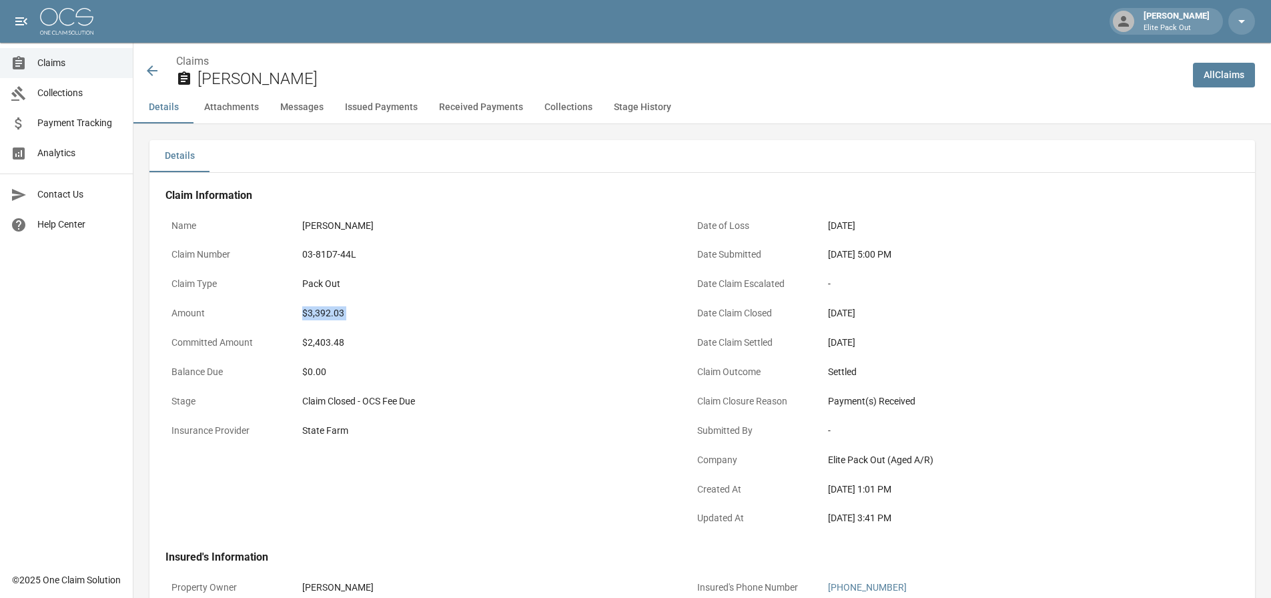
click at [327, 314] on div "$3,392.03" at bounding box center [485, 313] width 367 height 14
drag, startPoint x: 830, startPoint y: 255, endPoint x: 876, endPoint y: 248, distance: 46.0
click at [876, 248] on div "[DATE] 5:00 PM" at bounding box center [1011, 255] width 367 height 14
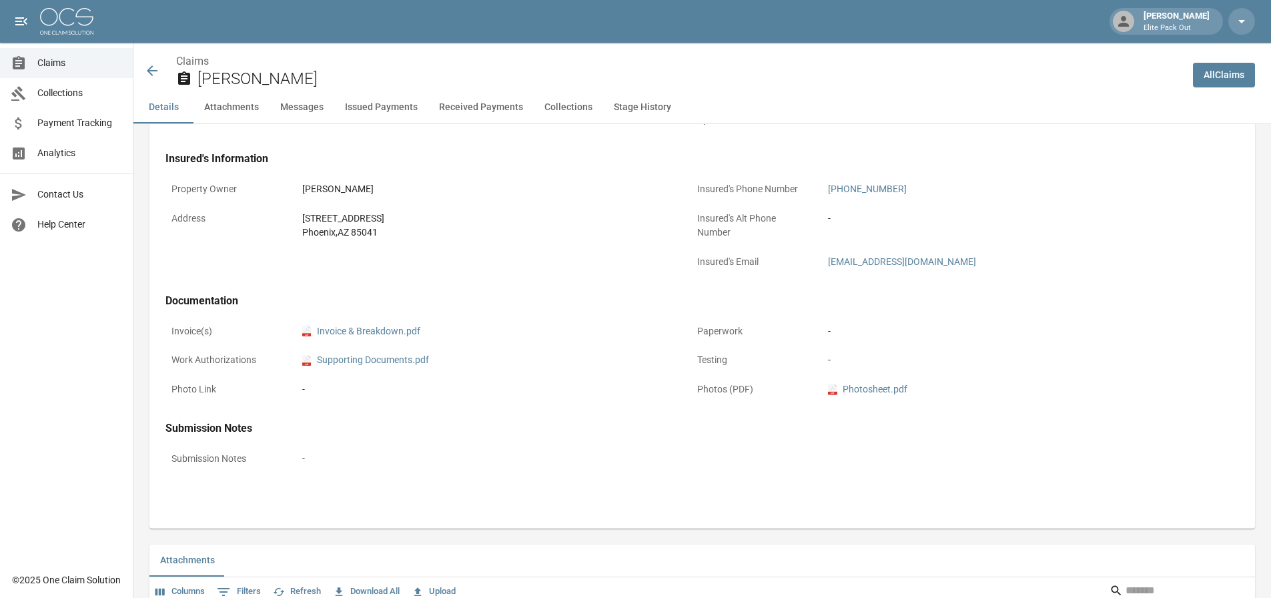
scroll to position [400, 0]
drag, startPoint x: 304, startPoint y: 213, endPoint x: 377, endPoint y: 232, distance: 75.1
click at [377, 232] on div "[STREET_ADDRESS]" at bounding box center [485, 224] width 367 height 28
click at [147, 66] on icon at bounding box center [152, 71] width 16 height 16
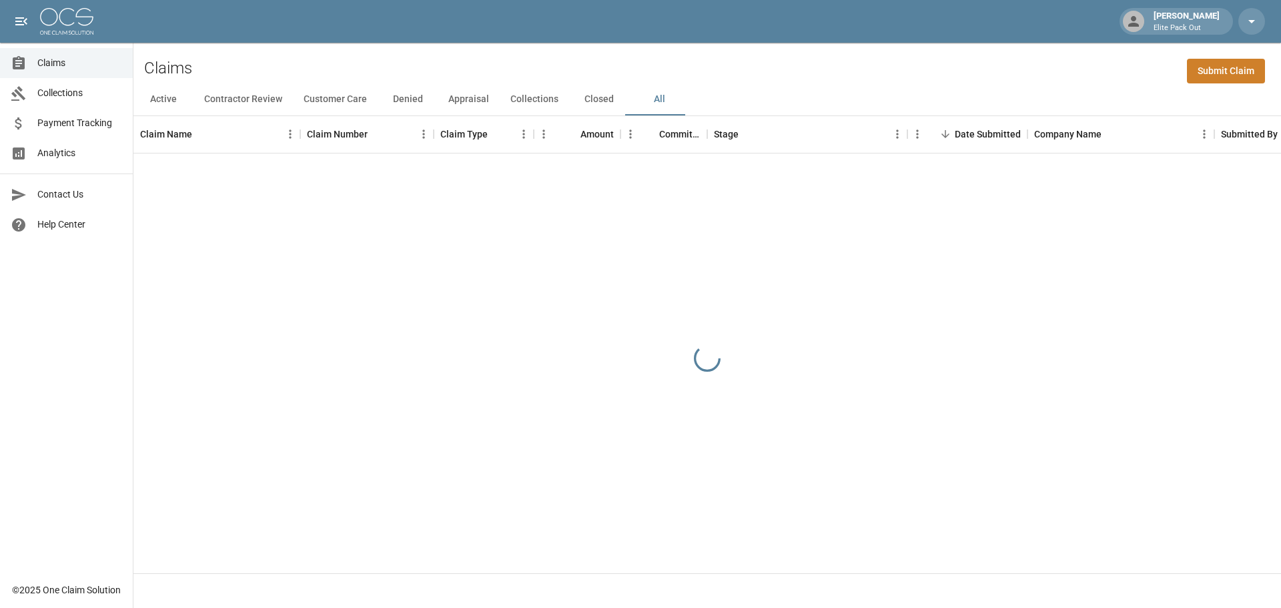
click at [891, 77] on div "Claims Submit Claim" at bounding box center [707, 63] width 1148 height 41
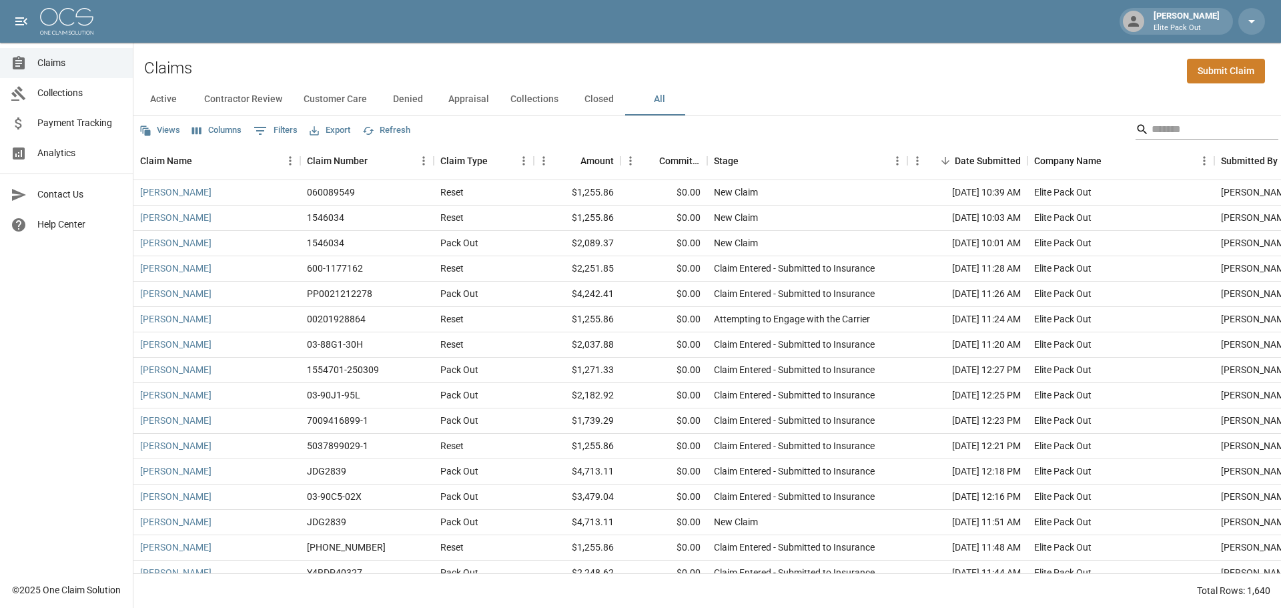
click at [1152, 131] on input "Search" at bounding box center [1205, 129] width 107 height 21
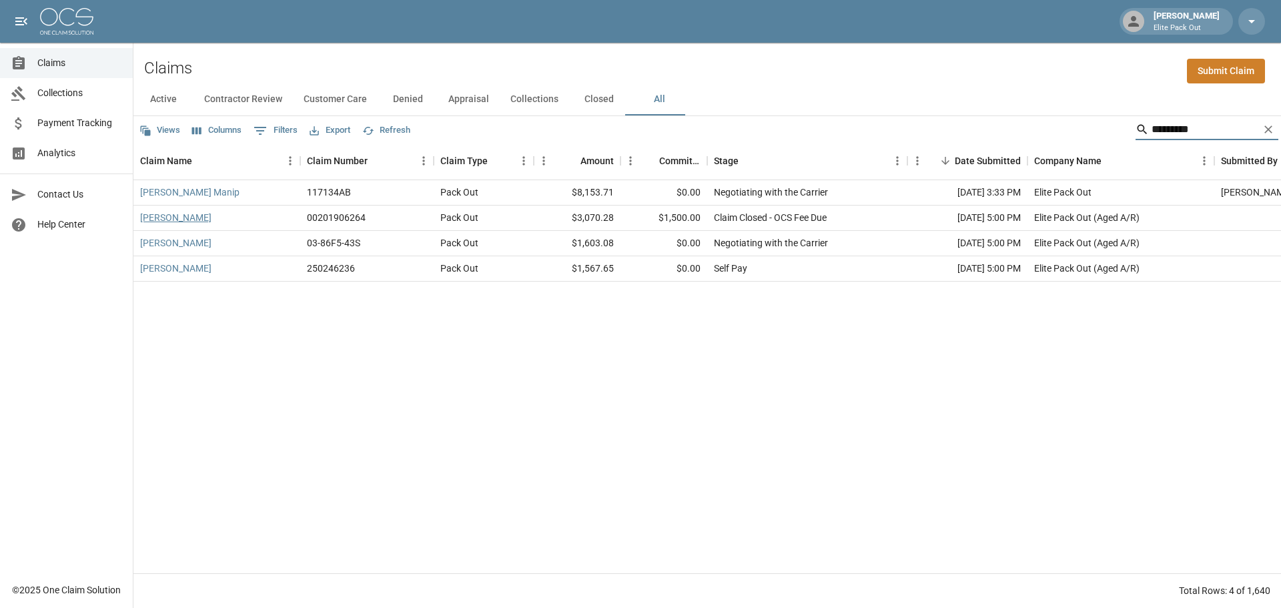
type input "*********"
click at [149, 214] on link "[PERSON_NAME]" at bounding box center [175, 217] width 71 height 13
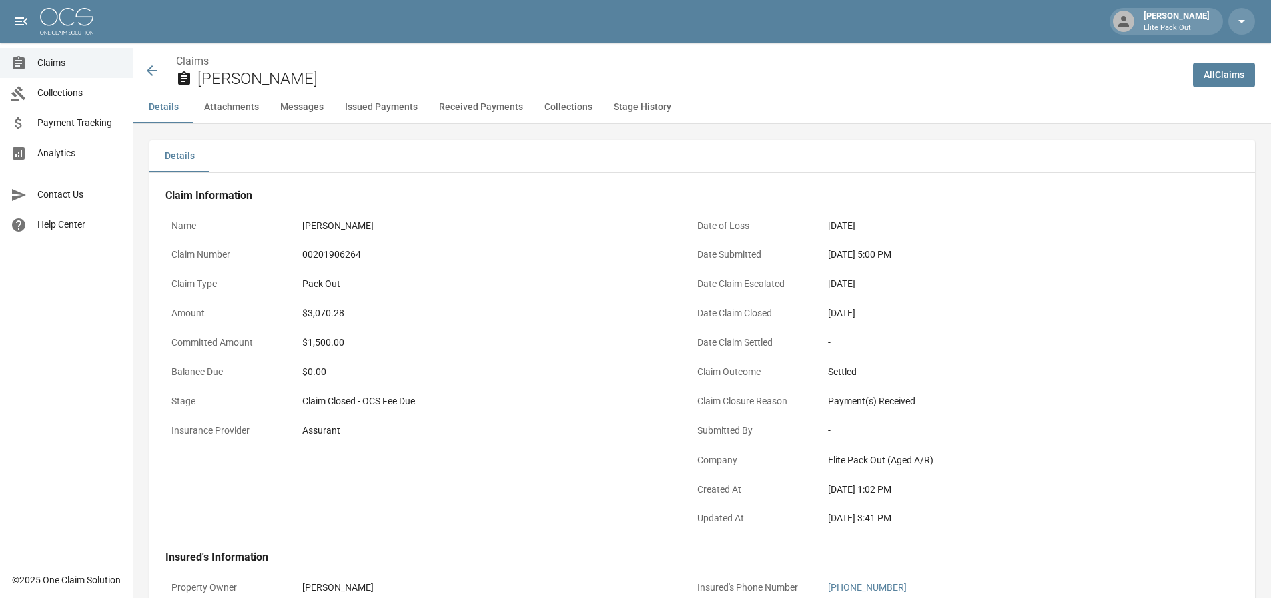
click at [344, 254] on div "00201906264" at bounding box center [485, 255] width 367 height 14
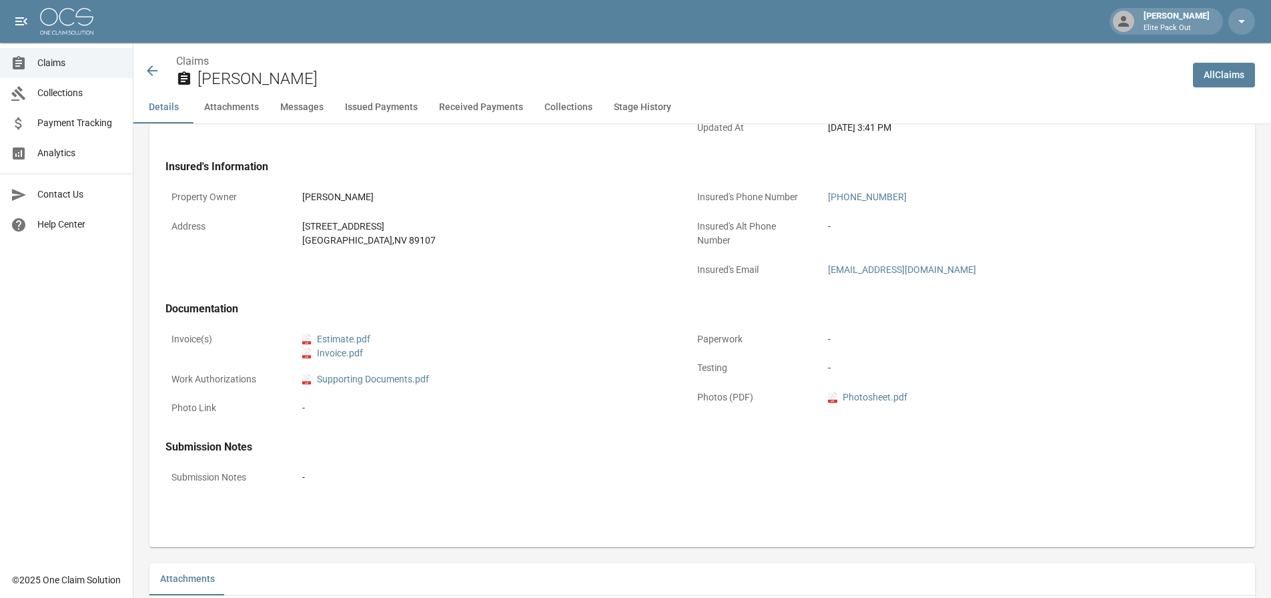
scroll to position [400, 0]
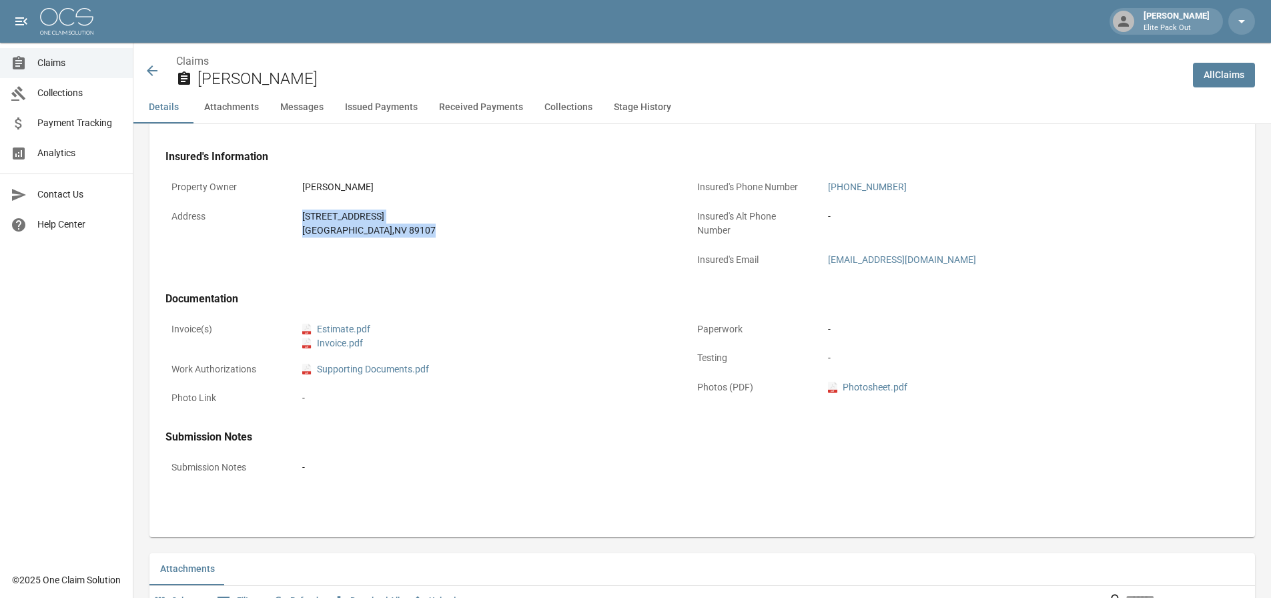
drag, startPoint x: 301, startPoint y: 211, endPoint x: 392, endPoint y: 248, distance: 97.9
click at [392, 248] on div "Property Owner [PERSON_NAME] Address [STREET_ADDRESS]" at bounding box center [412, 217] width 526 height 118
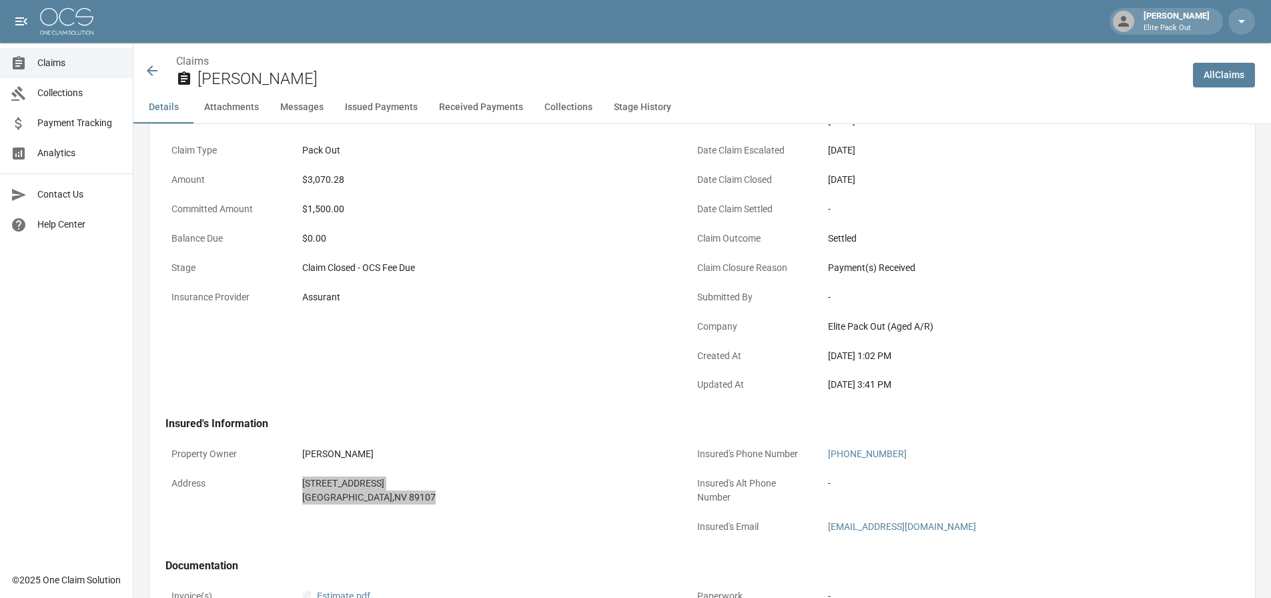
scroll to position [0, 0]
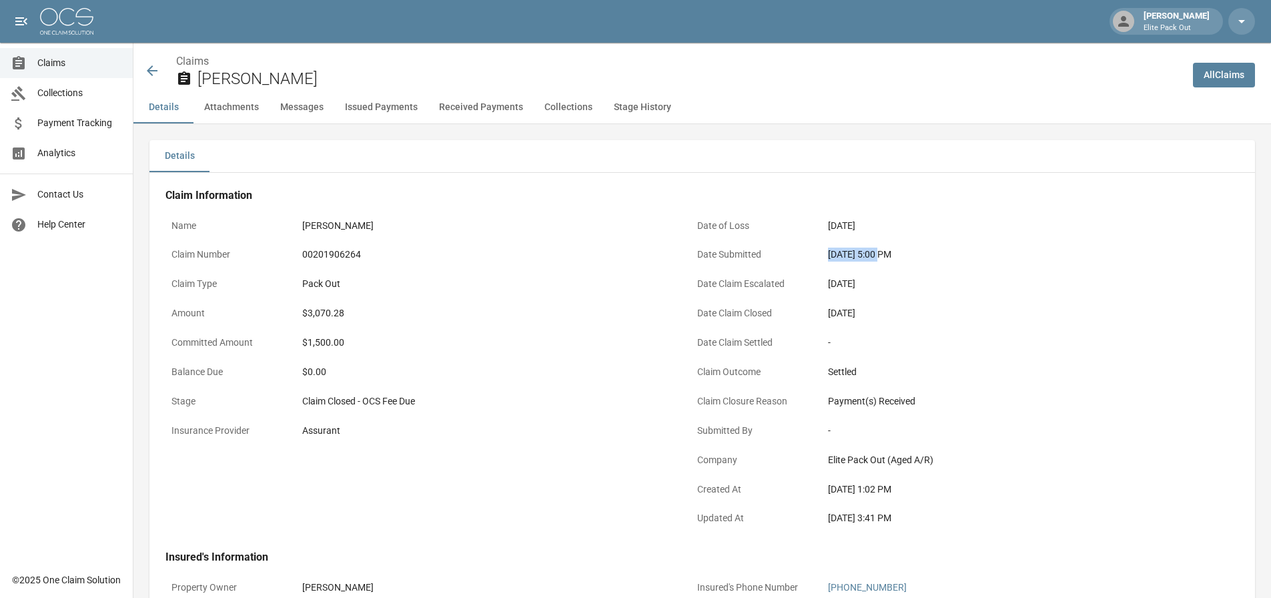
drag, startPoint x: 827, startPoint y: 254, endPoint x: 878, endPoint y: 256, distance: 51.4
click at [878, 256] on div "[DATE] 5:00 PM" at bounding box center [1011, 255] width 379 height 26
click at [322, 316] on div "$3,070.28" at bounding box center [485, 313] width 367 height 14
click at [150, 68] on icon at bounding box center [152, 70] width 11 height 11
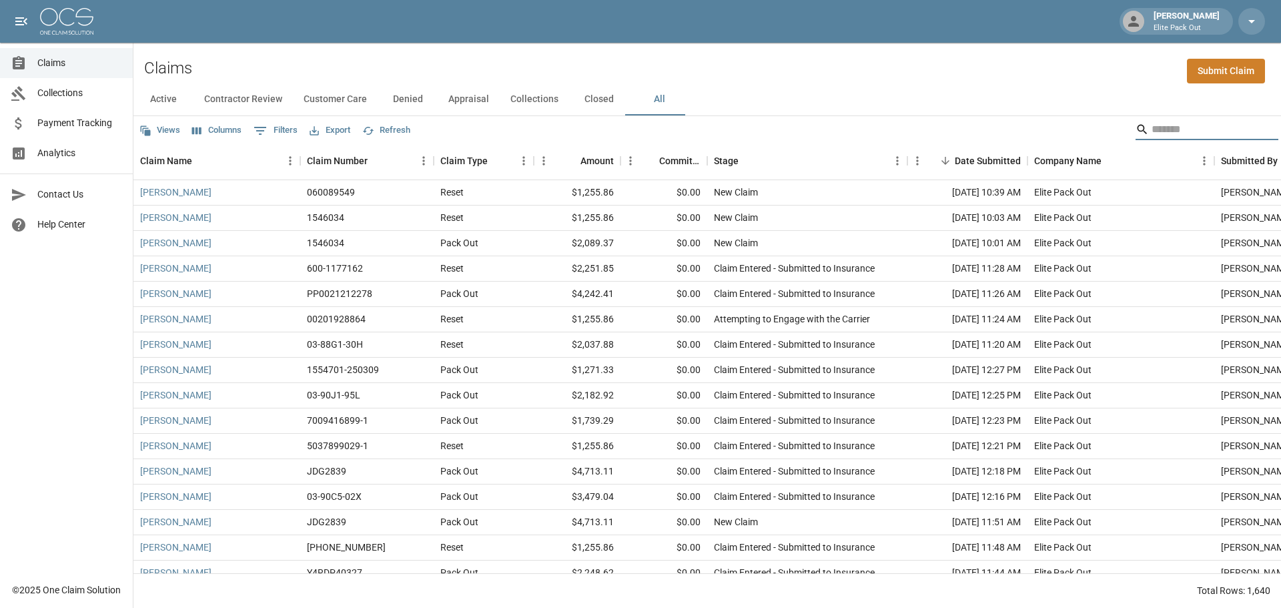
click at [1197, 123] on input "Search" at bounding box center [1205, 129] width 107 height 21
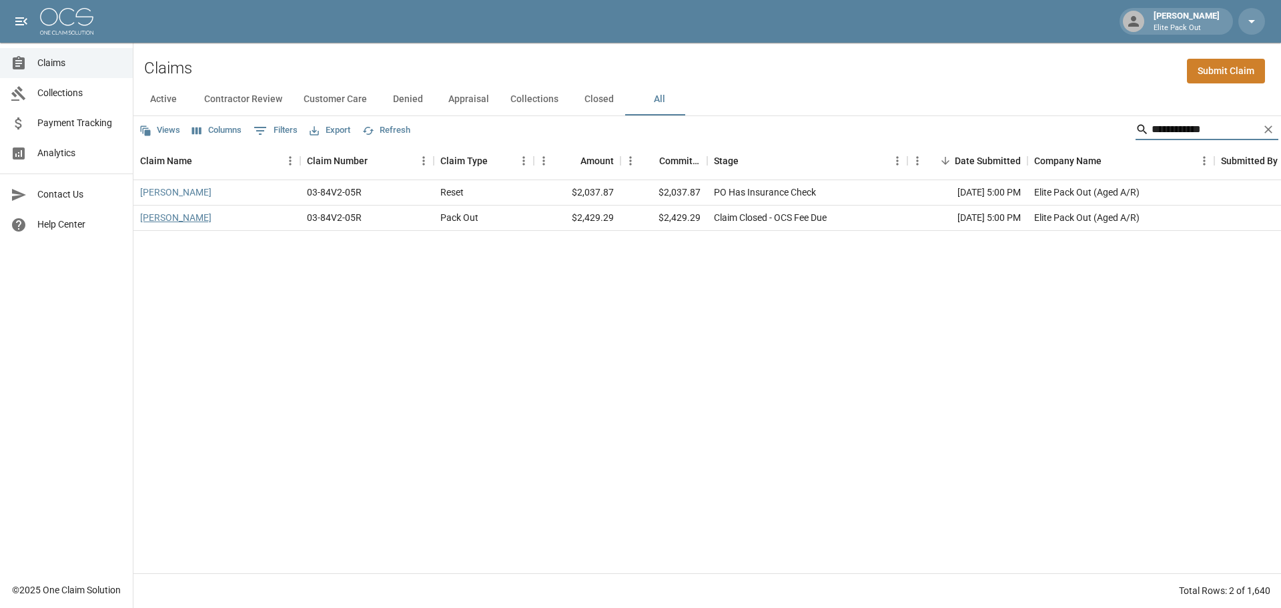
type input "**********"
click at [186, 214] on link "[PERSON_NAME]" at bounding box center [175, 217] width 71 height 13
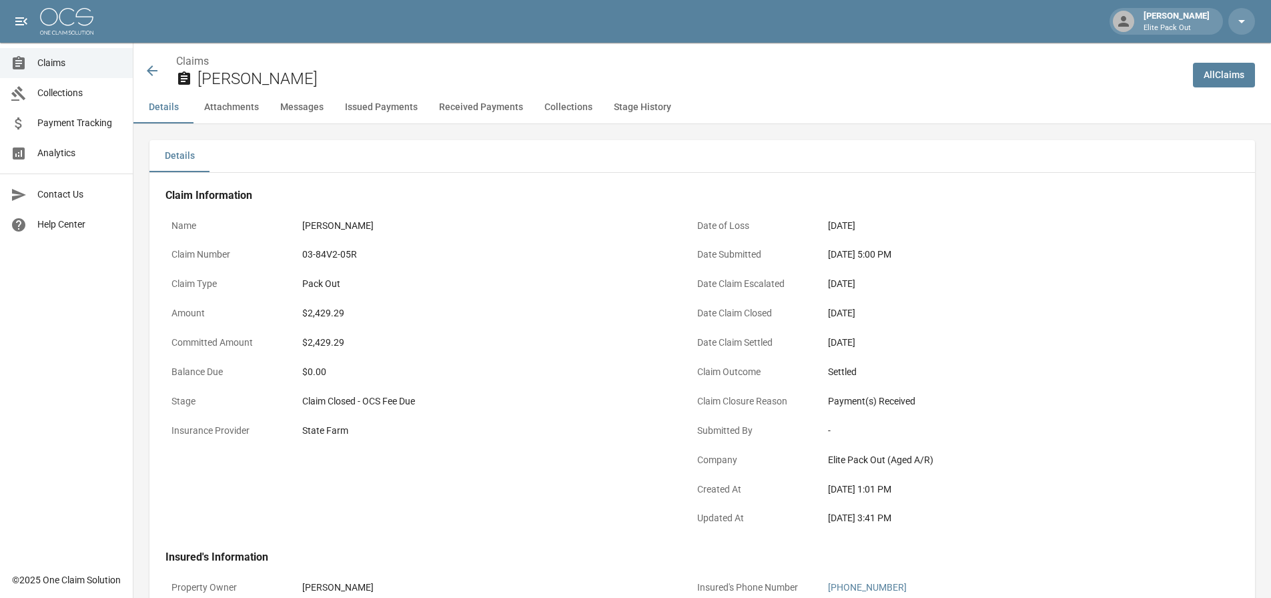
click at [342, 256] on div "03-84V2-05R" at bounding box center [485, 255] width 367 height 14
click at [314, 310] on div "$2,429.29" at bounding box center [485, 313] width 367 height 14
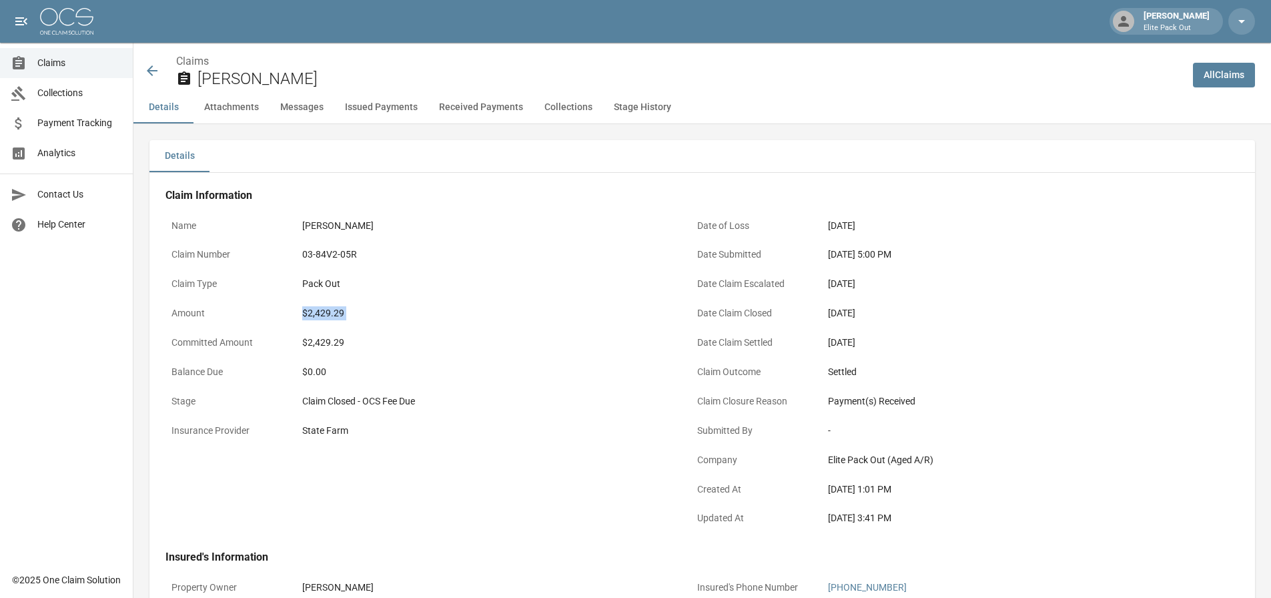
click at [314, 310] on div "$2,429.29" at bounding box center [485, 313] width 367 height 14
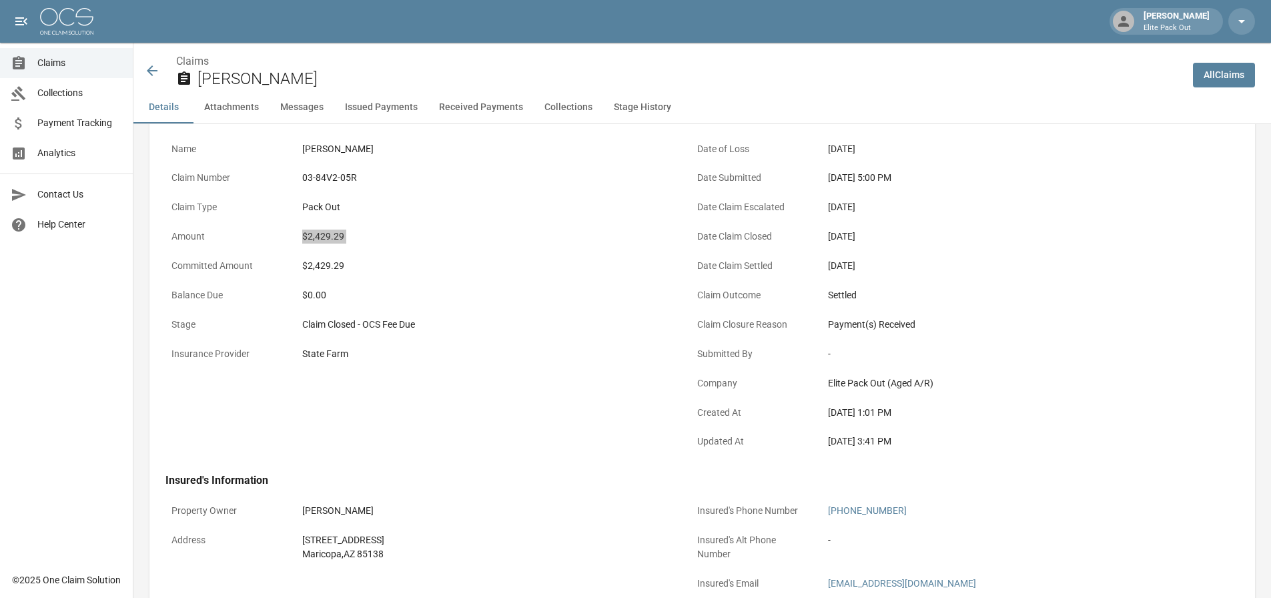
scroll to position [267, 0]
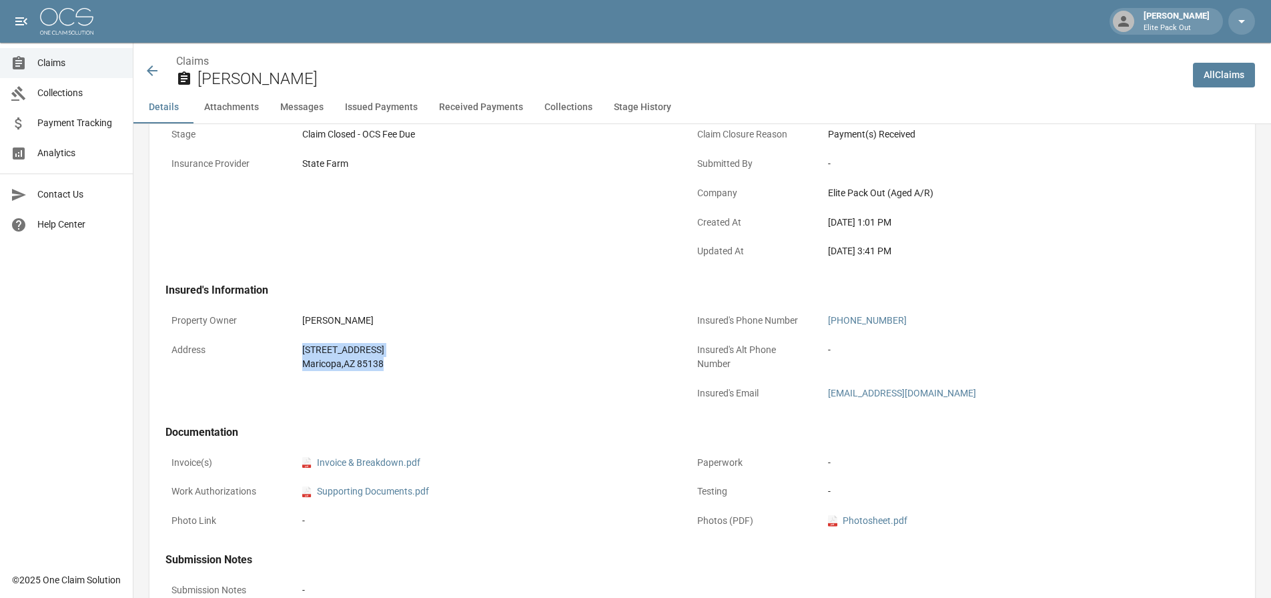
drag, startPoint x: 302, startPoint y: 352, endPoint x: 401, endPoint y: 370, distance: 100.3
click at [401, 370] on div "[STREET_ADDRESS]" at bounding box center [485, 357] width 367 height 28
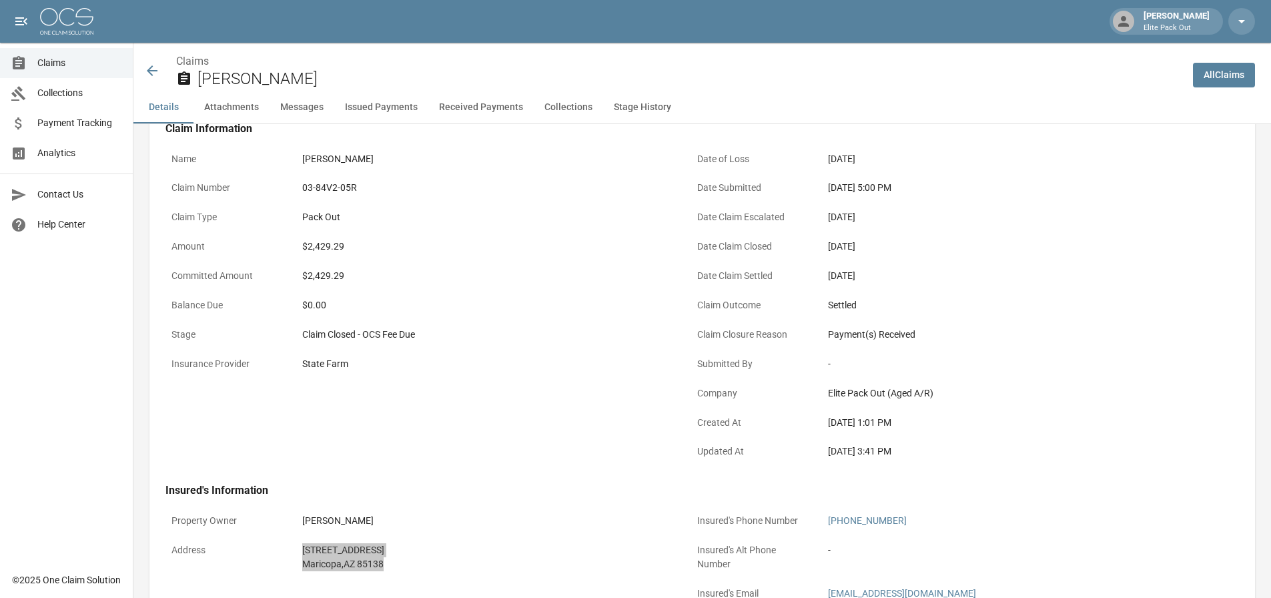
scroll to position [0, 0]
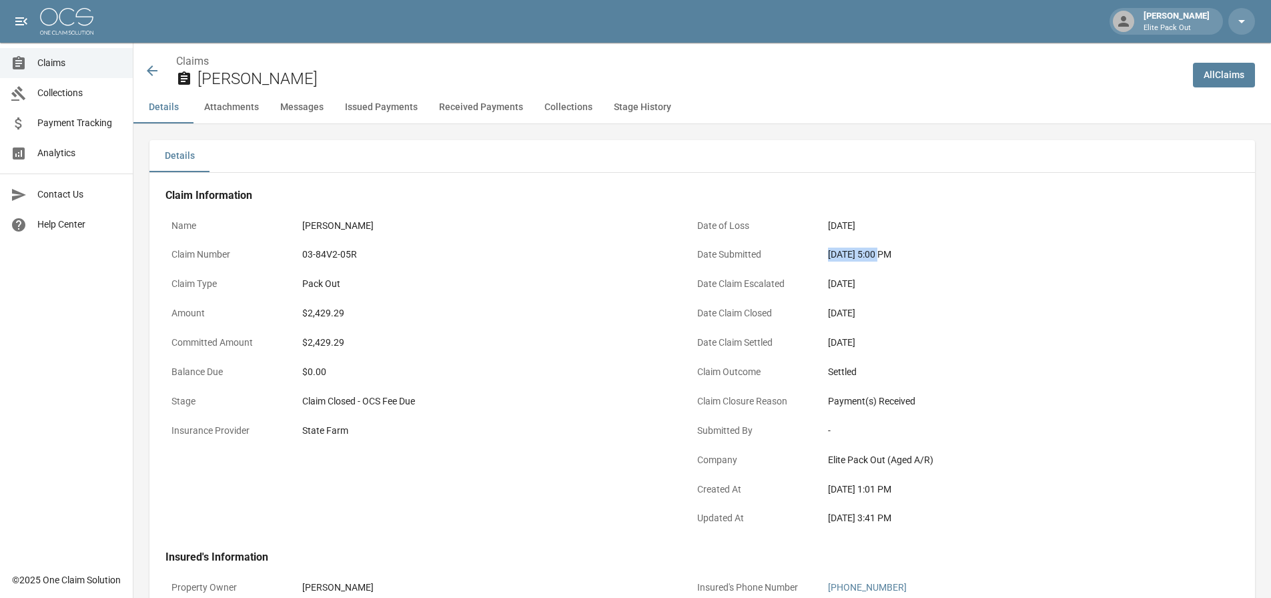
drag, startPoint x: 832, startPoint y: 248, endPoint x: 884, endPoint y: 259, distance: 52.6
click at [884, 259] on div "[DATE] 5:00 PM" at bounding box center [1011, 255] width 367 height 14
click at [529, 334] on div "$2,429.29" at bounding box center [485, 343] width 379 height 26
